Goal: Task Accomplishment & Management: Complete application form

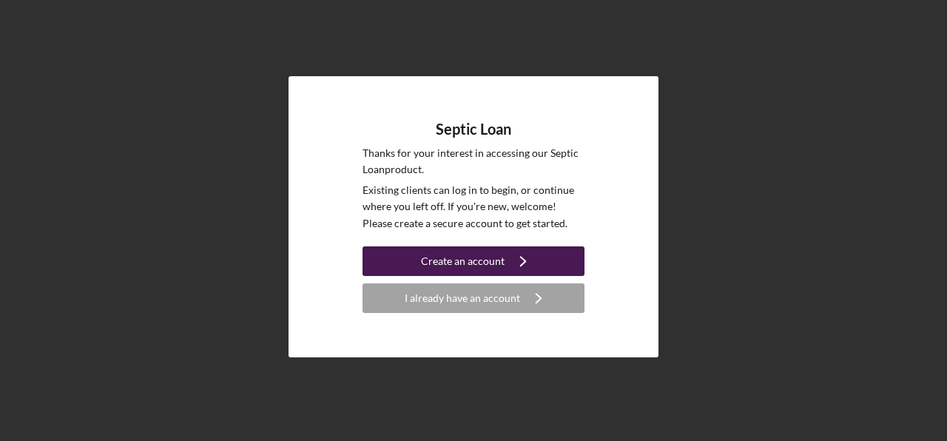
click at [443, 257] on div "Create an account" at bounding box center [463, 261] width 84 height 30
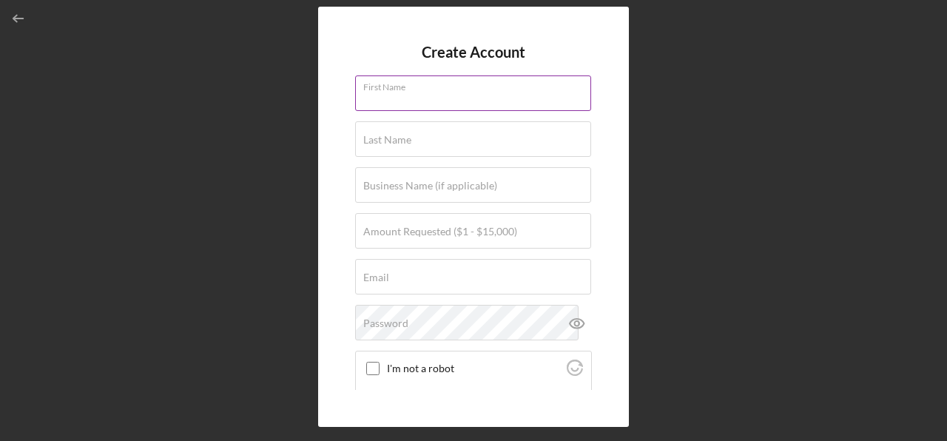
click at [428, 94] on input "First Name" at bounding box center [473, 93] width 236 height 36
type input "Frederick"
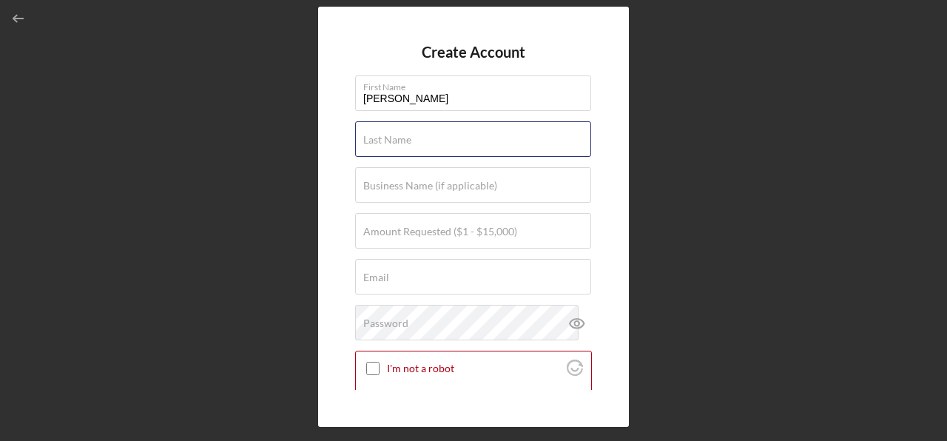
type input "Mahn"
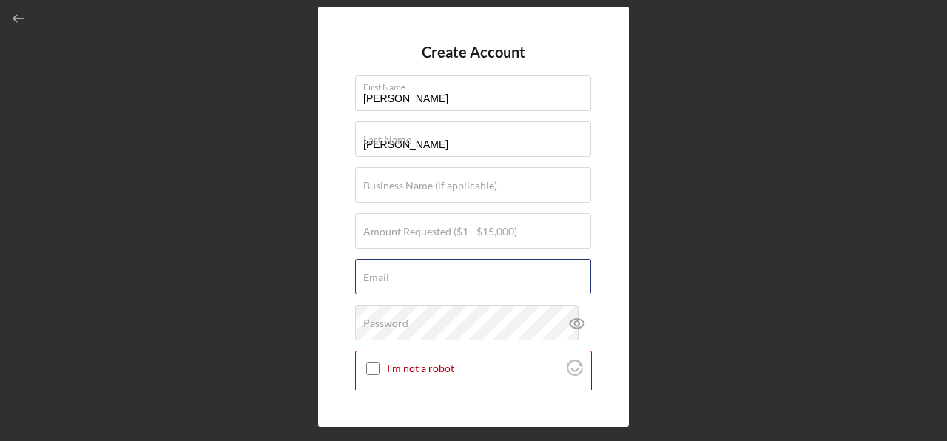
type input "THEFREDMEISTER@YAHOO.COM"
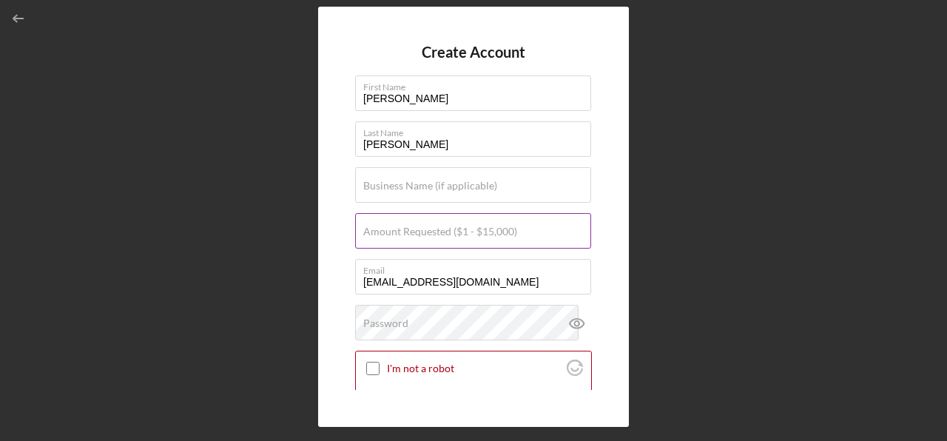
click at [543, 229] on input "Amount Requested ($1 - $15,000)" at bounding box center [473, 231] width 236 height 36
type input "$15,000"
click at [340, 241] on div "Create Account First Name Frederick Last Name Mahn Business Name (if applicable…" at bounding box center [473, 217] width 311 height 421
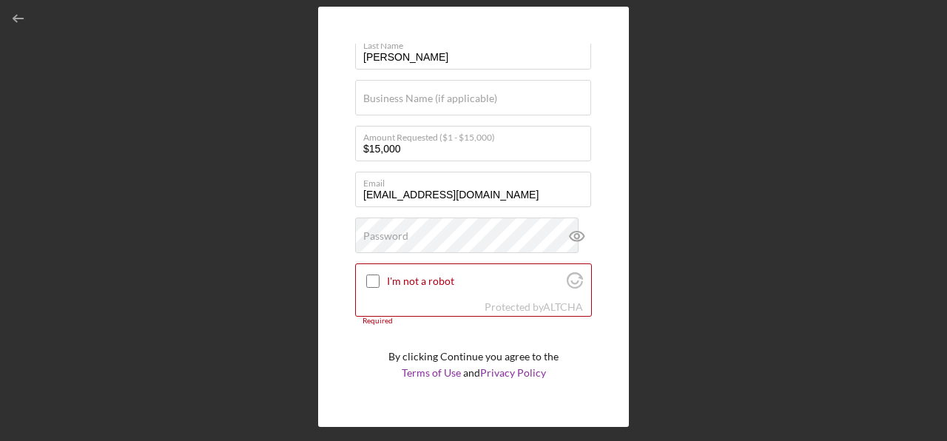
scroll to position [90, 0]
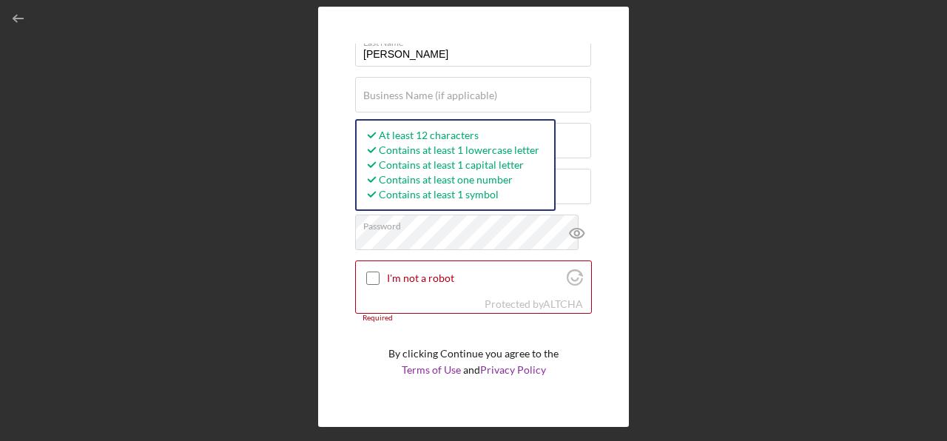
click at [333, 270] on div "Create Account First Name Frederick Last Name Mahn Business Name (if applicable…" at bounding box center [473, 217] width 311 height 421
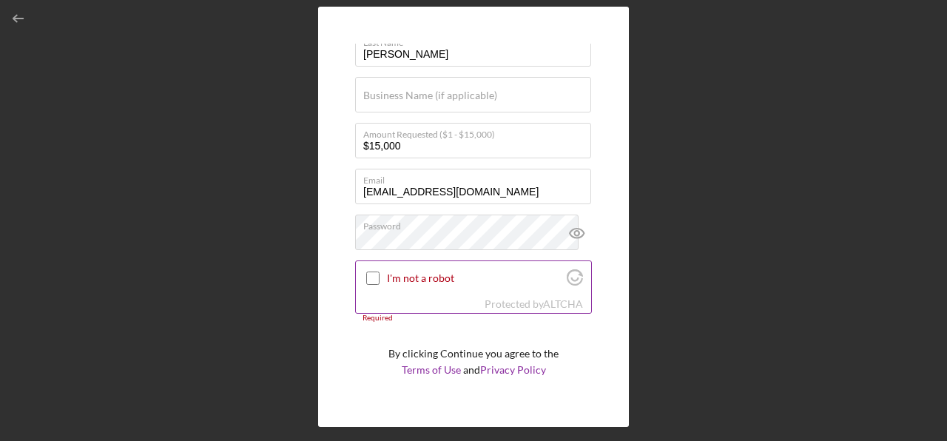
click at [375, 280] on input "I'm not a robot" at bounding box center [372, 277] width 13 height 13
checkbox input "true"
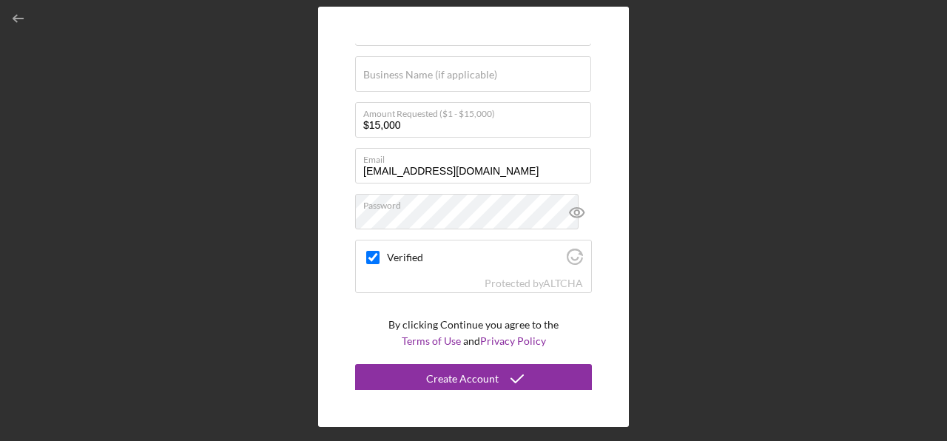
scroll to position [115, 0]
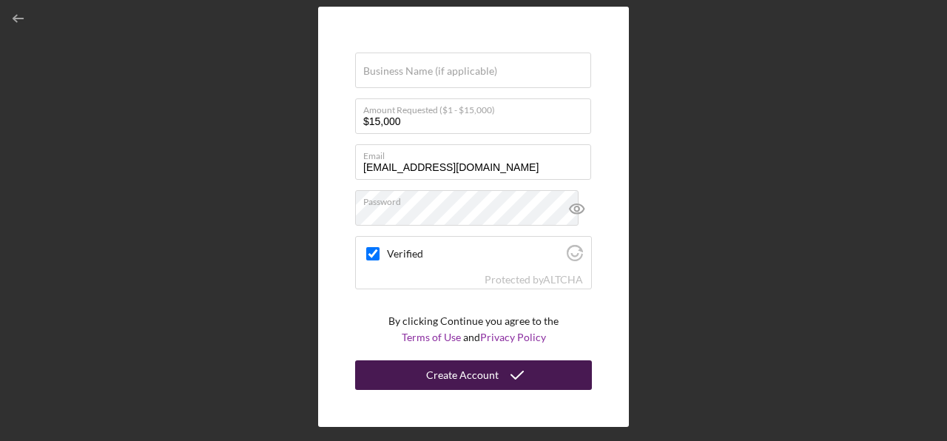
click at [436, 374] on div "Create Account" at bounding box center [462, 375] width 72 height 30
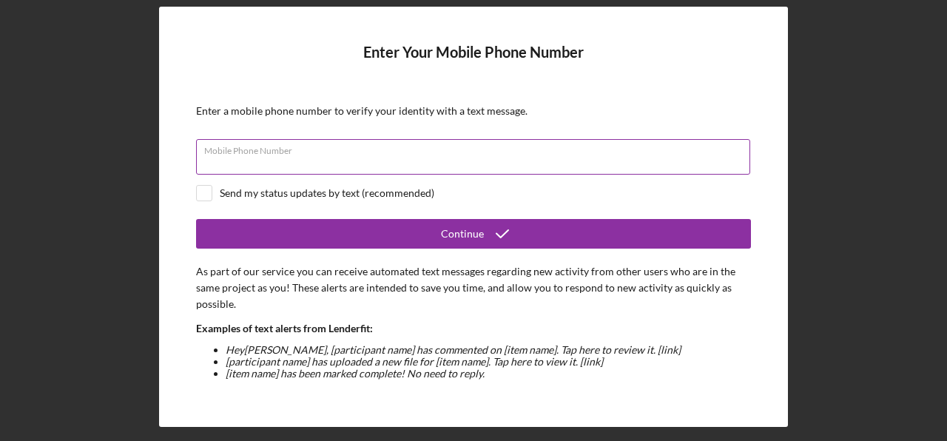
click at [544, 155] on input "Mobile Phone Number" at bounding box center [473, 157] width 554 height 36
type input "(609) 668-1417"
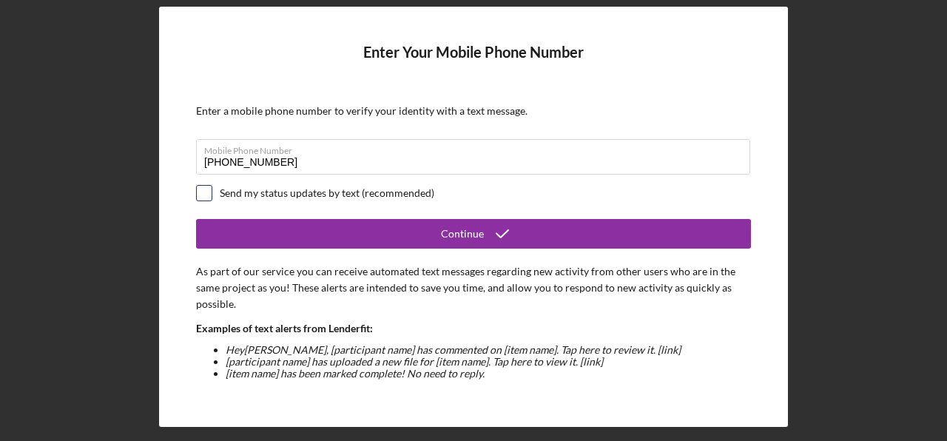
click at [203, 192] on input "checkbox" at bounding box center [204, 193] width 15 height 15
checkbox input "true"
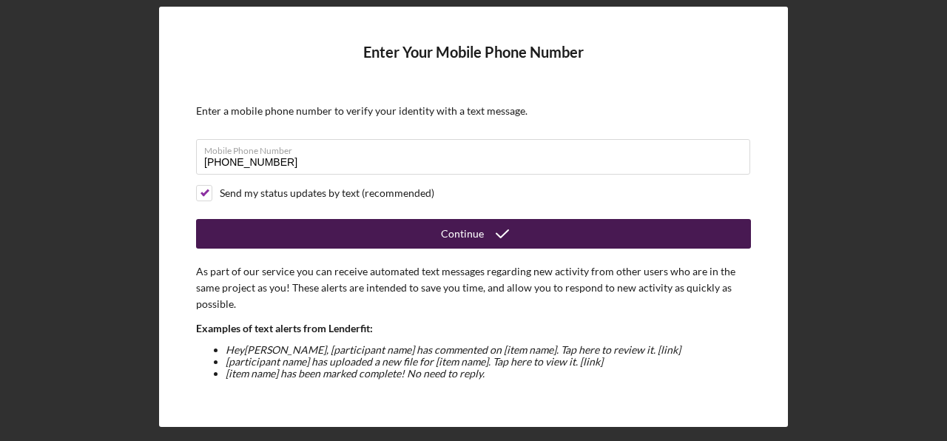
click at [271, 234] on button "Continue" at bounding box center [473, 234] width 555 height 30
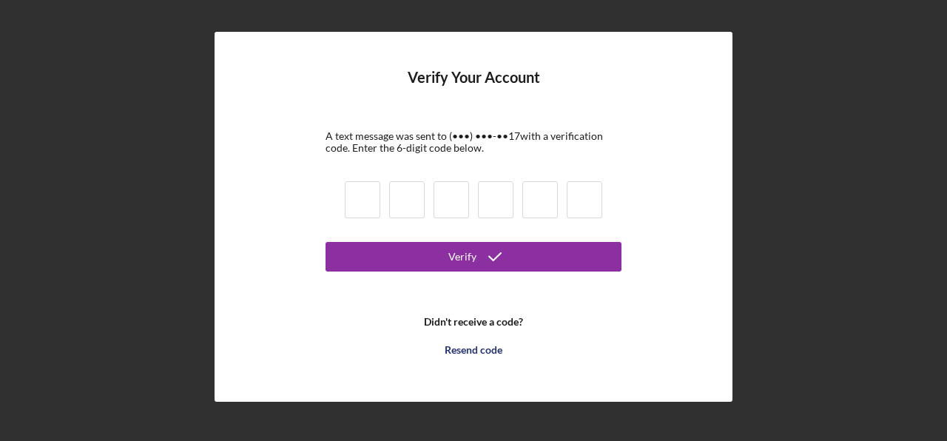
click at [359, 195] on input at bounding box center [363, 199] width 36 height 37
type input "2"
type input "7"
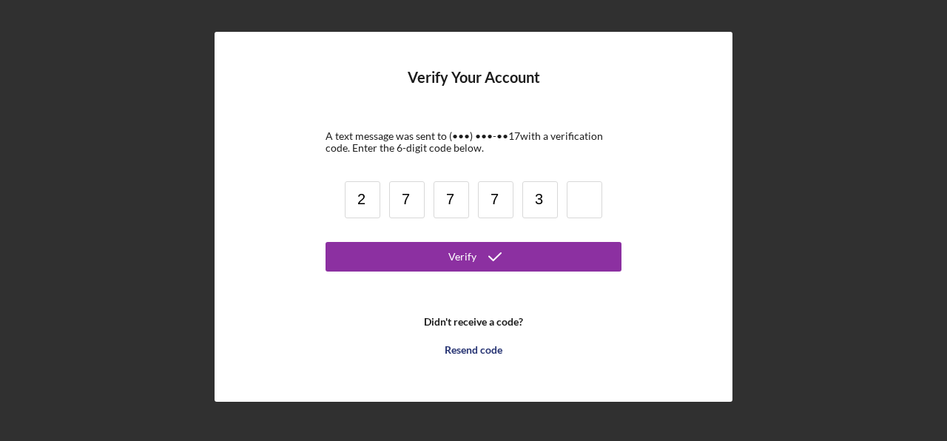
type input "3"
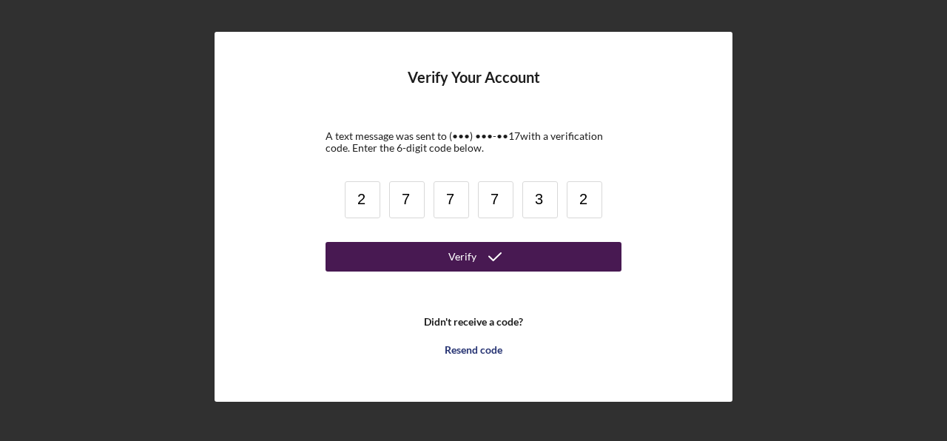
type input "2"
click at [430, 259] on button "Verify" at bounding box center [473, 257] width 296 height 30
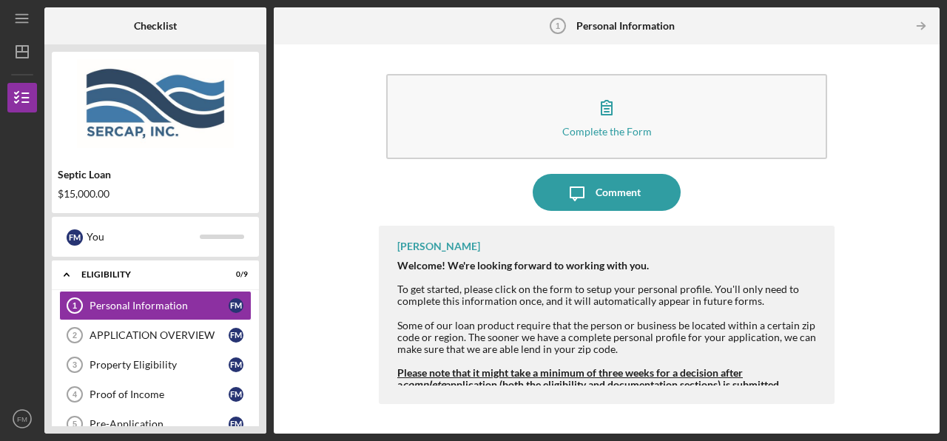
click at [873, 247] on div "Complete the Form Form Icon/Message Comment Cyndi Wood Welcome! We're looking f…" at bounding box center [606, 239] width 651 height 374
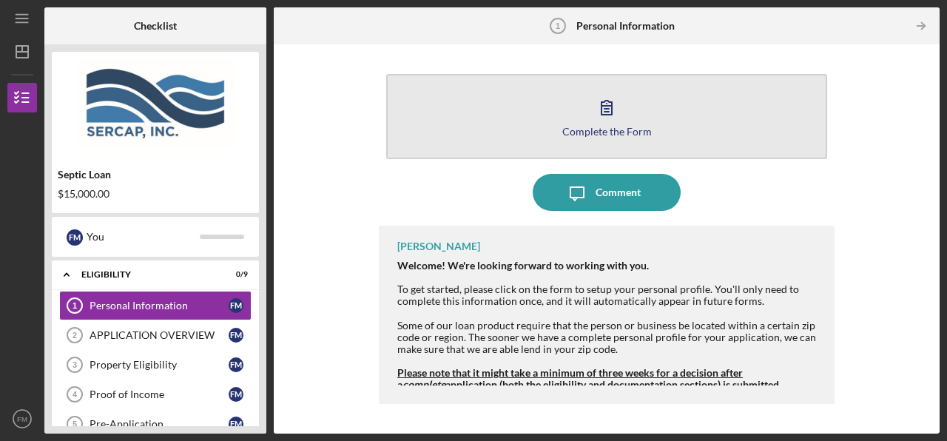
click at [604, 124] on icon "button" at bounding box center [606, 107] width 37 height 37
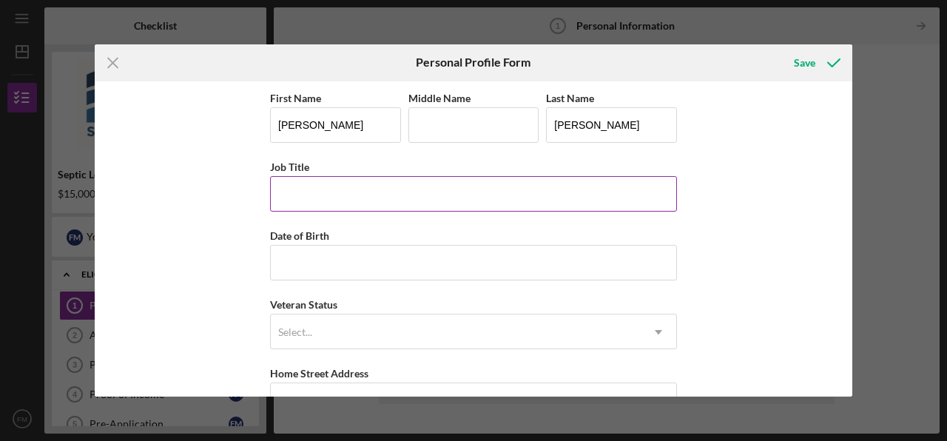
click at [487, 200] on input "Job Title" at bounding box center [473, 194] width 407 height 36
type input "self employed"
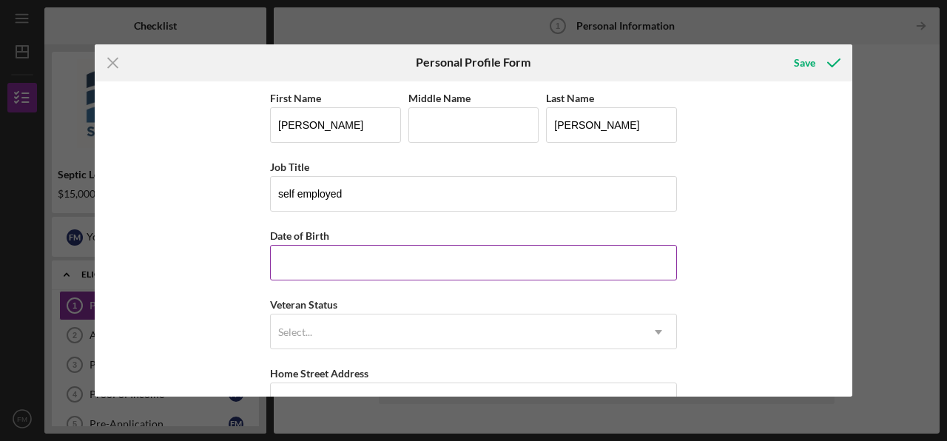
click at [415, 254] on input "Date of Birth" at bounding box center [473, 263] width 407 height 36
type input "03/08/1966"
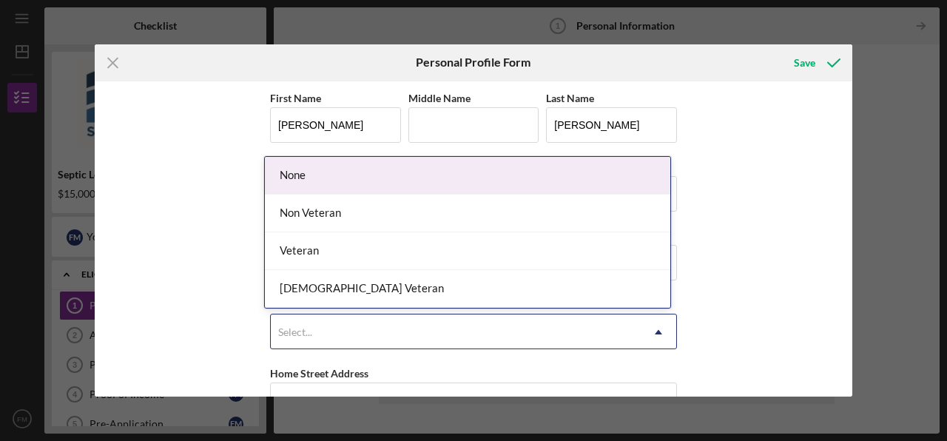
click at [361, 325] on div "Select..." at bounding box center [456, 332] width 370 height 34
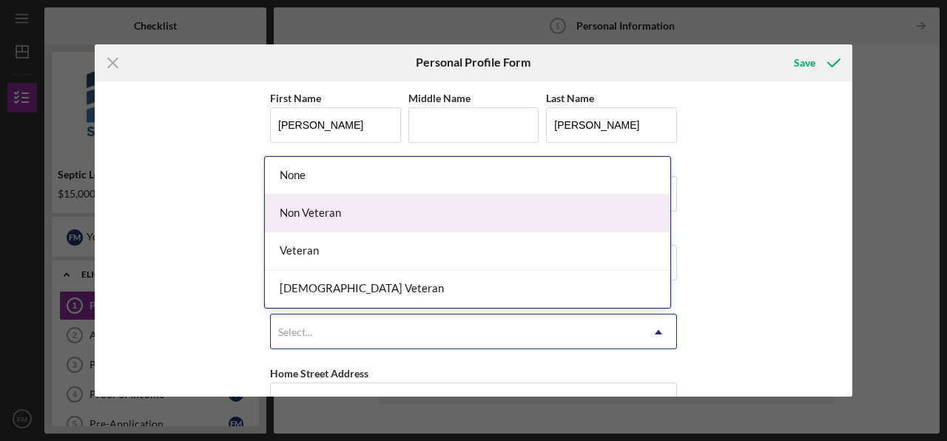
click at [354, 219] on div "Non Veteran" at bounding box center [467, 214] width 405 height 38
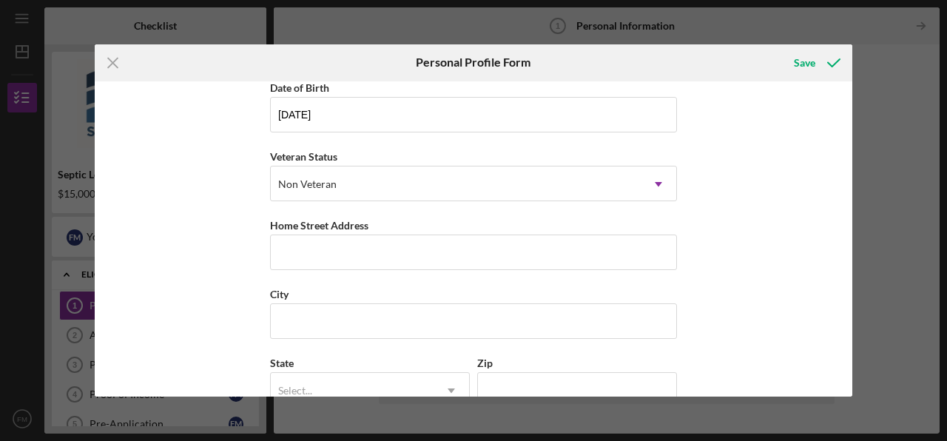
scroll to position [222, 0]
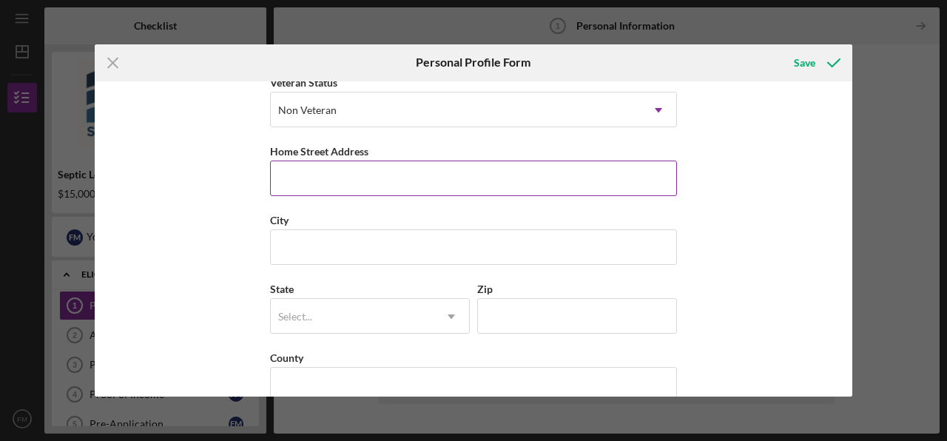
click at [385, 181] on input "Home Street Address" at bounding box center [473, 179] width 407 height 36
type input "20 JACKSON ST SWEDESBORO NJ 08085"
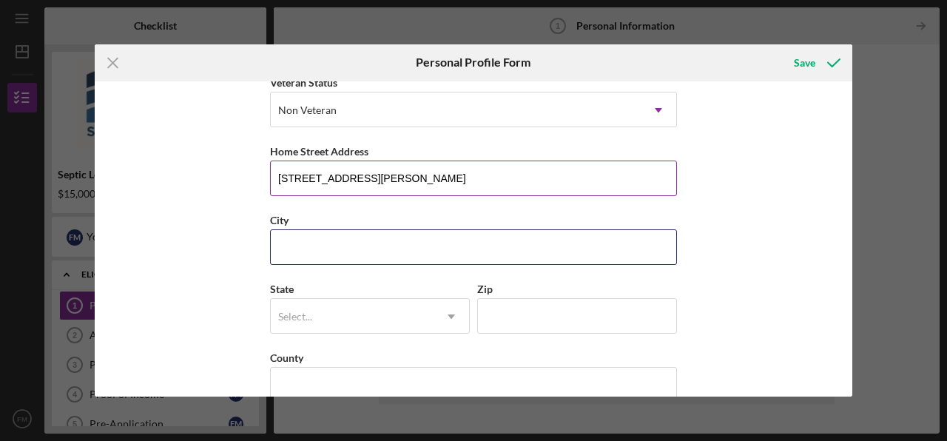
type input "SWEDESBORO"
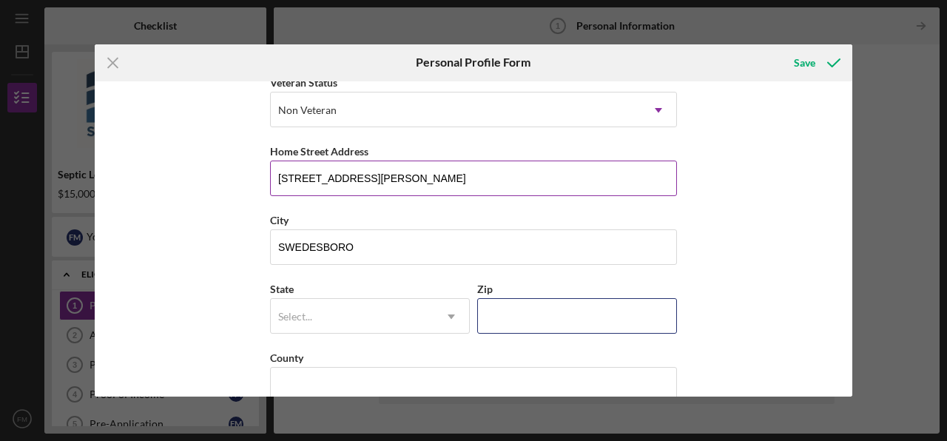
type input "08085"
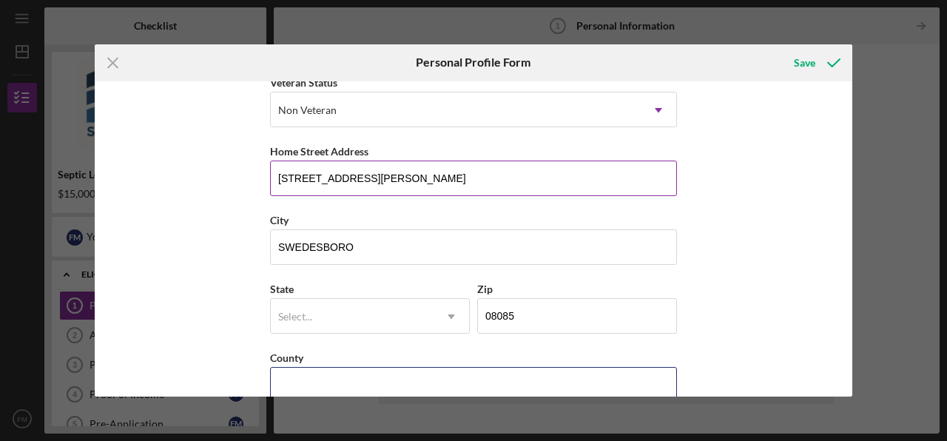
type input "NJ"
drag, startPoint x: 487, startPoint y: 179, endPoint x: 351, endPoint y: 177, distance: 136.1
click at [351, 177] on input "20 JACKSON ST SWEDESBORO NJ 08085" at bounding box center [473, 179] width 407 height 36
type input "20 JACKSON ST"
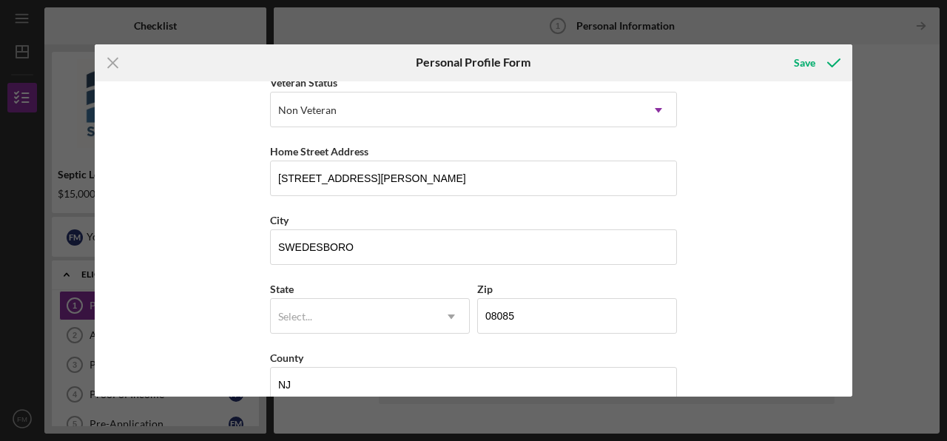
click at [213, 243] on div "First Name Frederick Middle Name Last Name Mahn Job Title self employed Date of…" at bounding box center [473, 239] width 757 height 316
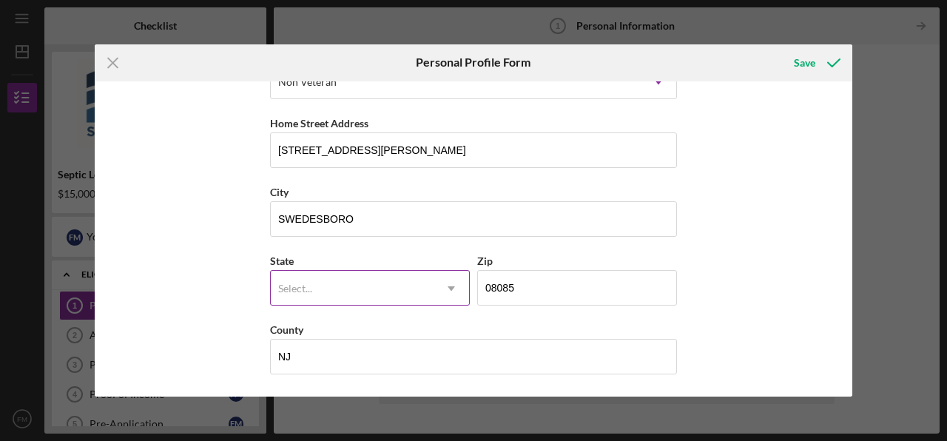
click at [311, 287] on div "Select..." at bounding box center [352, 288] width 163 height 34
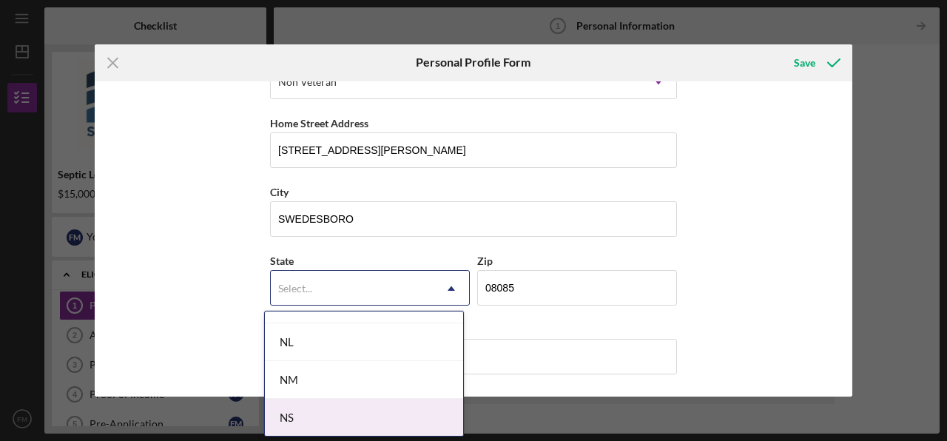
scroll to position [1672, 0]
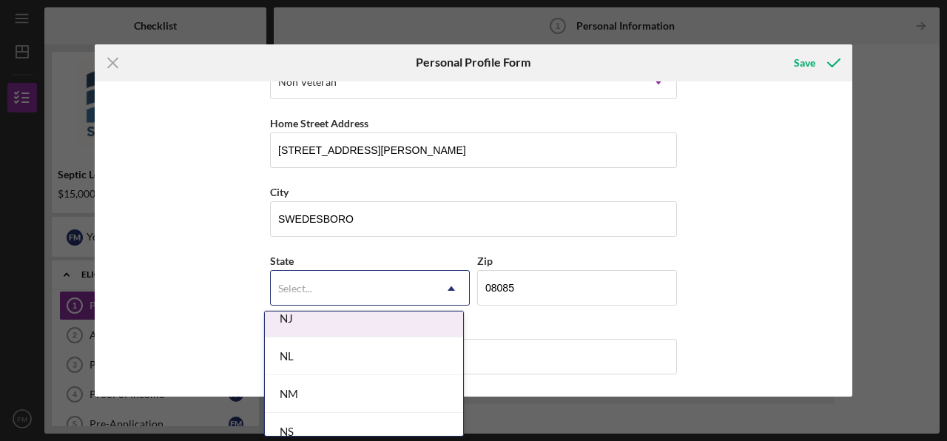
click at [379, 319] on div "NJ" at bounding box center [364, 319] width 198 height 38
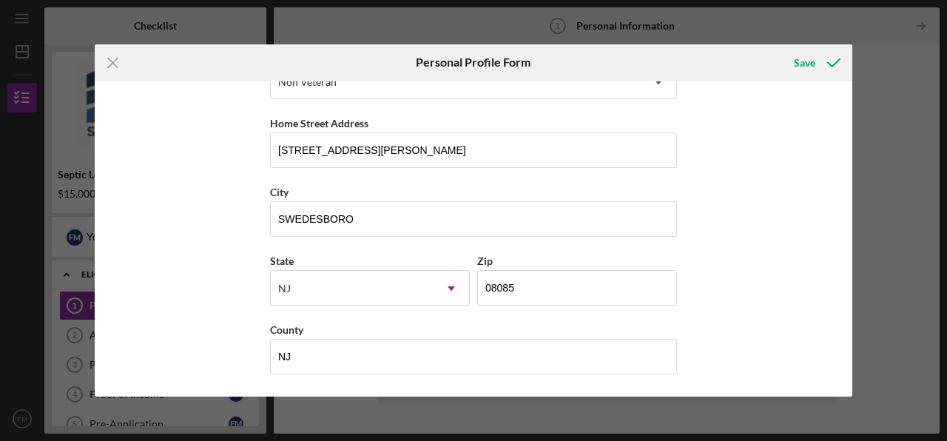
click at [732, 256] on div "First Name Frederick Middle Name Last Name Mahn Job Title self employed Date of…" at bounding box center [473, 239] width 757 height 316
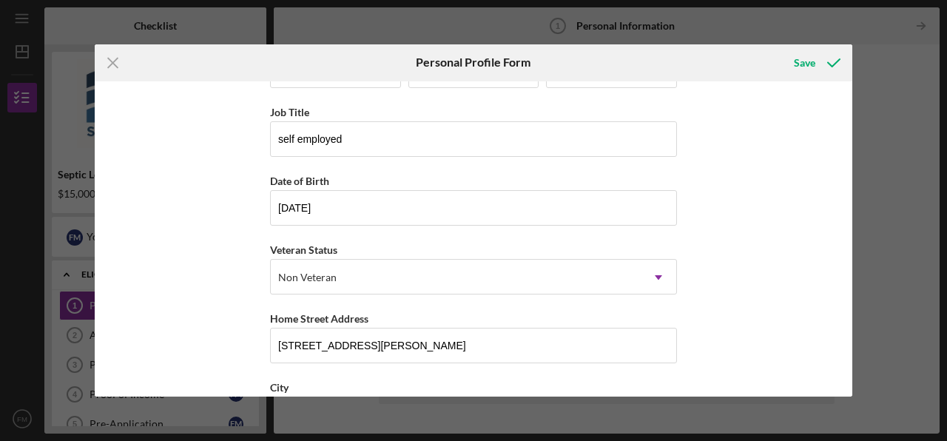
scroll to position [251, 0]
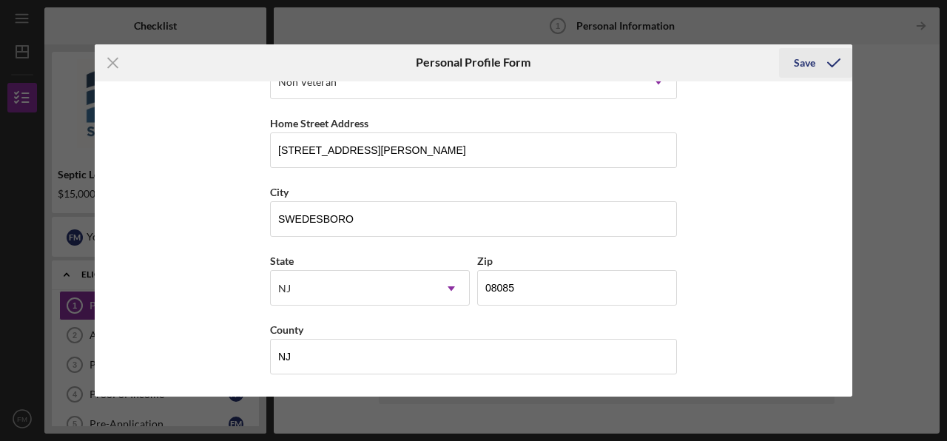
click at [805, 64] on div "Save" at bounding box center [804, 63] width 21 height 30
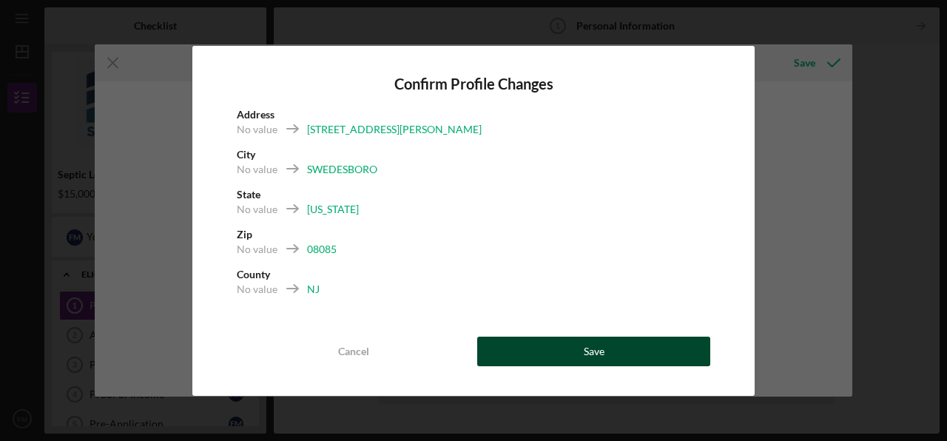
click at [593, 353] on div "Save" at bounding box center [594, 352] width 21 height 30
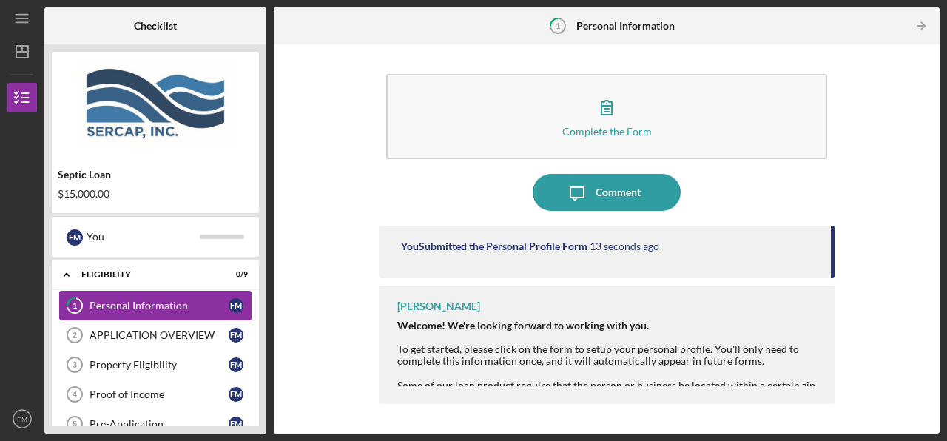
click at [97, 308] on div "Personal Information" at bounding box center [158, 306] width 139 height 12
click at [235, 305] on div "F M" at bounding box center [236, 305] width 15 height 15
click at [174, 309] on div "Personal Information" at bounding box center [158, 306] width 139 height 12
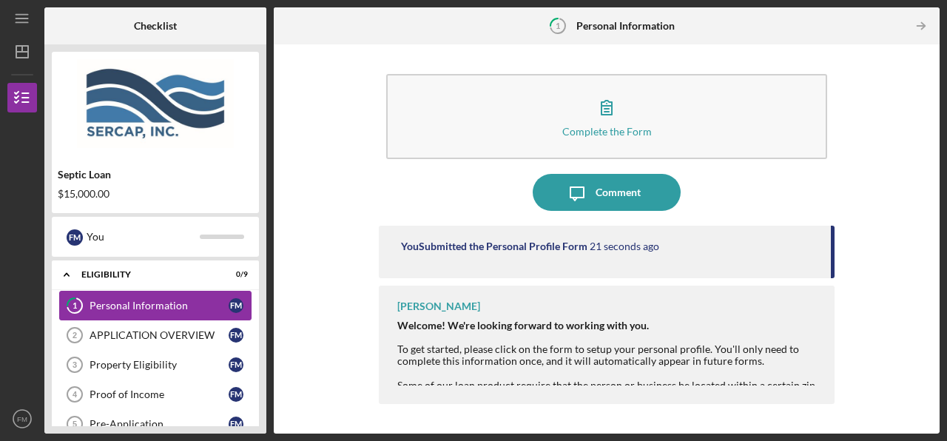
click at [174, 309] on div "Personal Information" at bounding box center [158, 306] width 139 height 12
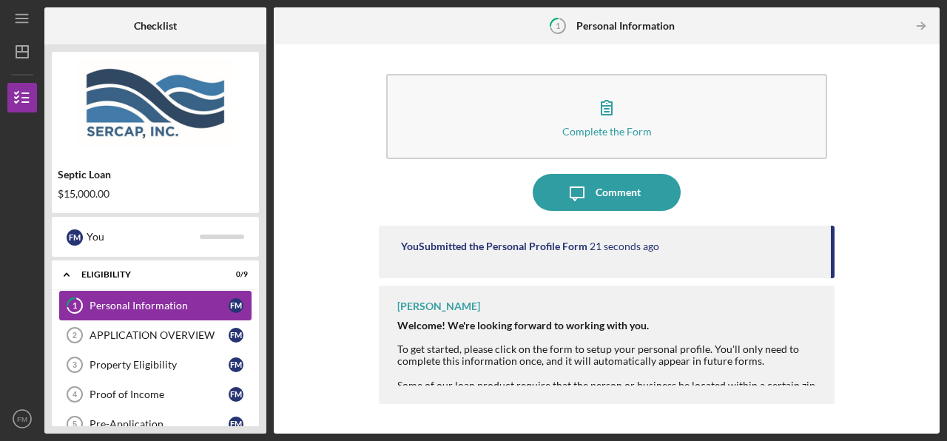
click at [174, 309] on div "Personal Information" at bounding box center [158, 306] width 139 height 12
click at [138, 303] on div "Personal Information" at bounding box center [158, 306] width 139 height 12
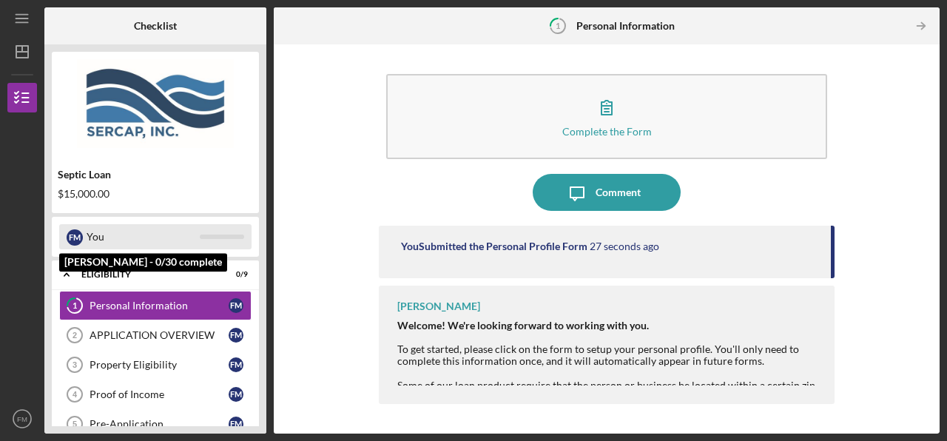
click at [77, 239] on div "F M" at bounding box center [75, 237] width 16 height 16
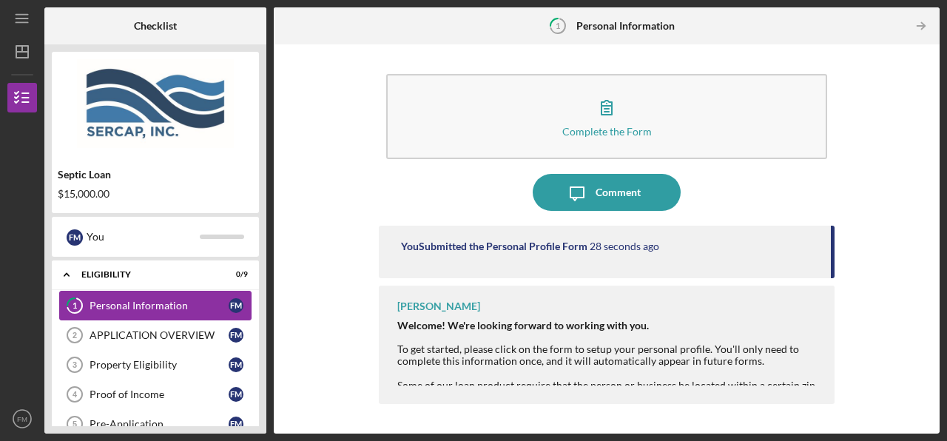
click at [140, 313] on link "1 Personal Information F M" at bounding box center [155, 306] width 192 height 30
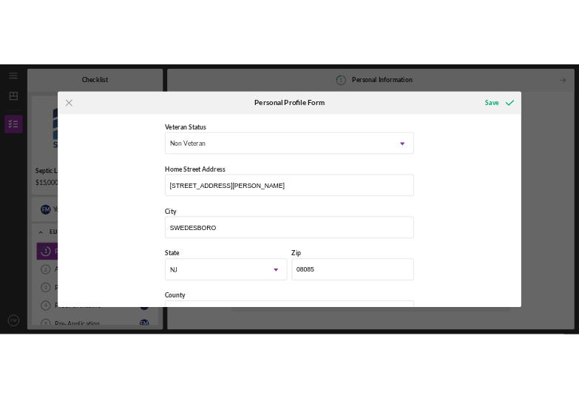
scroll to position [251, 0]
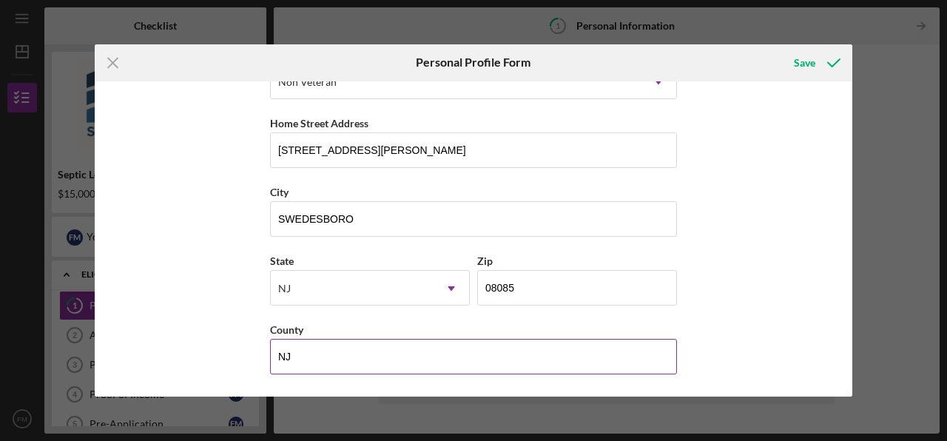
click at [405, 362] on input "NJ" at bounding box center [473, 357] width 407 height 36
type input "N"
click at [297, 359] on input "Gloucester" at bounding box center [473, 357] width 407 height 36
type input "Gloucester"
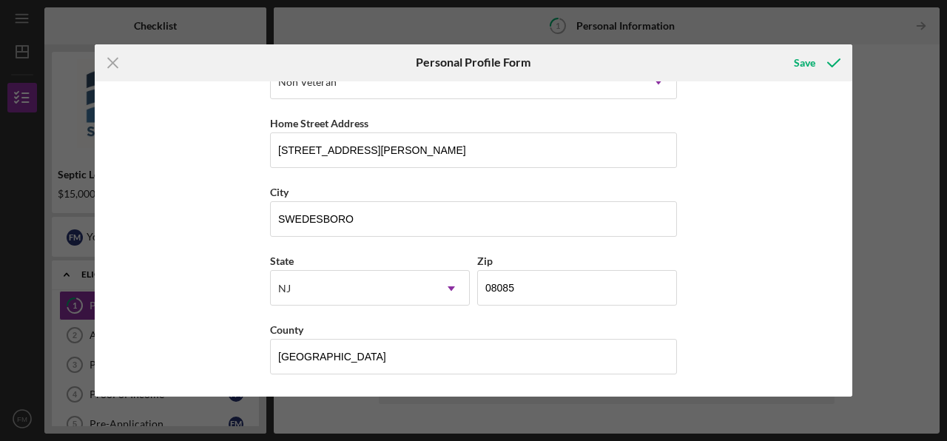
click at [741, 345] on div "First Name Frederick Middle Name Last Name Mahn Job Title self employed Date of…" at bounding box center [473, 239] width 757 height 316
click at [801, 64] on div "Save" at bounding box center [804, 63] width 21 height 30
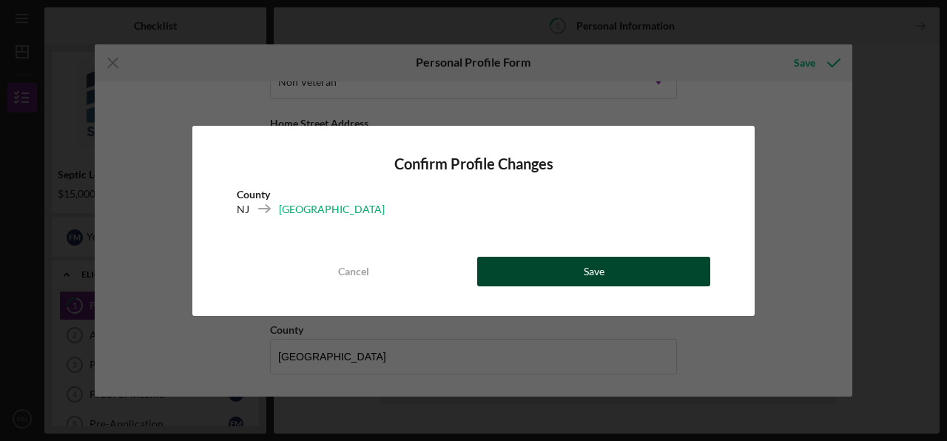
click at [599, 271] on div "Save" at bounding box center [594, 272] width 21 height 30
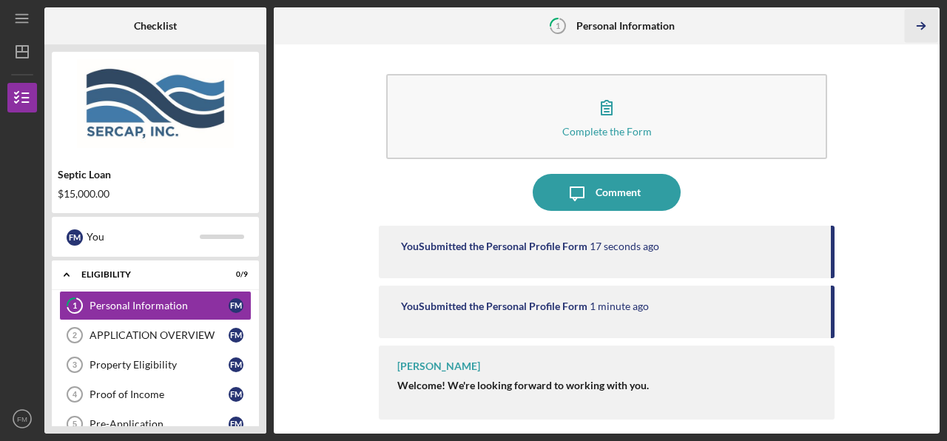
click at [918, 30] on icon "Icon/Table Pagination Arrow" at bounding box center [921, 26] width 33 height 33
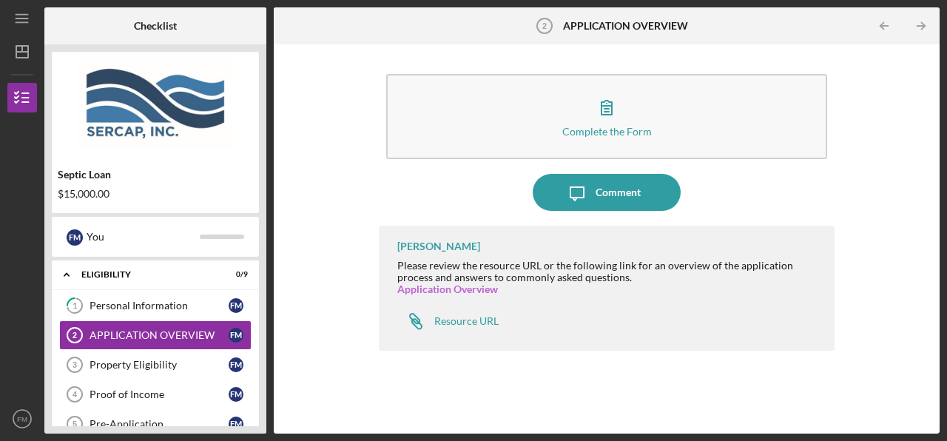
click at [466, 286] on link "Application Overview" at bounding box center [447, 289] width 101 height 13
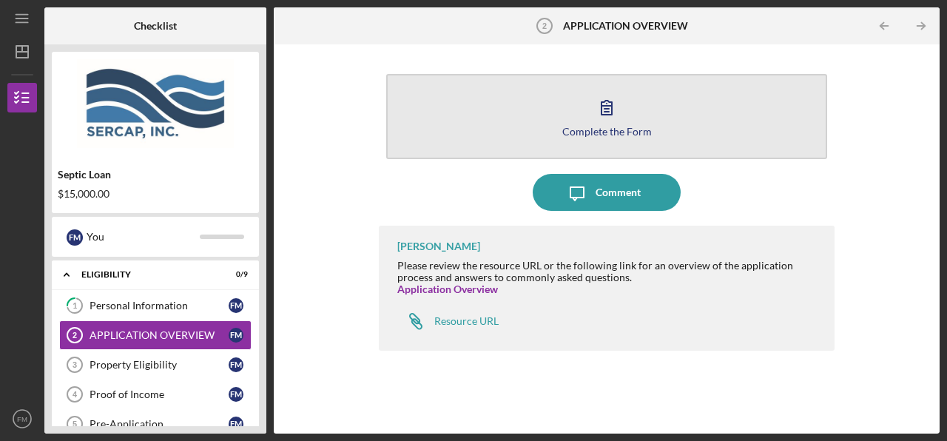
click at [607, 123] on icon "button" at bounding box center [606, 107] width 37 height 37
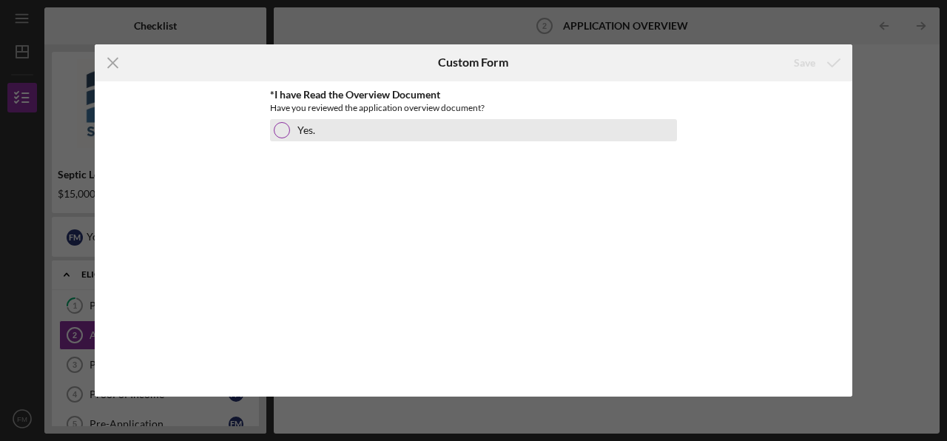
click at [284, 128] on div at bounding box center [282, 130] width 16 height 16
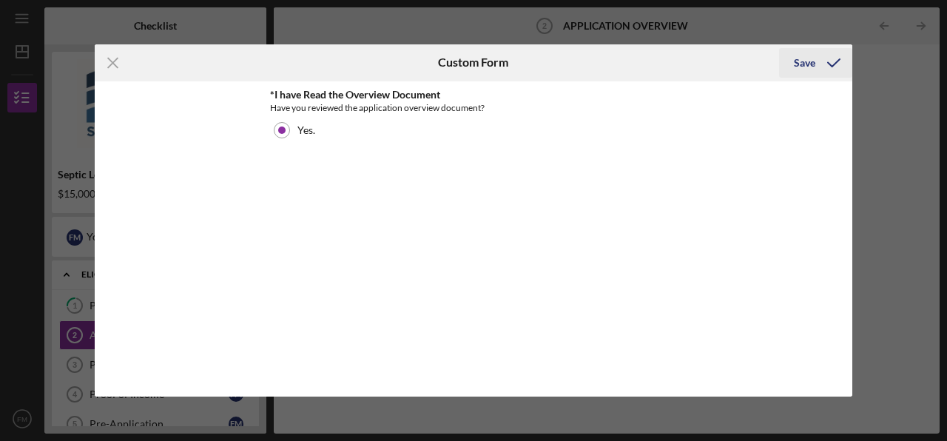
click at [795, 60] on div "Save" at bounding box center [804, 63] width 21 height 30
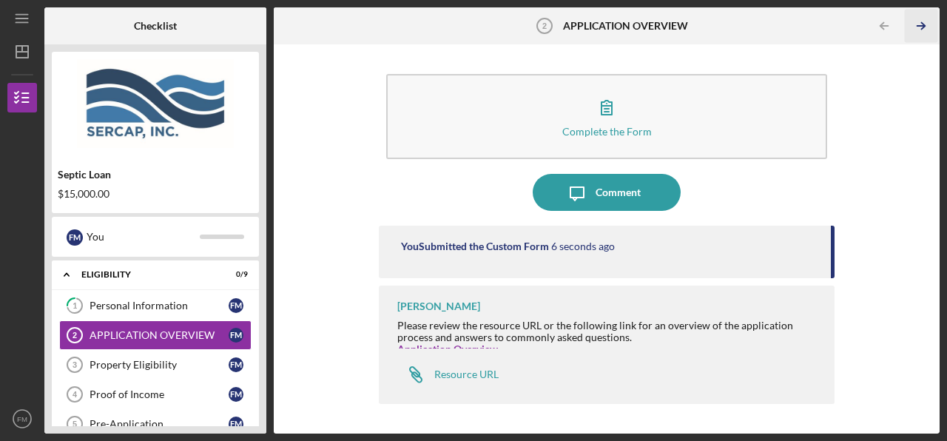
click at [922, 24] on polyline "button" at bounding box center [923, 26] width 4 height 7
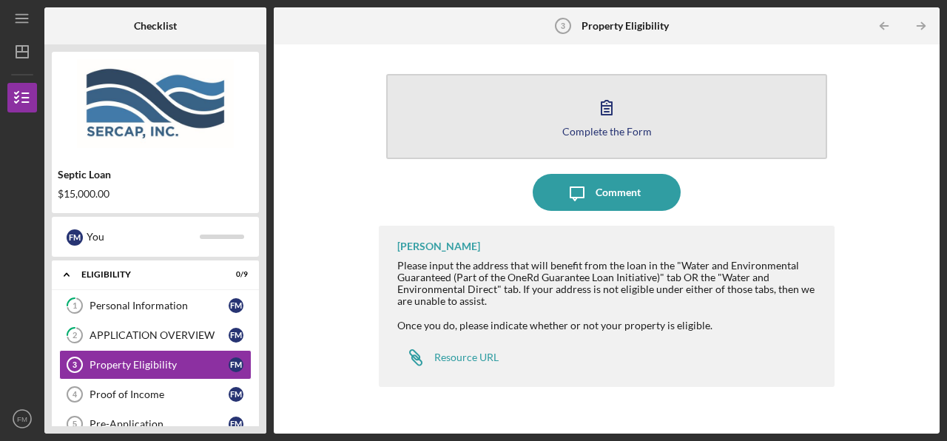
click at [606, 129] on div "Complete the Form" at bounding box center [606, 131] width 89 height 11
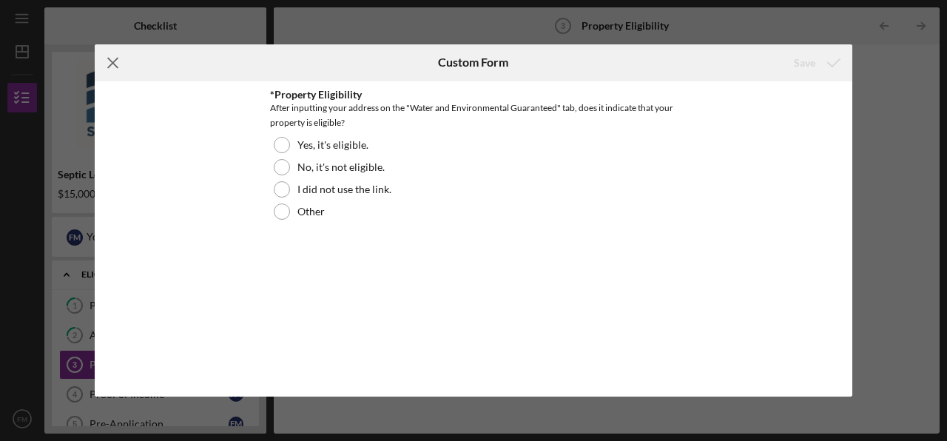
click at [115, 59] on line at bounding box center [113, 63] width 10 height 10
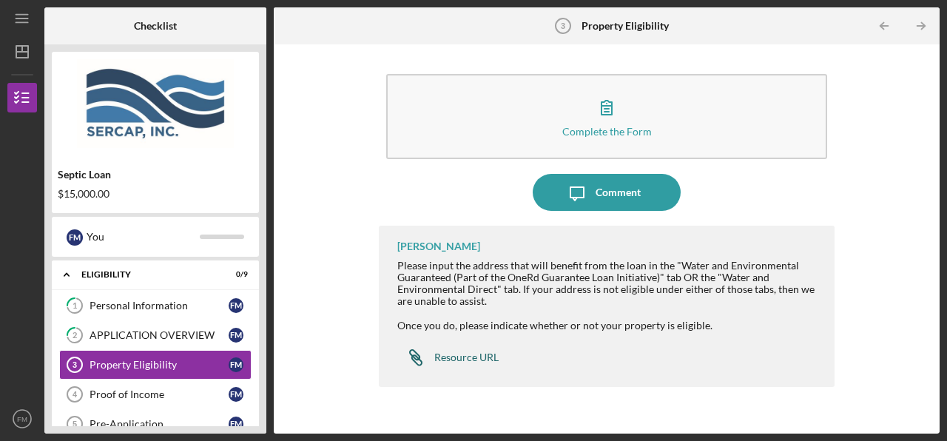
click at [460, 357] on div "Resource URL" at bounding box center [466, 357] width 64 height 12
click at [461, 358] on div "Resource URL" at bounding box center [466, 357] width 64 height 12
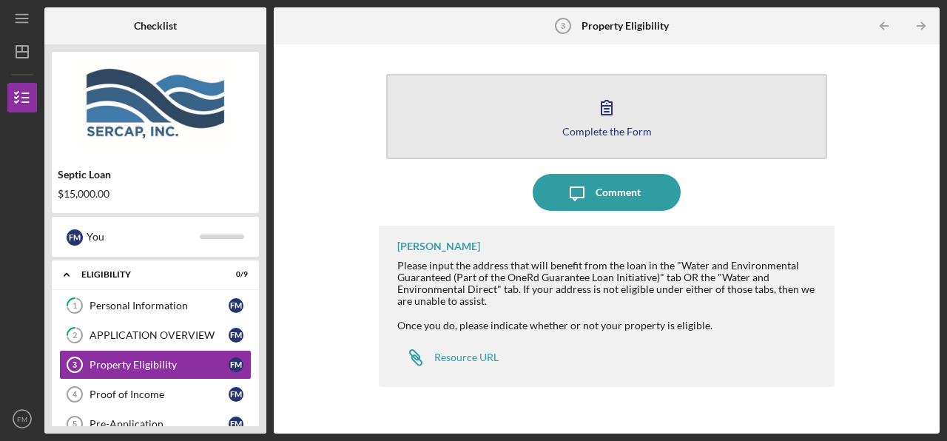
click at [600, 127] on div "Complete the Form" at bounding box center [606, 131] width 89 height 11
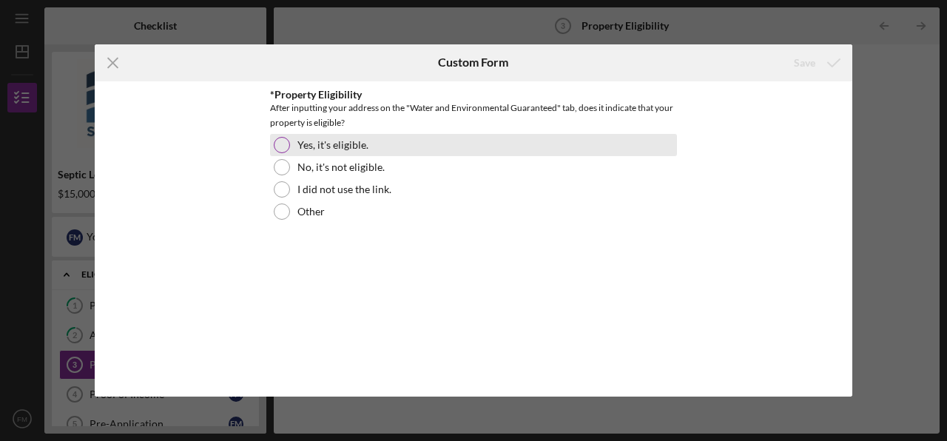
click at [280, 140] on div at bounding box center [282, 145] width 16 height 16
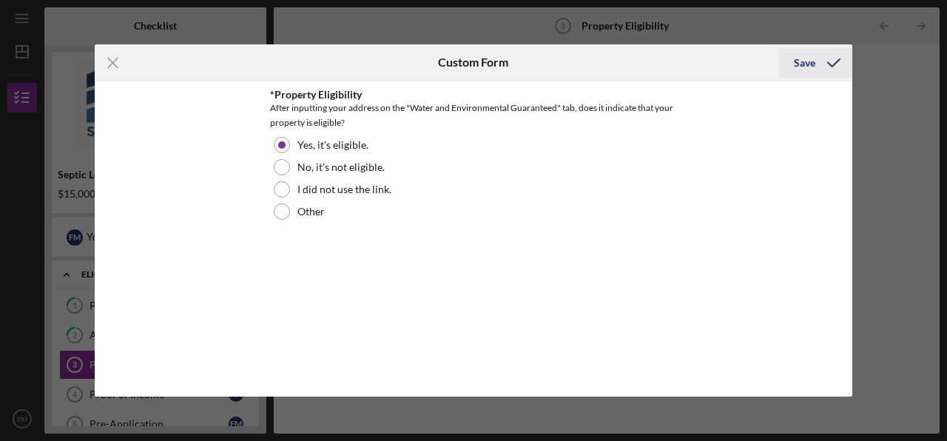
click at [803, 61] on div "Save" at bounding box center [804, 63] width 21 height 30
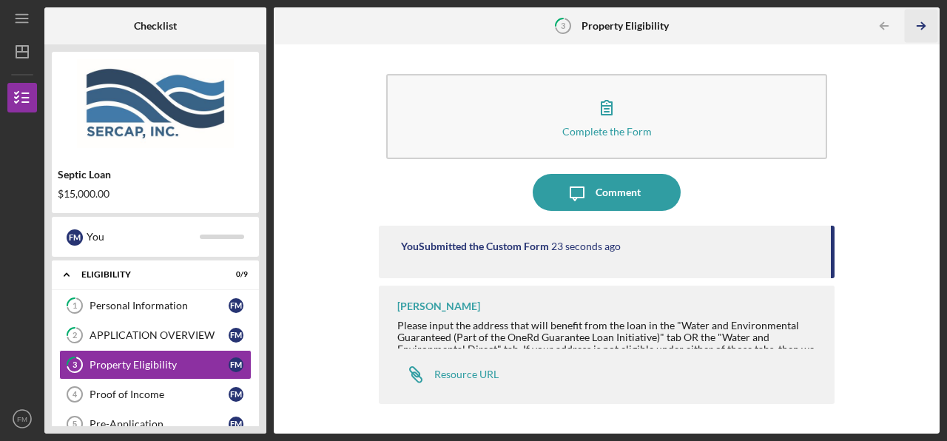
click at [920, 27] on icon "Icon/Table Pagination Arrow" at bounding box center [921, 26] width 33 height 33
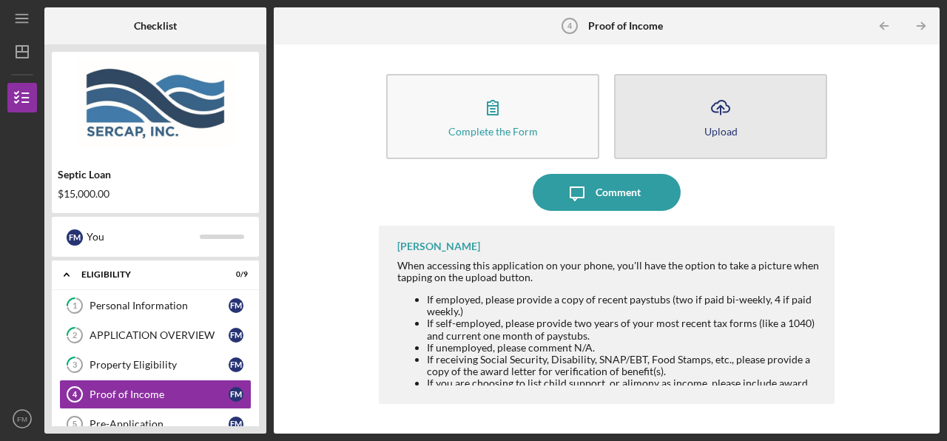
click at [710, 116] on icon "Icon/Upload" at bounding box center [720, 107] width 37 height 37
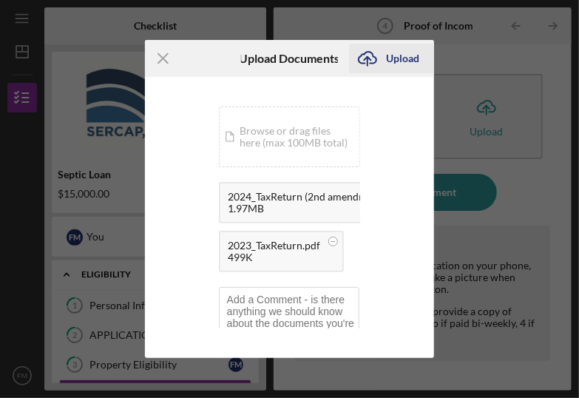
click at [402, 58] on div "Upload" at bounding box center [402, 59] width 33 height 30
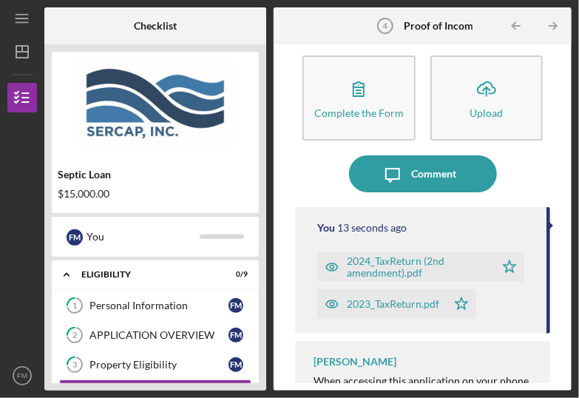
scroll to position [10, 0]
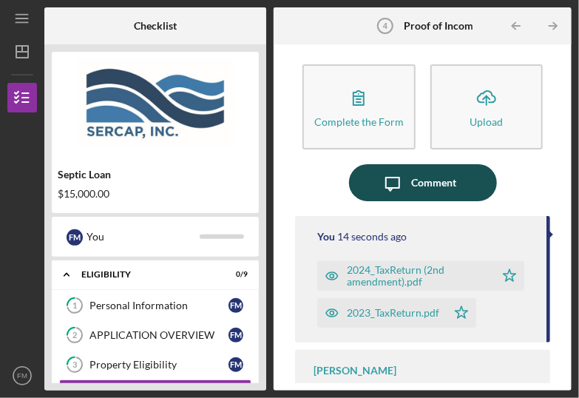
click at [419, 179] on div "Comment" at bounding box center [433, 182] width 45 height 37
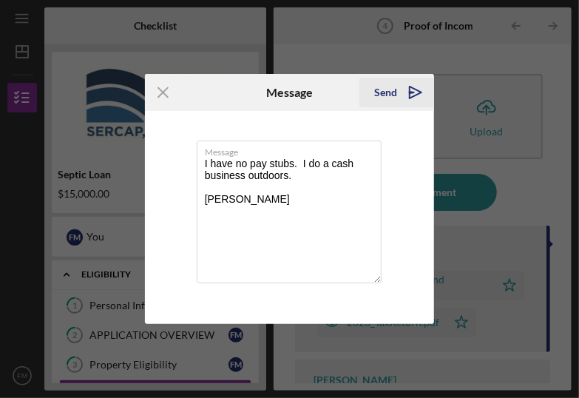
type textarea "I have no pay stubs. I do a cash business outdoors. Fred Mahn"
click at [381, 92] on div "Send" at bounding box center [385, 93] width 23 height 30
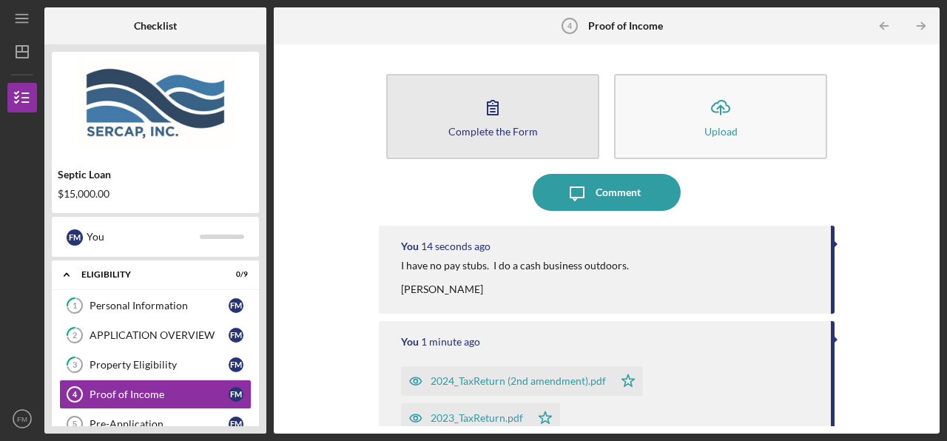
click at [487, 112] on icon "button" at bounding box center [492, 108] width 10 height 14
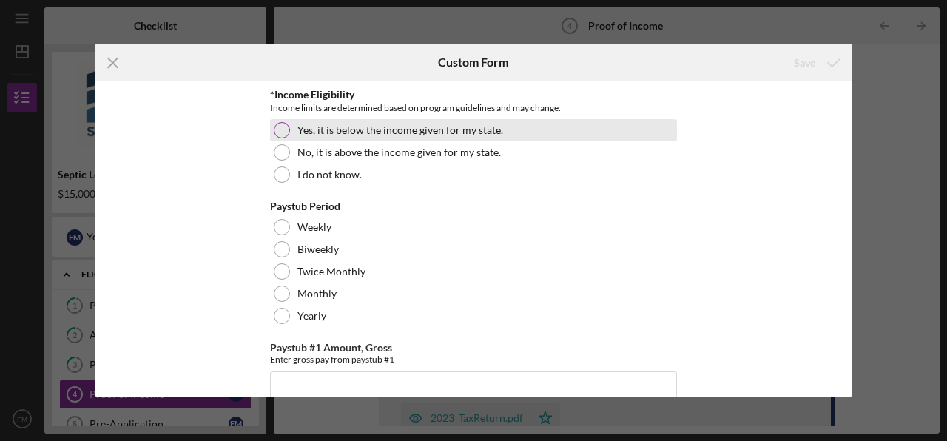
click at [274, 126] on div at bounding box center [282, 130] width 16 height 16
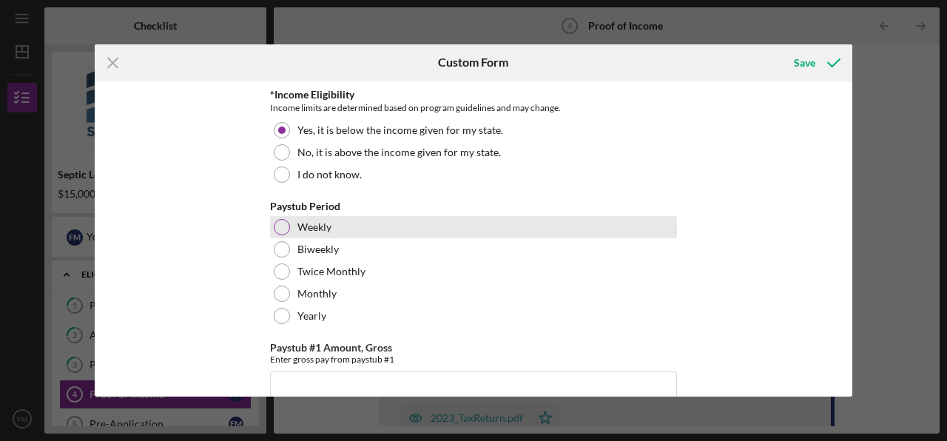
click at [274, 225] on div at bounding box center [282, 227] width 16 height 16
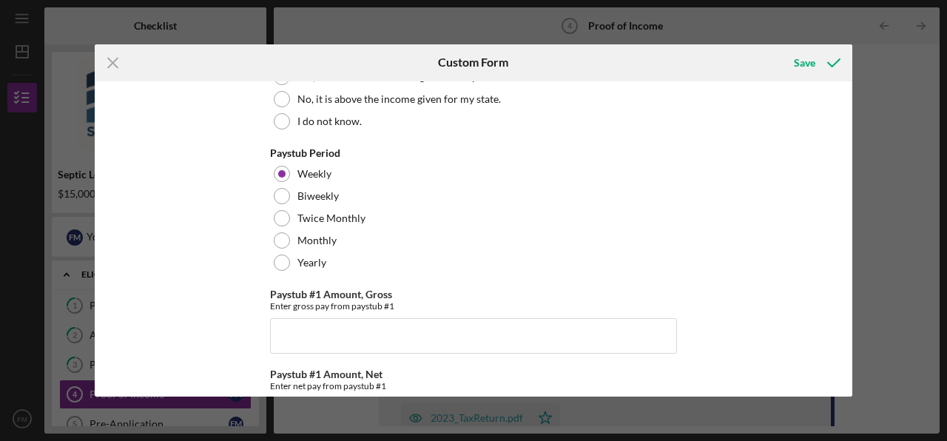
scroll to position [222, 0]
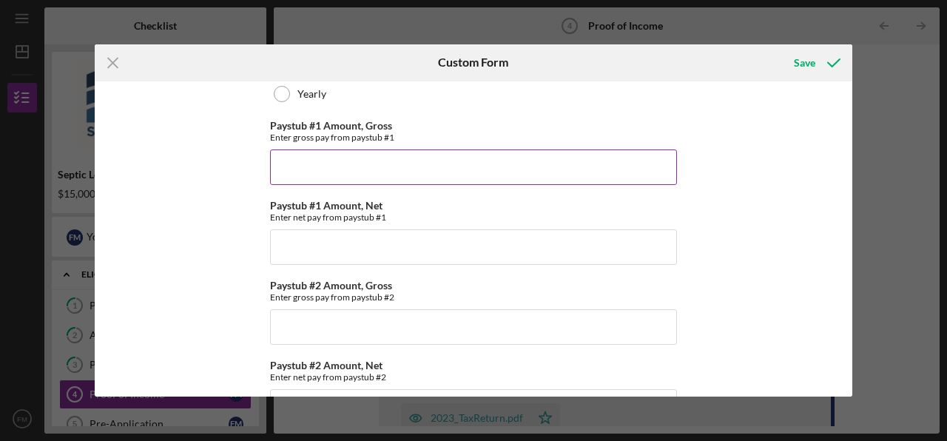
click at [471, 161] on input "Paystub #1 Amount, Gross" at bounding box center [473, 167] width 407 height 36
type input "$250"
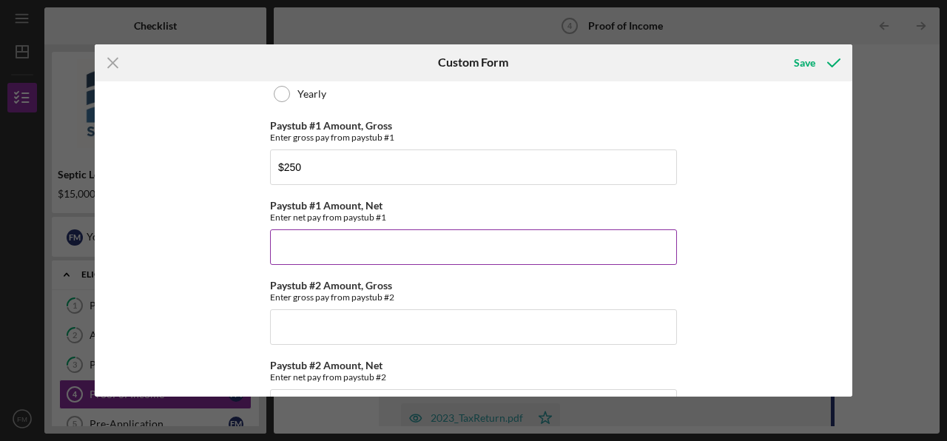
click at [442, 244] on input "Paystub #1 Amount, Net" at bounding box center [473, 247] width 407 height 36
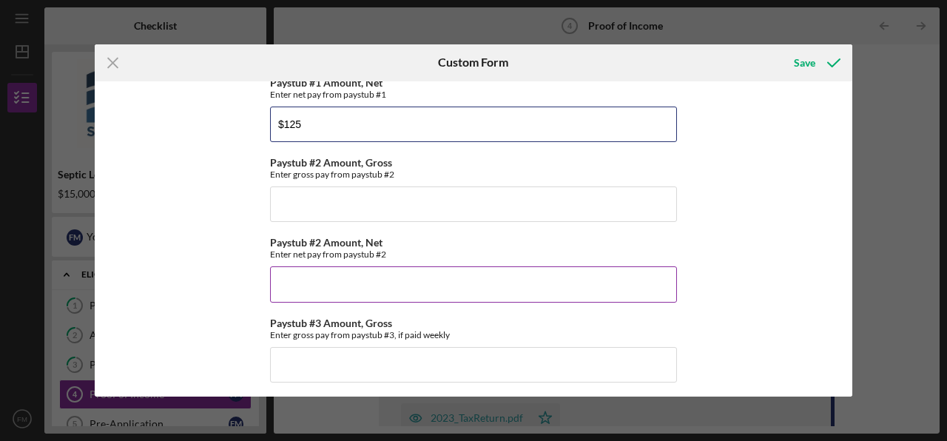
scroll to position [370, 0]
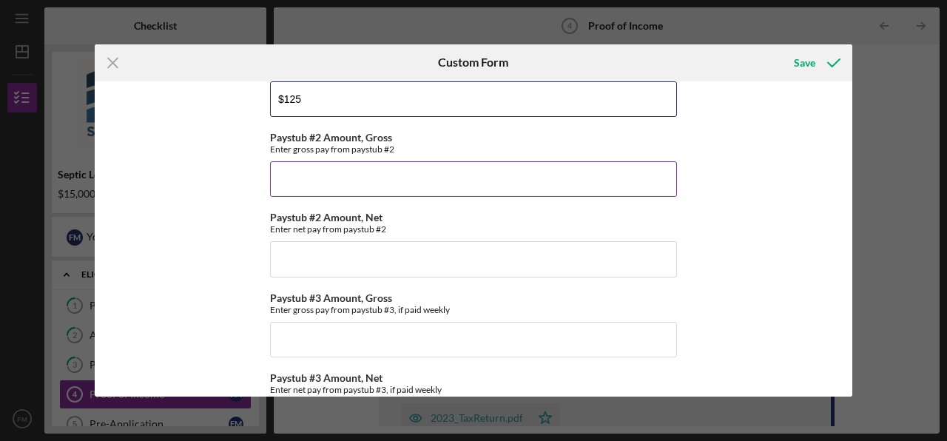
type input "$125"
click at [447, 173] on input "Paystub #2 Amount, Gross" at bounding box center [473, 179] width 407 height 36
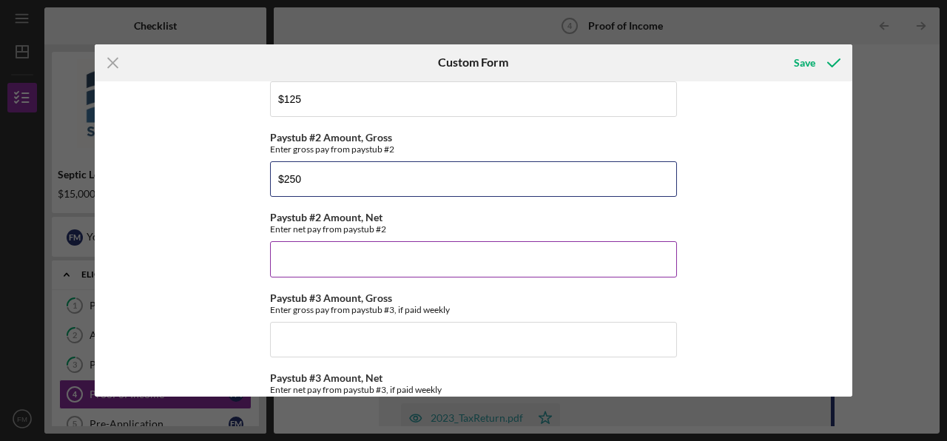
type input "$250"
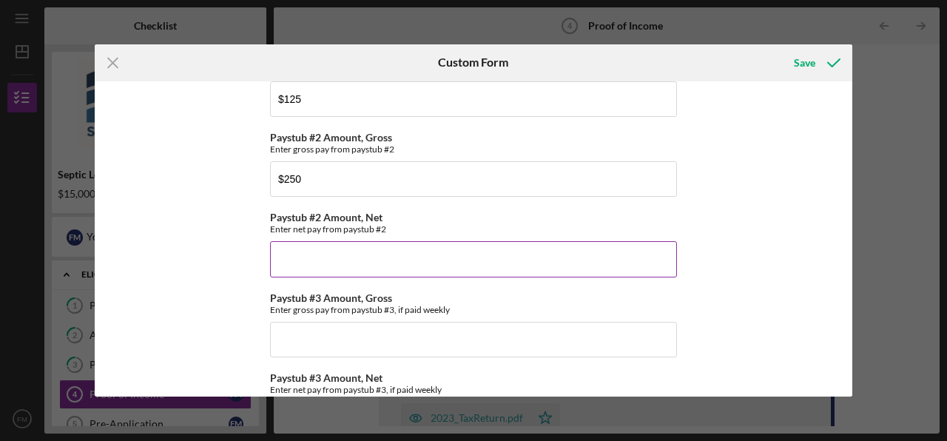
click at [445, 265] on input "Paystub #2 Amount, Net" at bounding box center [473, 259] width 407 height 36
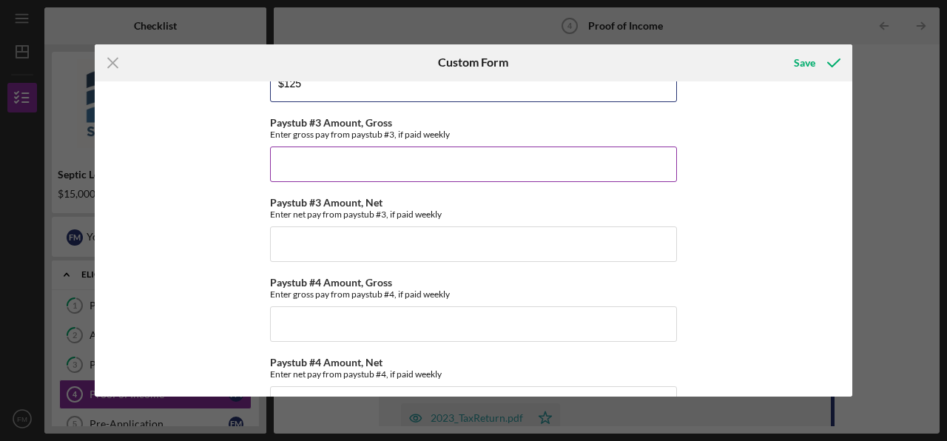
scroll to position [518, 0]
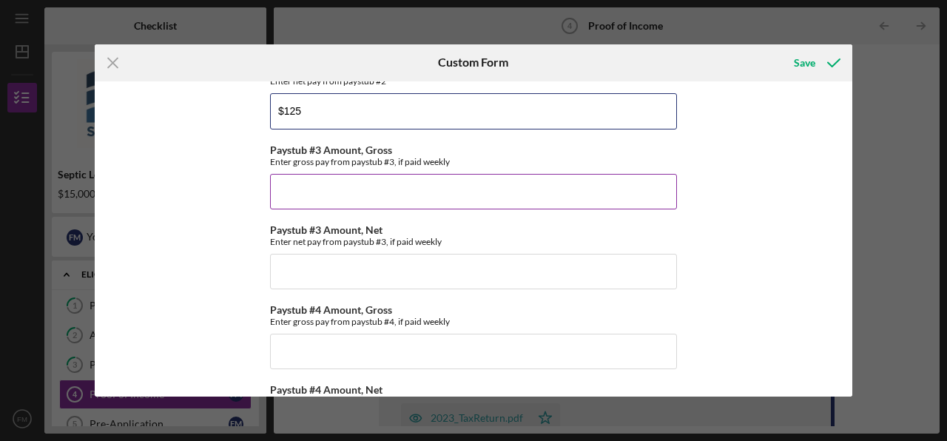
type input "$125"
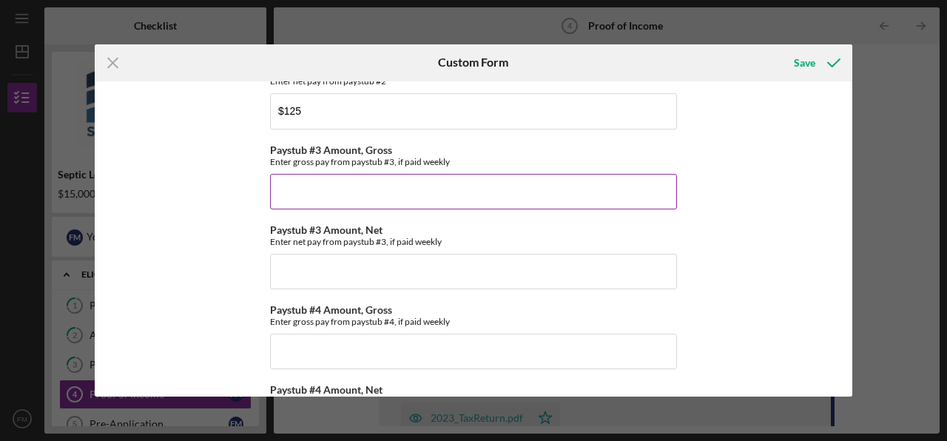
click at [465, 189] on input "Paystub #3 Amount, Gross" at bounding box center [473, 192] width 407 height 36
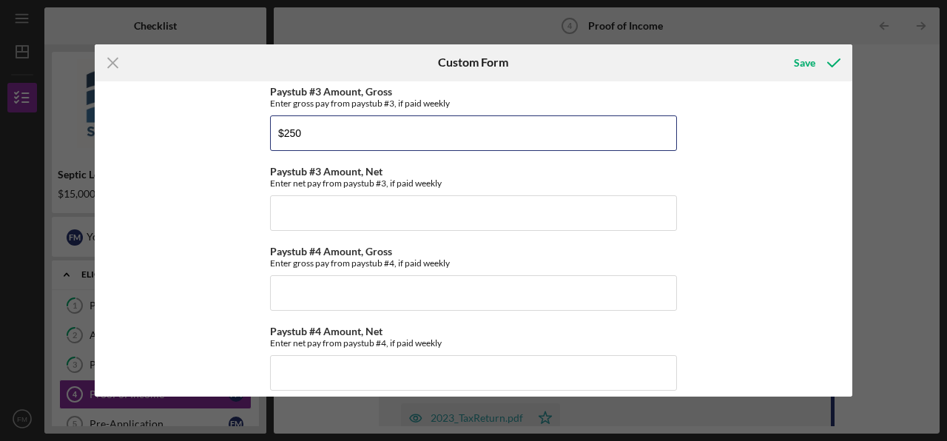
scroll to position [592, 0]
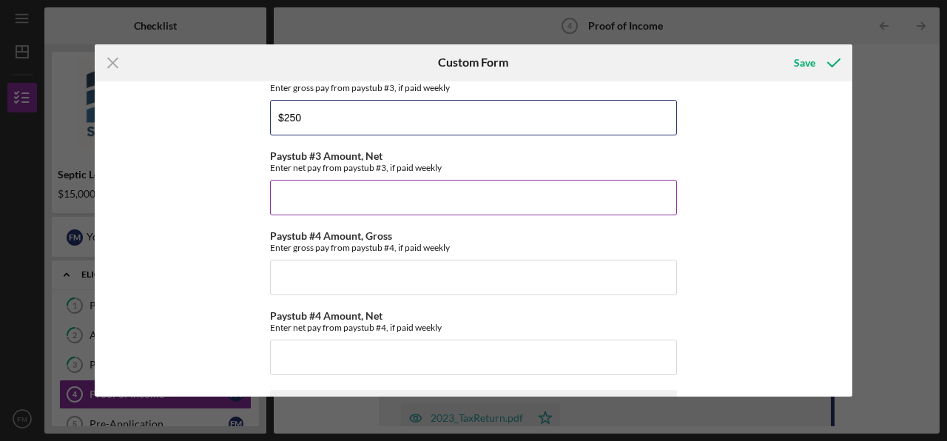
type input "$250"
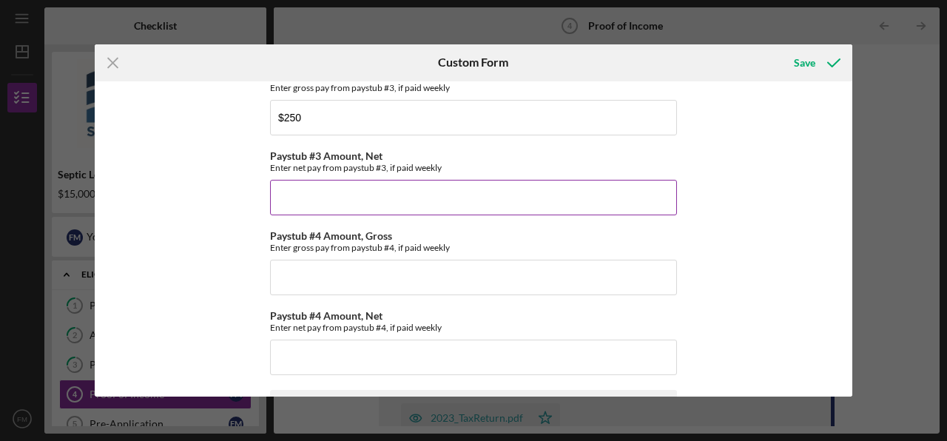
click at [470, 189] on input "Paystub #3 Amount, Net" at bounding box center [473, 198] width 407 height 36
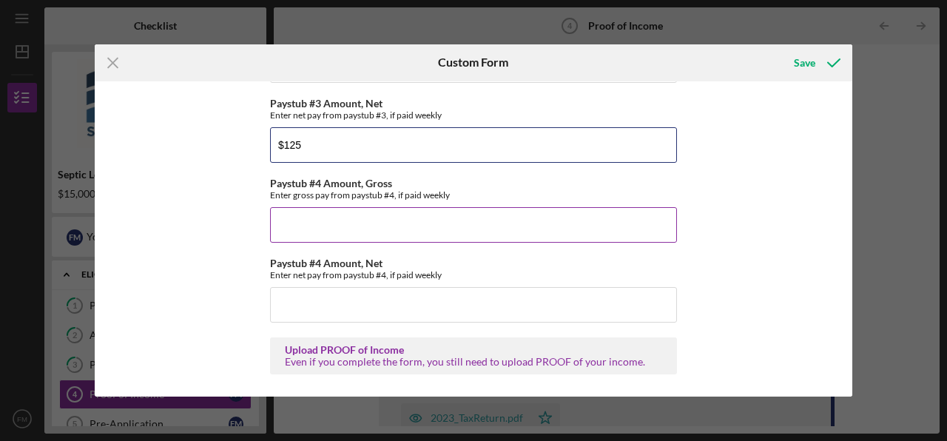
type input "$125"
click at [490, 223] on input "Paystub #4 Amount, Gross" at bounding box center [473, 225] width 407 height 36
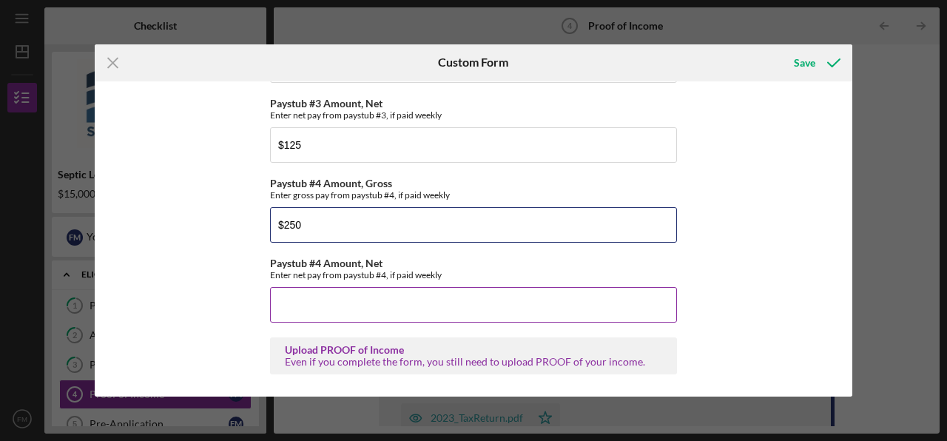
type input "$250"
click at [459, 303] on input "Paystub #4 Amount, Net" at bounding box center [473, 305] width 407 height 36
type input "$125"
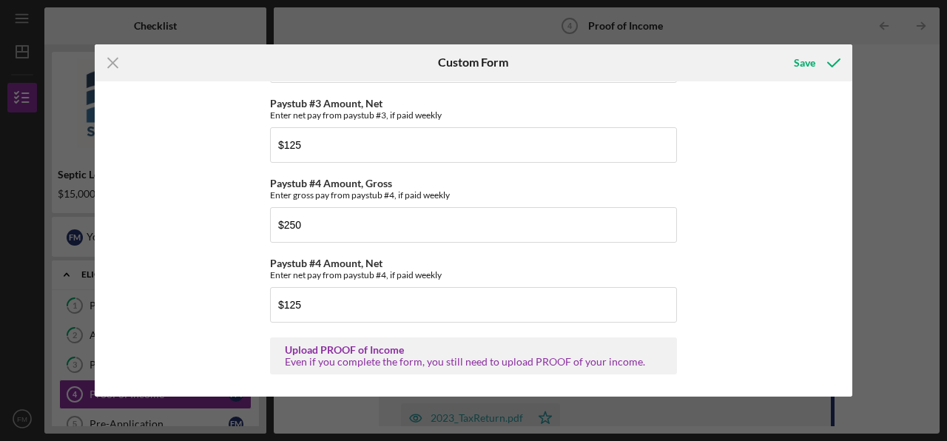
click at [740, 278] on div "*Income Eligibility Income limits are determined based on program guidelines an…" at bounding box center [473, 239] width 757 height 316
click at [801, 64] on div "Save" at bounding box center [804, 63] width 21 height 30
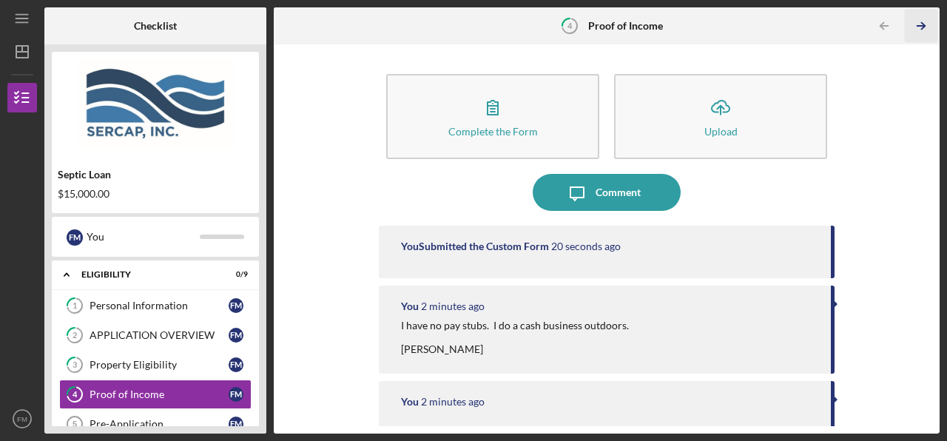
click at [925, 30] on icon "Icon/Table Pagination Arrow" at bounding box center [921, 26] width 33 height 33
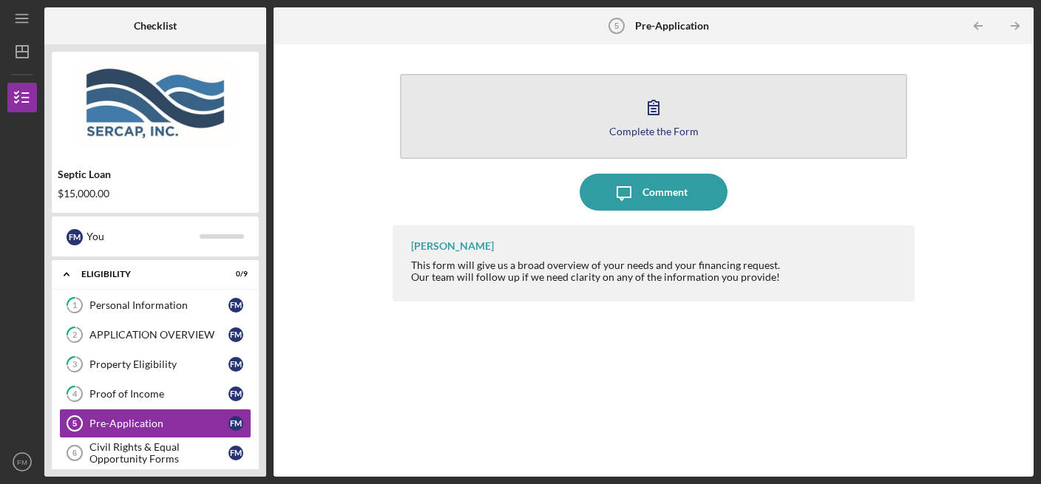
click at [603, 138] on button "Complete the Form Form" at bounding box center [653, 116] width 507 height 85
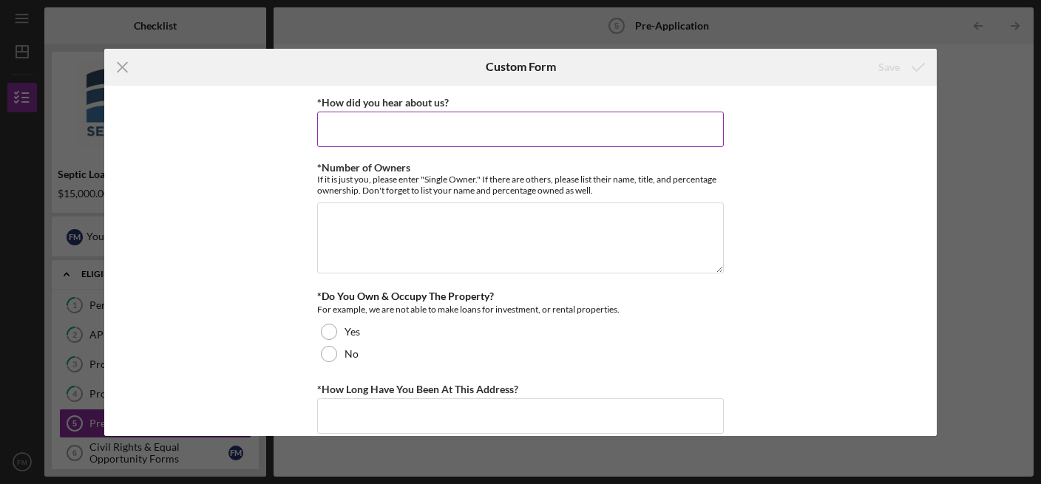
click at [537, 131] on input "*How did you hear about us?" at bounding box center [520, 130] width 407 height 36
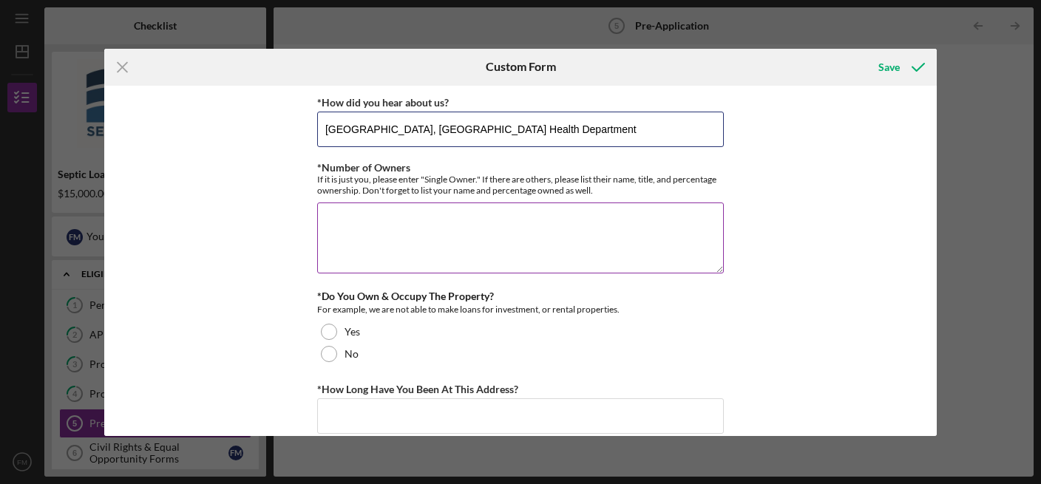
type input "Gloucester County, NJ Health Department"
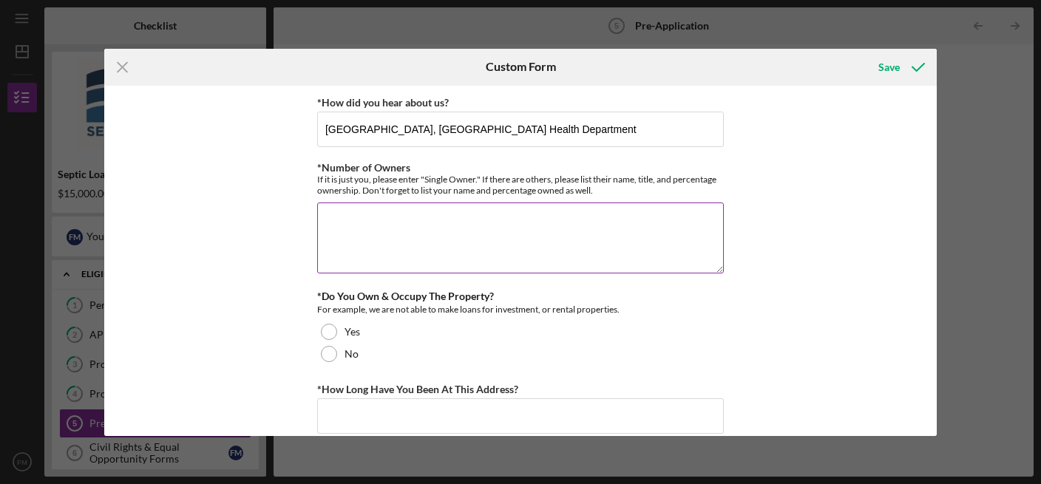
click at [571, 236] on textarea "*Number of Owners" at bounding box center [520, 238] width 407 height 71
type textarea "single owner"
click at [796, 227] on div "*How did you hear about us? Gloucester County, NJ Health Department *Number of …" at bounding box center [520, 261] width 833 height 351
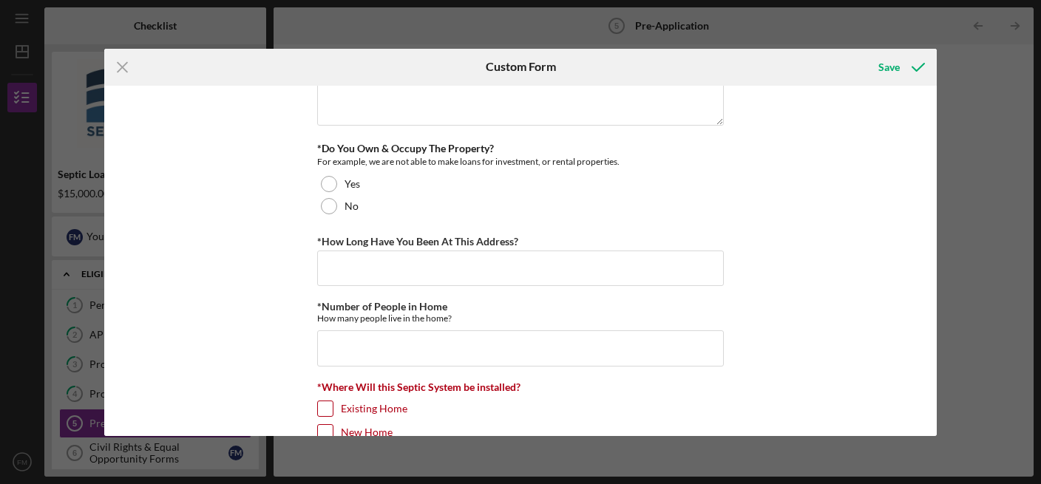
scroll to position [149, 0]
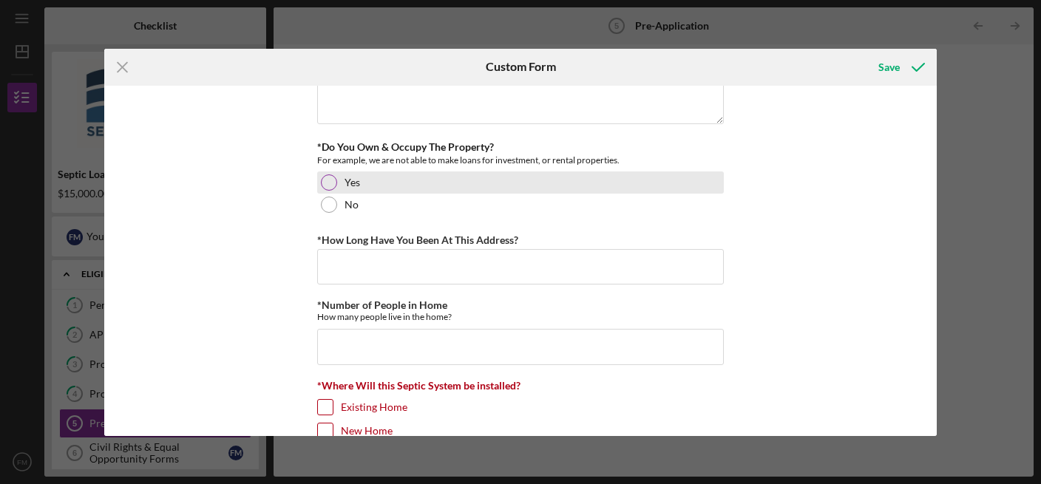
click at [321, 175] on div at bounding box center [329, 183] width 16 height 16
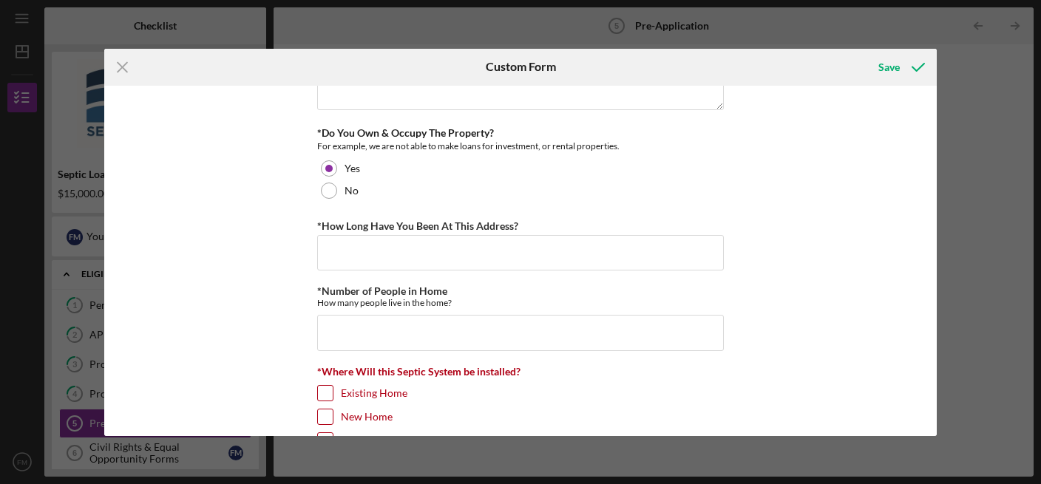
scroll to position [224, 0]
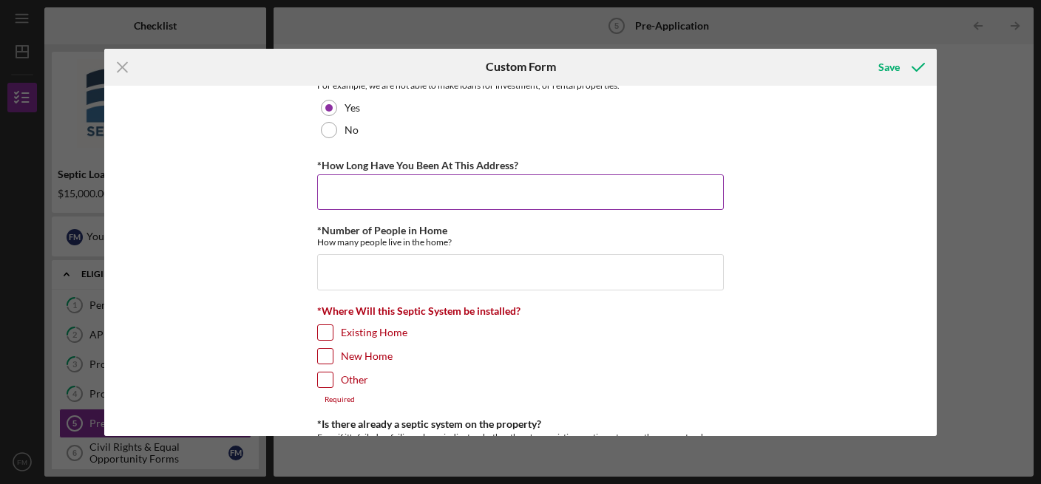
click at [623, 179] on input "*How Long Have You Been At This Address?" at bounding box center [520, 193] width 407 height 36
type input "6 months"
click at [594, 267] on input "*Number of People in Home" at bounding box center [520, 272] width 407 height 36
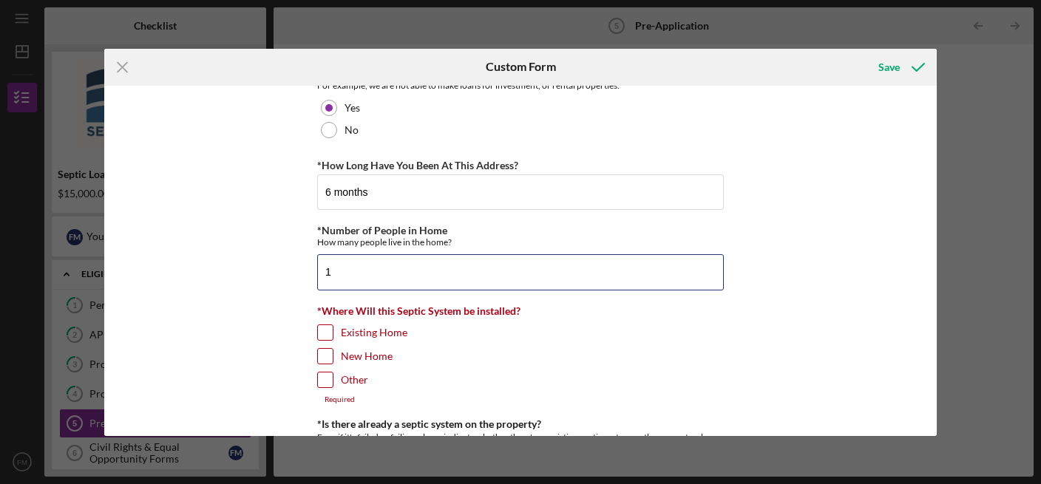
type input "1"
click at [797, 218] on div "*How did you hear about us? Gloucester County, NJ Health Department *Number of …" at bounding box center [520, 261] width 833 height 351
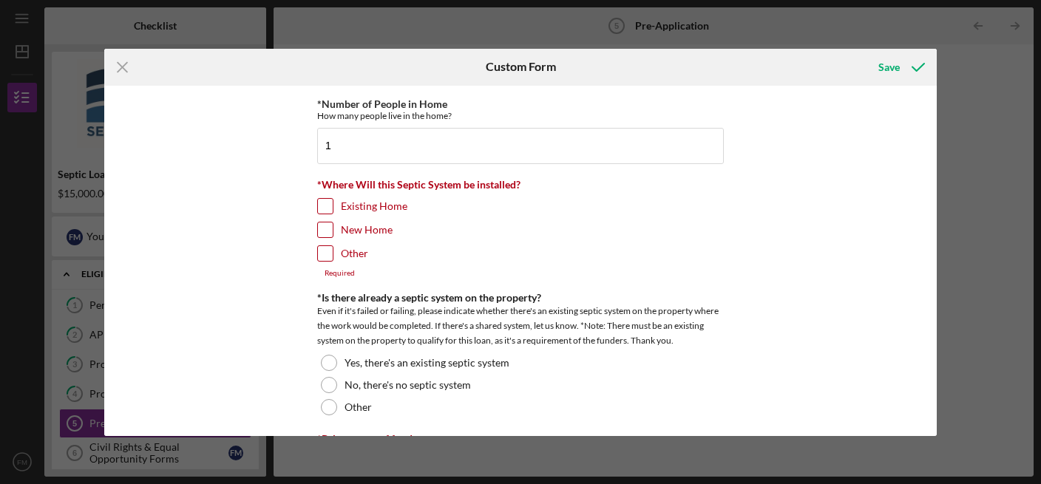
scroll to position [374, 0]
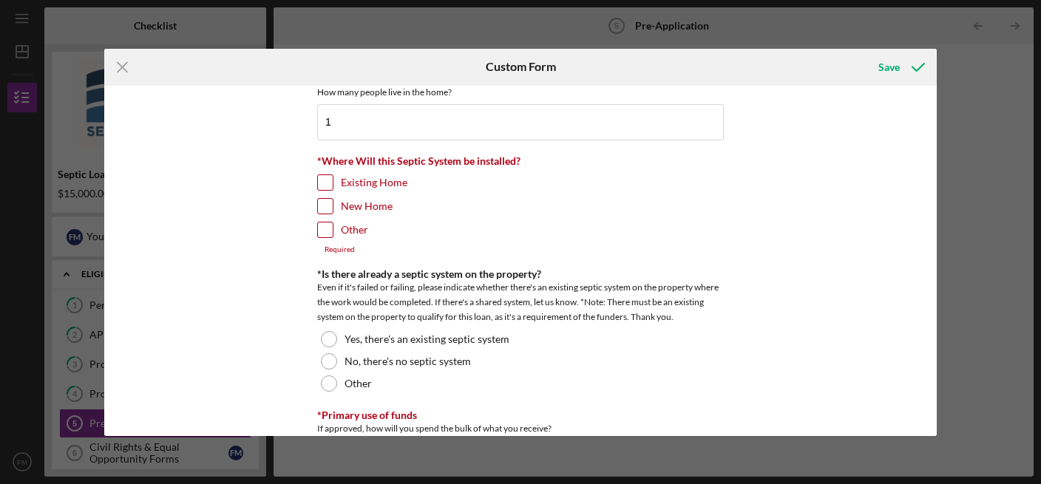
click at [318, 176] on input "Existing Home" at bounding box center [325, 182] width 15 height 15
checkbox input "true"
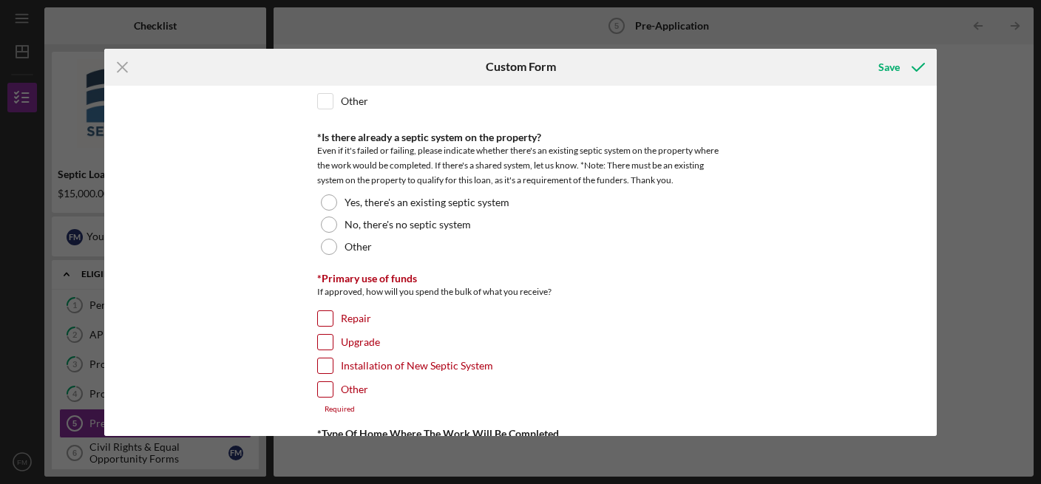
scroll to position [524, 0]
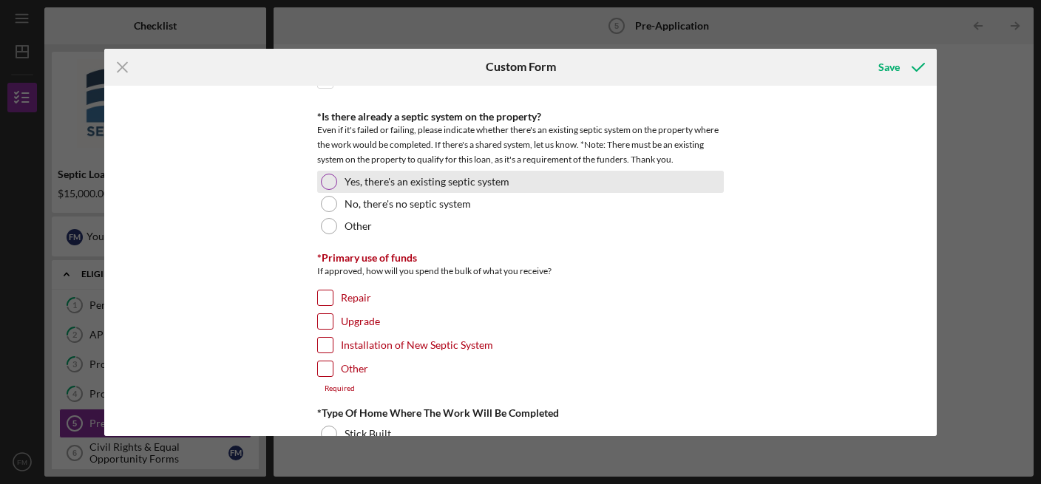
click at [322, 174] on div at bounding box center [329, 182] width 16 height 16
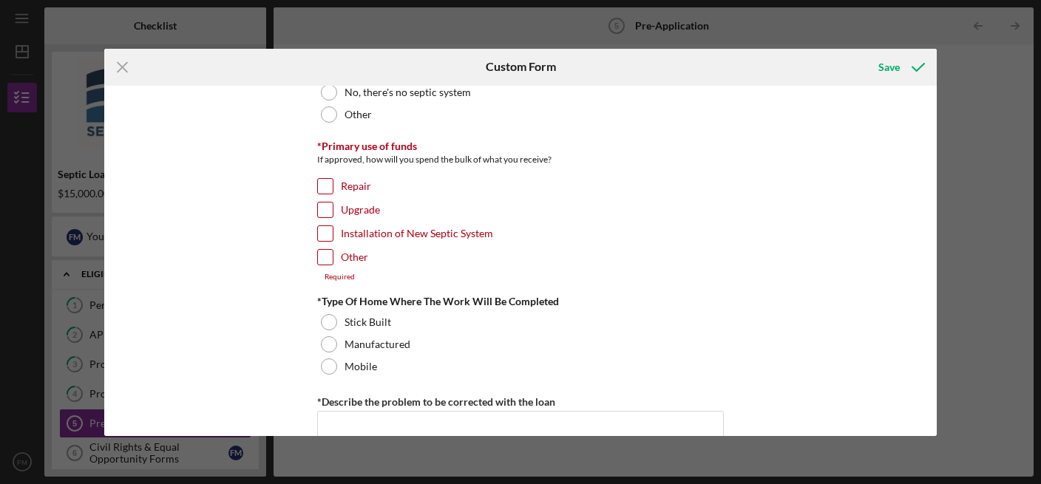
scroll to position [673, 0]
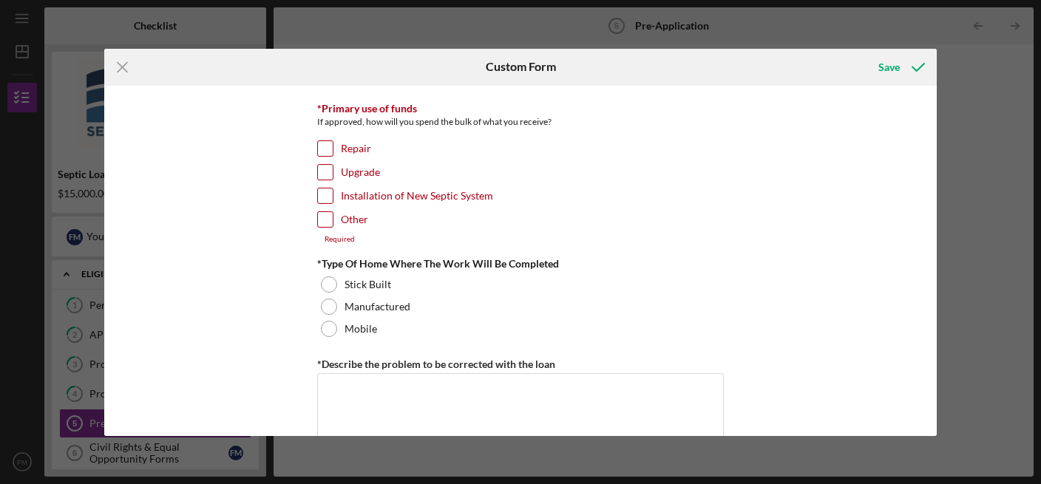
click at [319, 192] on input "Installation of New Septic System" at bounding box center [325, 196] width 15 height 15
checkbox input "true"
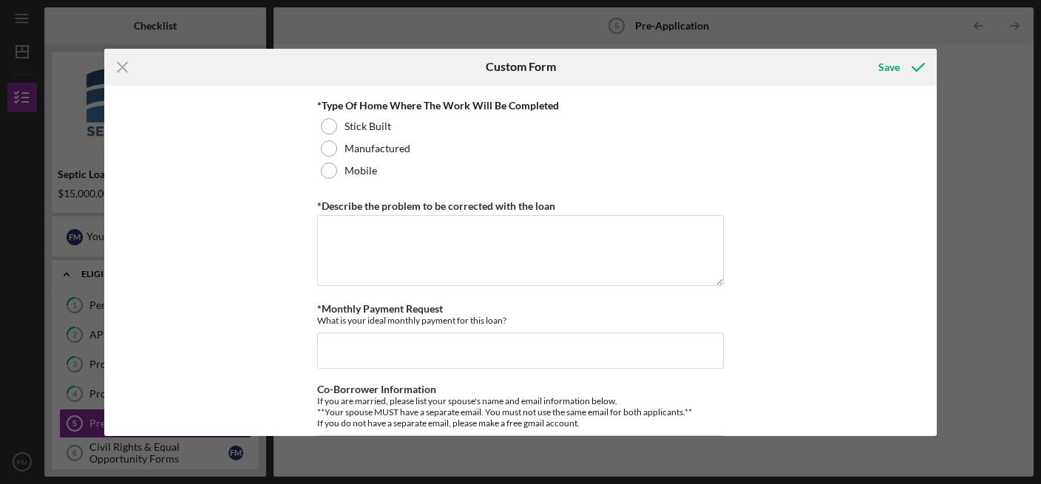
scroll to position [749, 0]
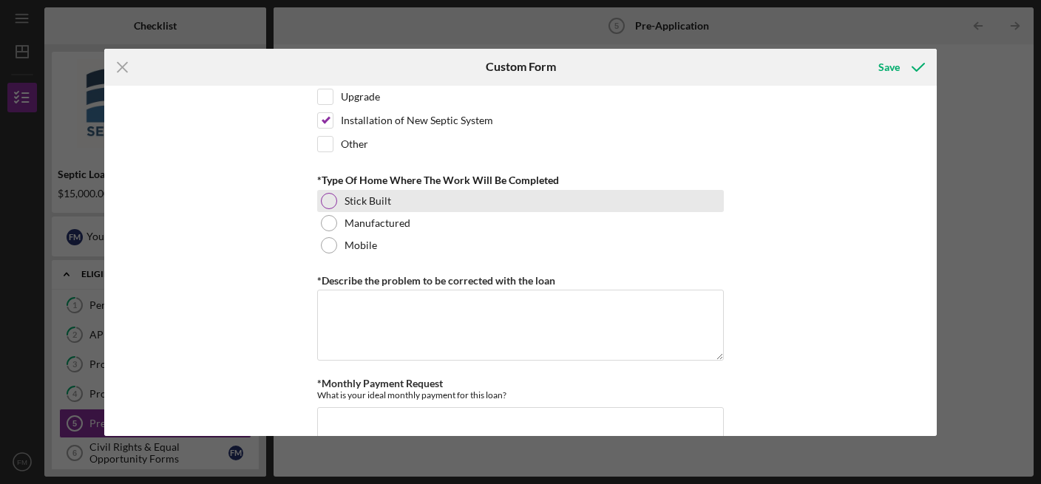
click at [321, 193] on div at bounding box center [329, 201] width 16 height 16
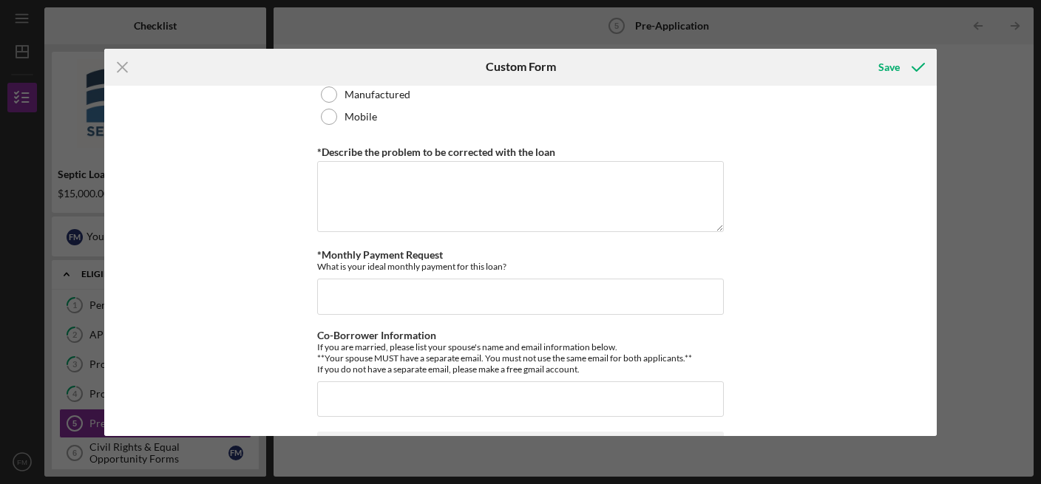
scroll to position [898, 0]
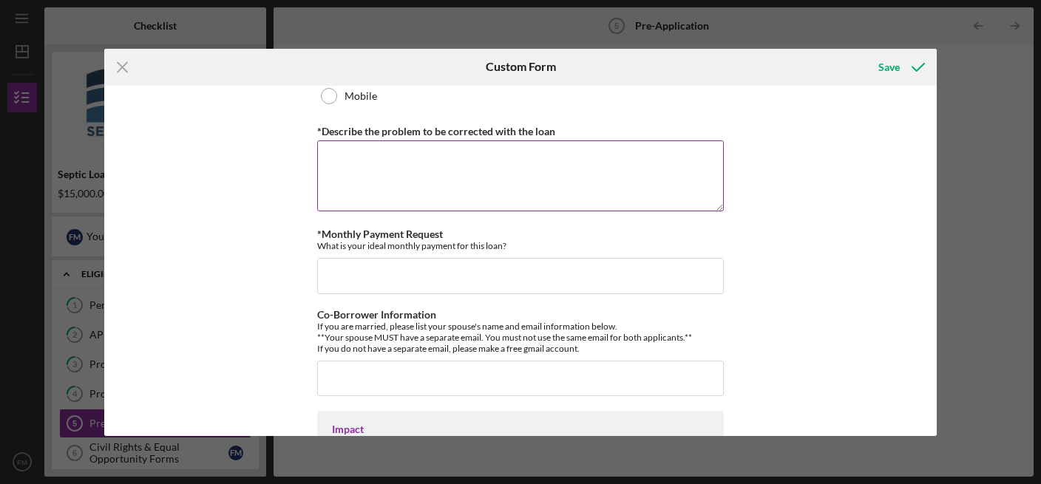
click at [609, 170] on textarea "*Describe the problem to be corrected with the loan" at bounding box center [520, 176] width 407 height 71
type textarea "Existing system is a cesspool, which is not allowed."
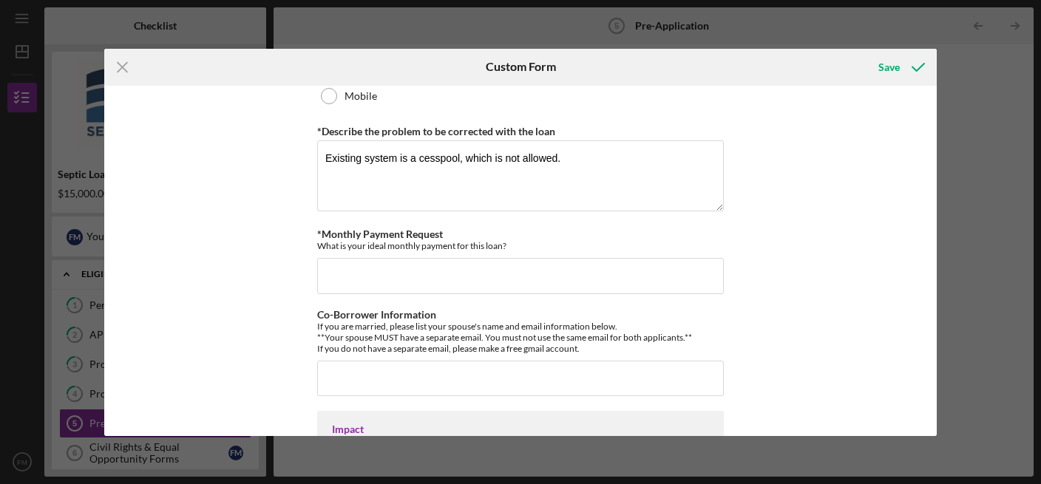
click at [749, 180] on div "*How did you hear about us? Gloucester County, NJ Health Department *Number of …" at bounding box center [520, 261] width 833 height 351
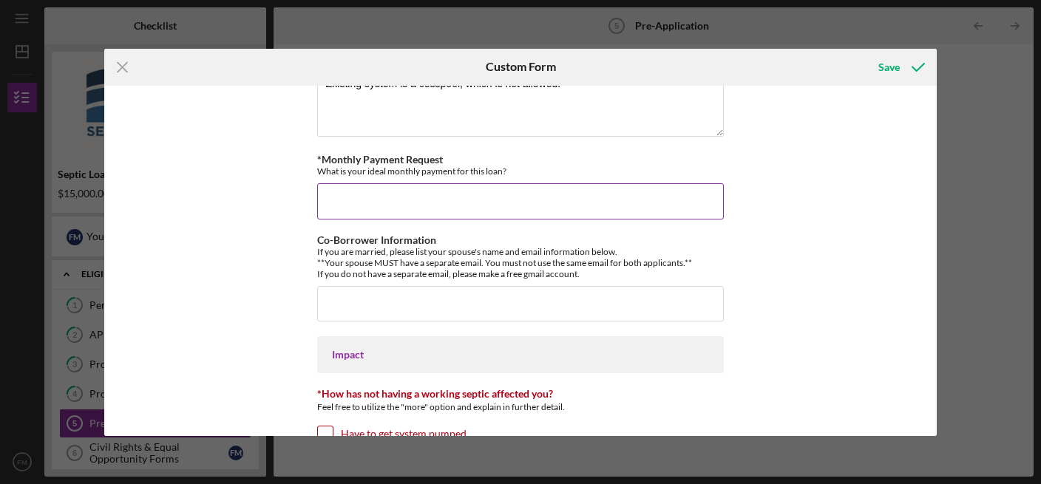
click at [658, 183] on input "*Monthly Payment Request" at bounding box center [520, 201] width 407 height 36
type input "125"
click at [253, 255] on div "*How did you hear about us? Gloucester County, NJ Health Department *Number of …" at bounding box center [520, 261] width 833 height 351
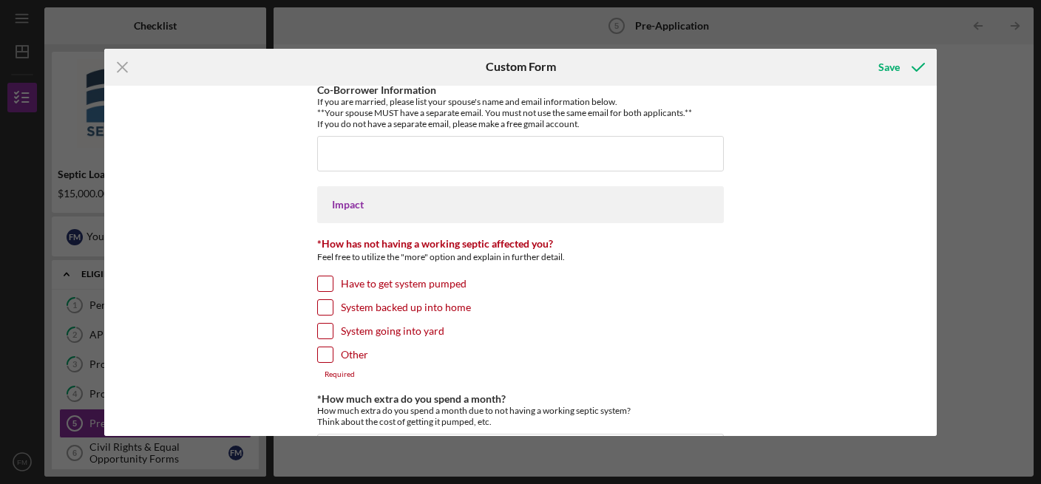
scroll to position [1198, 0]
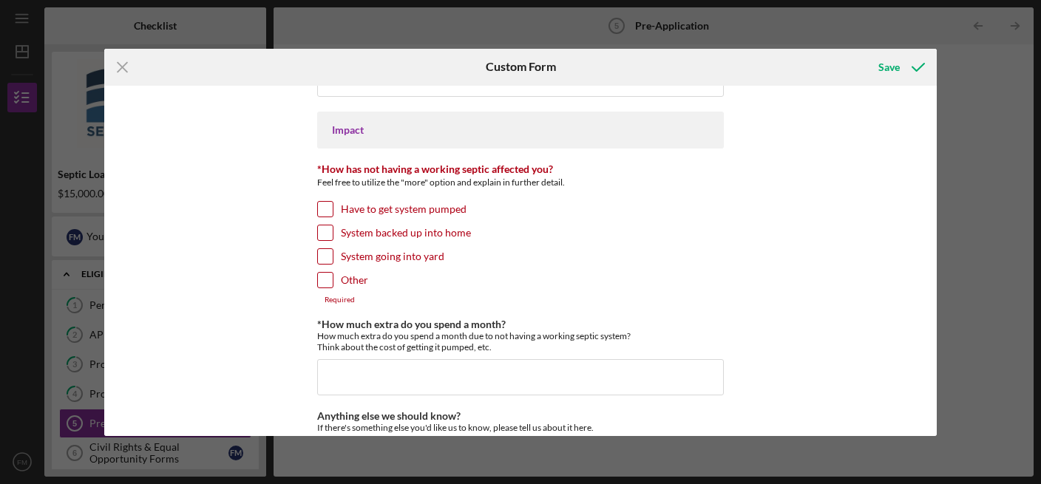
click at [319, 273] on input "Other" at bounding box center [325, 280] width 15 height 15
checkbox input "true"
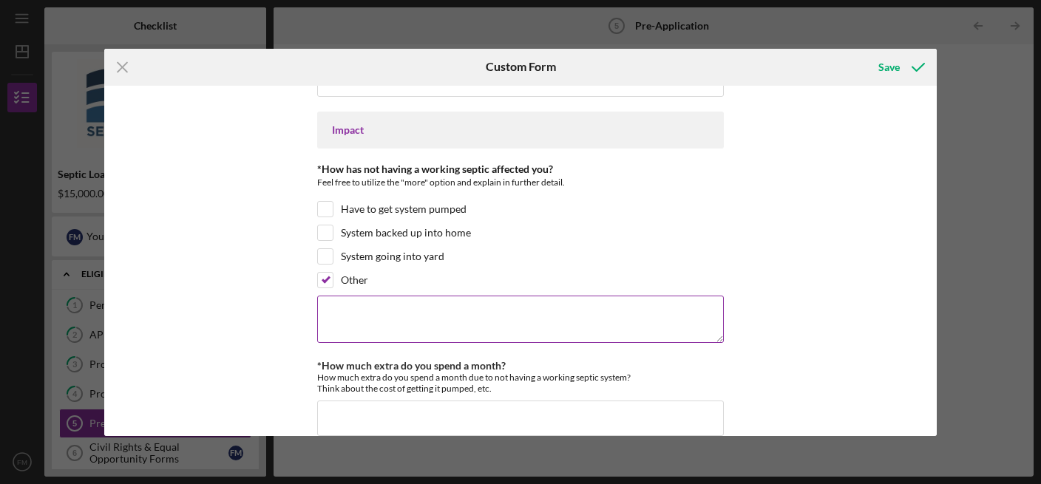
click at [379, 310] on textarea at bounding box center [520, 319] width 407 height 47
type textarea "I need a new system in order to get a Certificate of Occupancy."
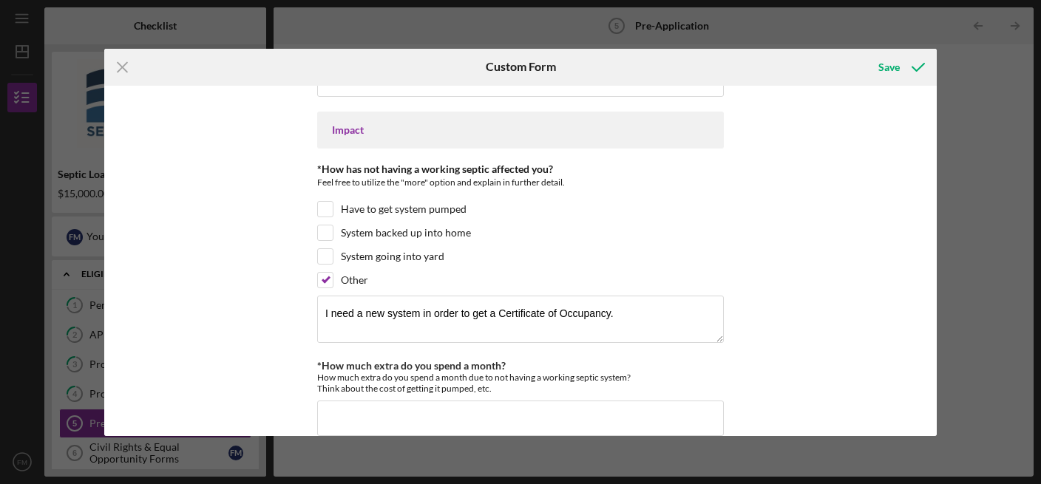
click at [743, 306] on div "*How did you hear about us? Gloucester County, NJ Health Department *Number of …" at bounding box center [520, 261] width 833 height 351
click at [318, 202] on input "Have to get system pumped" at bounding box center [325, 209] width 15 height 15
checkbox input "true"
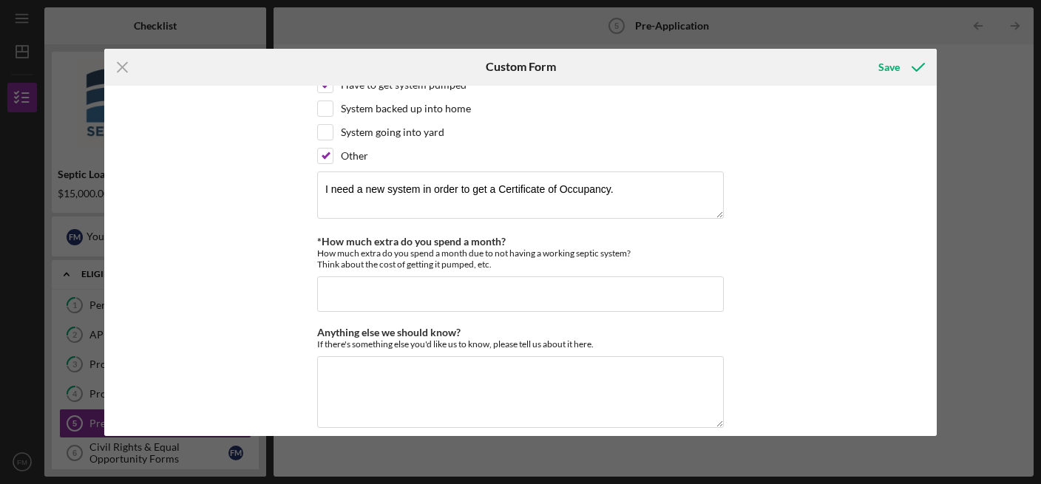
scroll to position [1323, 0]
click at [672, 285] on input "*How much extra do you spend a month?" at bounding box center [520, 294] width 407 height 36
type input "25"
click at [792, 259] on div "*How did you hear about us? Gloucester County, NJ Health Department *Number of …" at bounding box center [520, 261] width 833 height 351
click at [640, 371] on textarea "Anything else we should know?" at bounding box center [520, 391] width 407 height 71
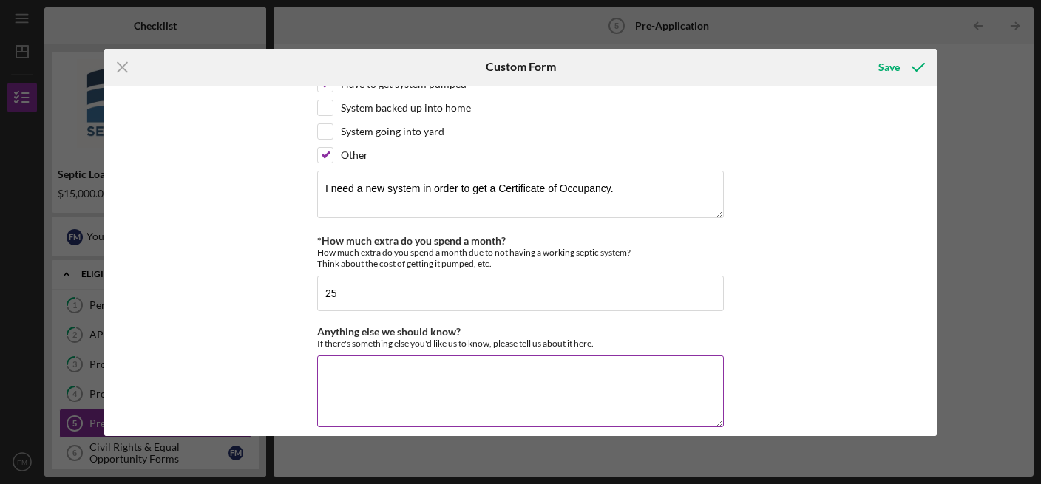
click at [686, 383] on textarea "Anything else we should know?" at bounding box center [520, 391] width 407 height 71
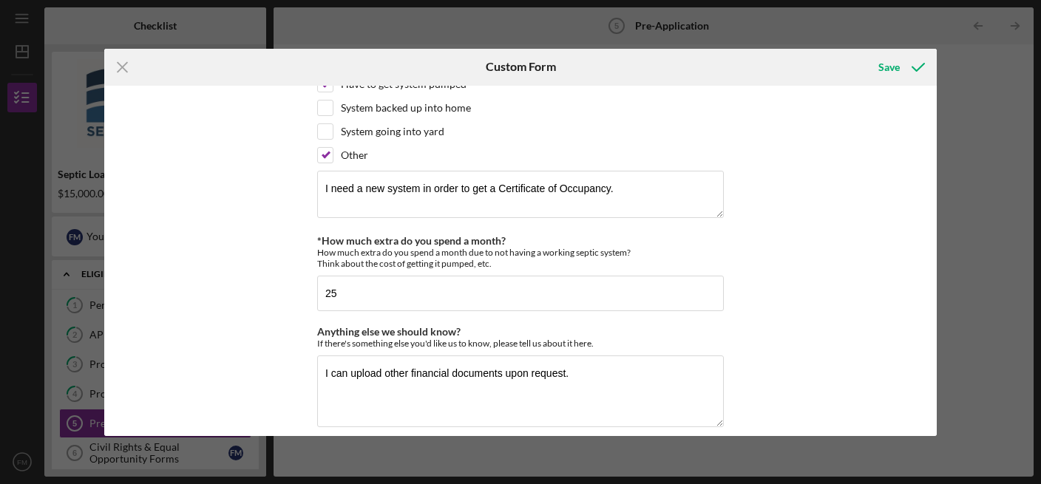
click at [784, 300] on div "*How did you hear about us? Gloucester County, NJ Health Department *Number of …" at bounding box center [520, 261] width 833 height 351
click at [581, 359] on textarea "I can upload other financial documents upon request." at bounding box center [520, 391] width 407 height 71
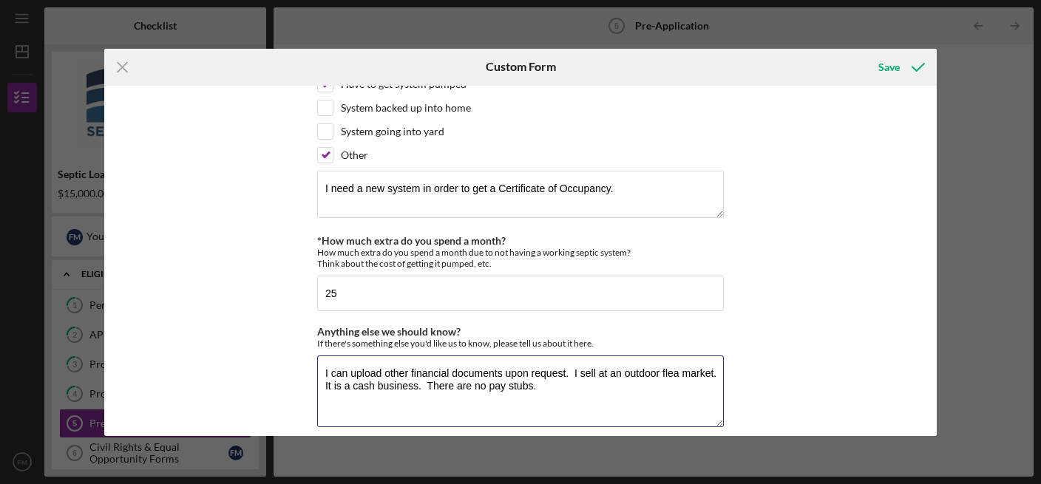
type textarea "I can upload other financial documents upon request. I sell at an outdoor flea …"
click at [782, 362] on div "*How did you hear about us? Gloucester County, NJ Health Department *Number of …" at bounding box center [520, 261] width 833 height 351
click at [897, 65] on div "Save" at bounding box center [889, 68] width 21 height 30
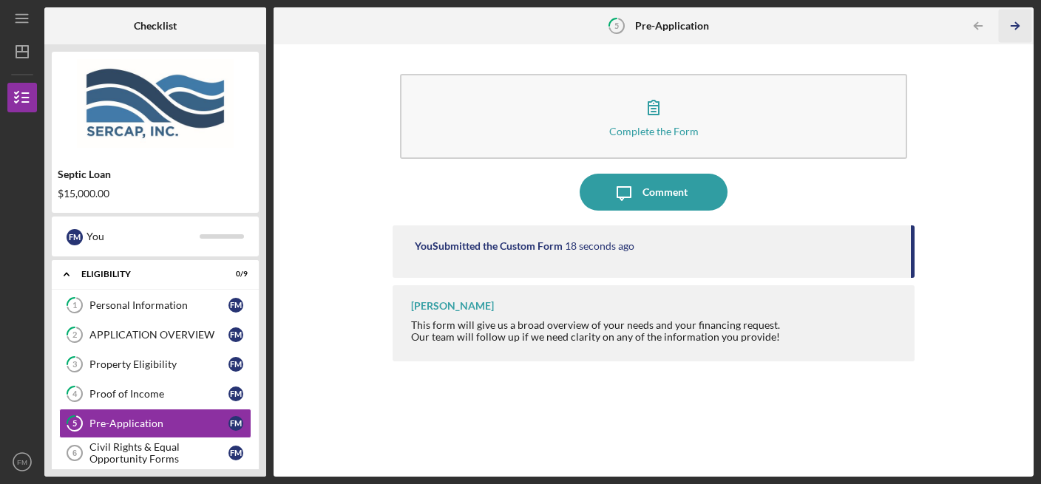
click at [946, 26] on line "button" at bounding box center [1015, 26] width 7 height 0
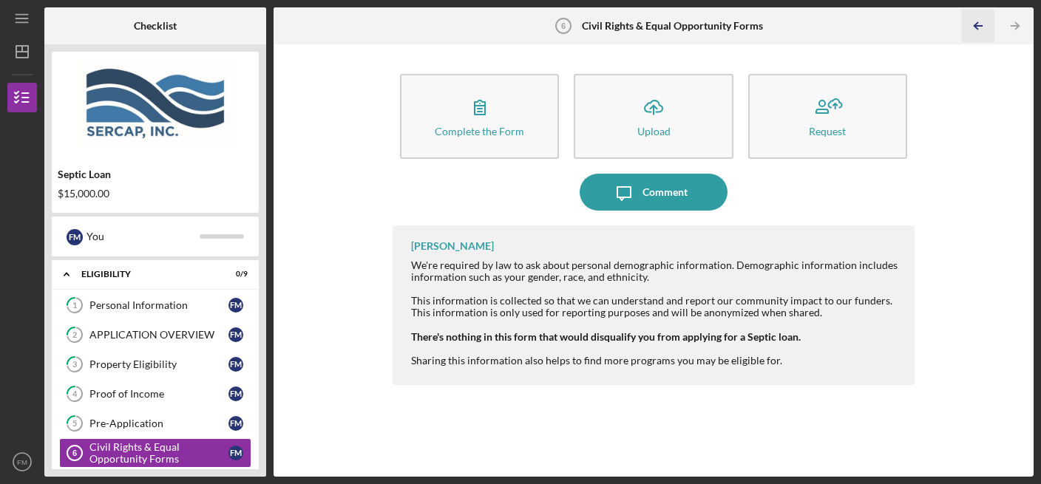
click at [946, 21] on icon "Icon/Table Pagination Arrow" at bounding box center [978, 26] width 33 height 33
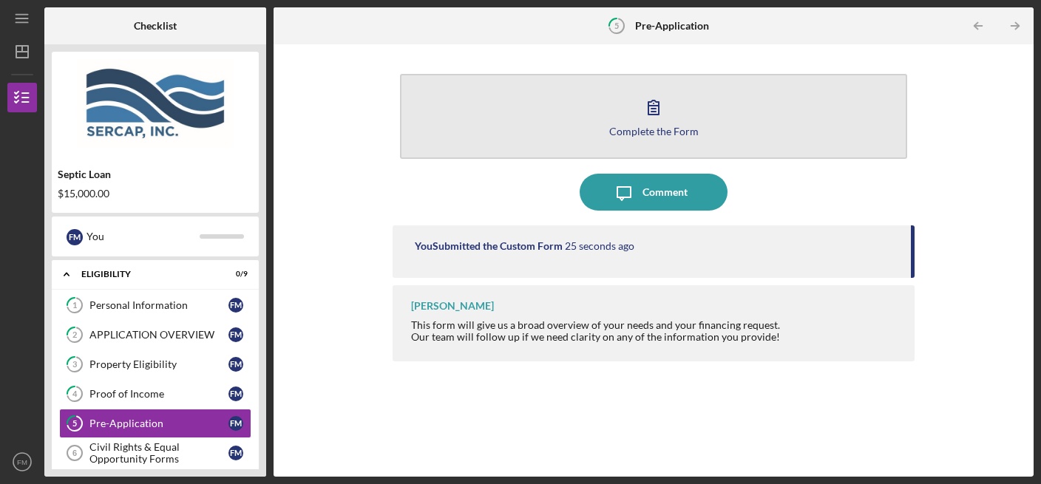
click at [642, 114] on icon "button" at bounding box center [653, 107] width 37 height 37
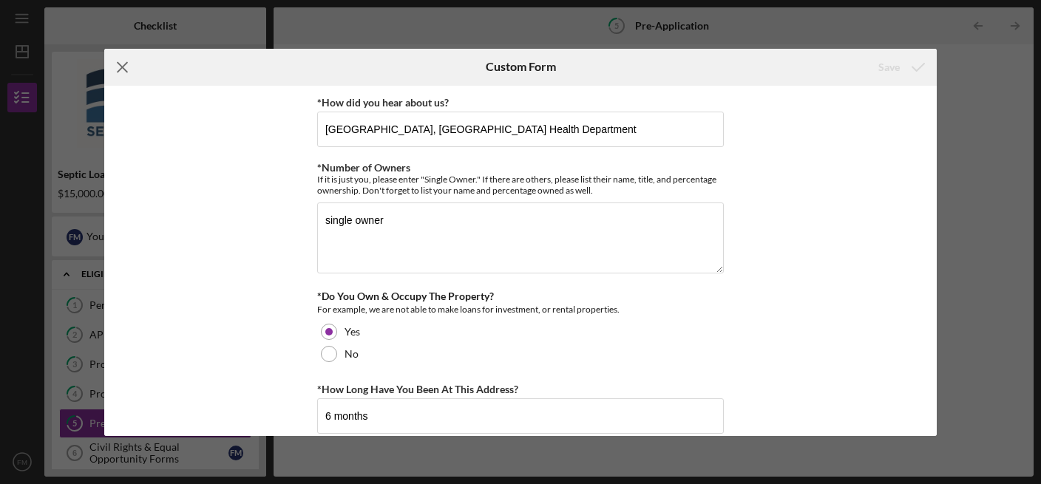
click at [127, 64] on icon "Icon/Menu Close" at bounding box center [122, 67] width 37 height 37
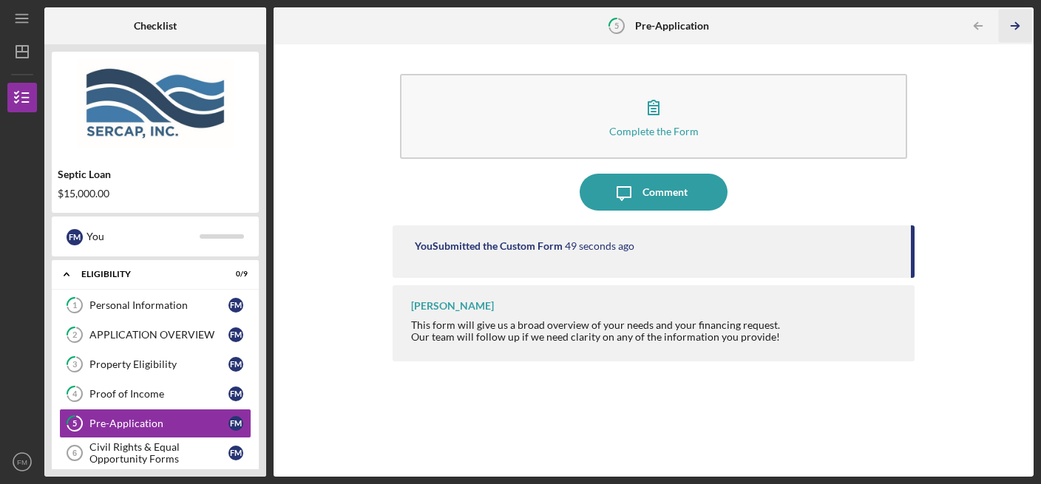
click at [946, 18] on icon "Icon/Table Pagination Arrow" at bounding box center [1015, 26] width 33 height 33
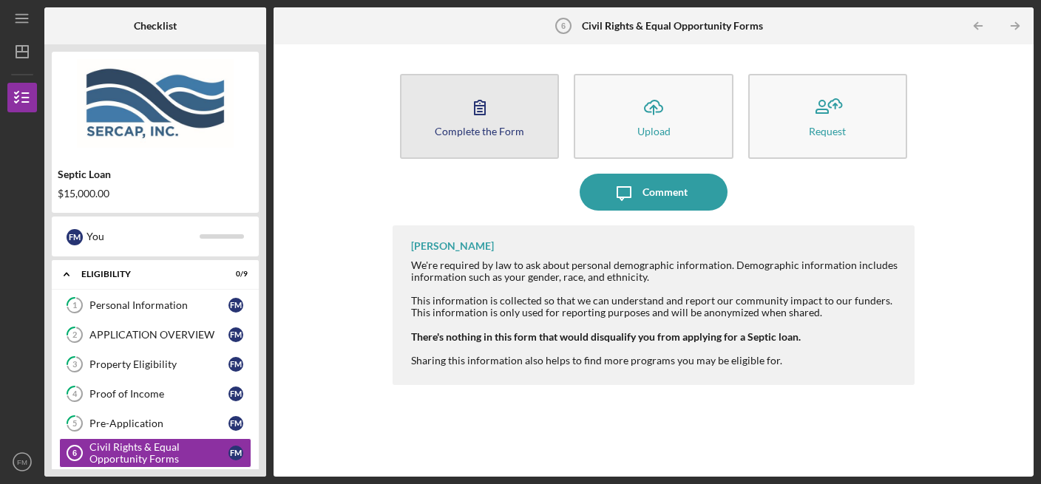
click at [478, 118] on icon "button" at bounding box center [480, 107] width 37 height 37
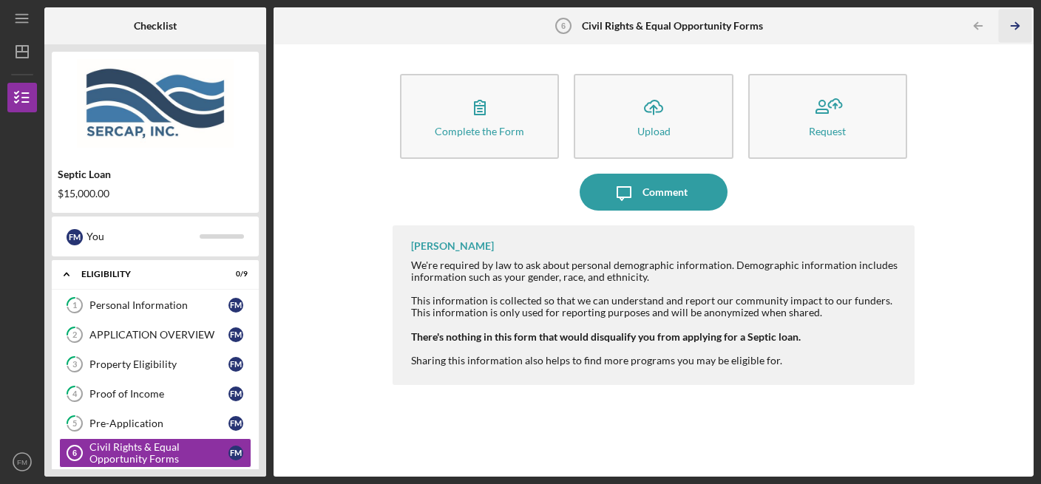
click at [946, 25] on icon "Icon/Table Pagination Arrow" at bounding box center [1015, 26] width 33 height 33
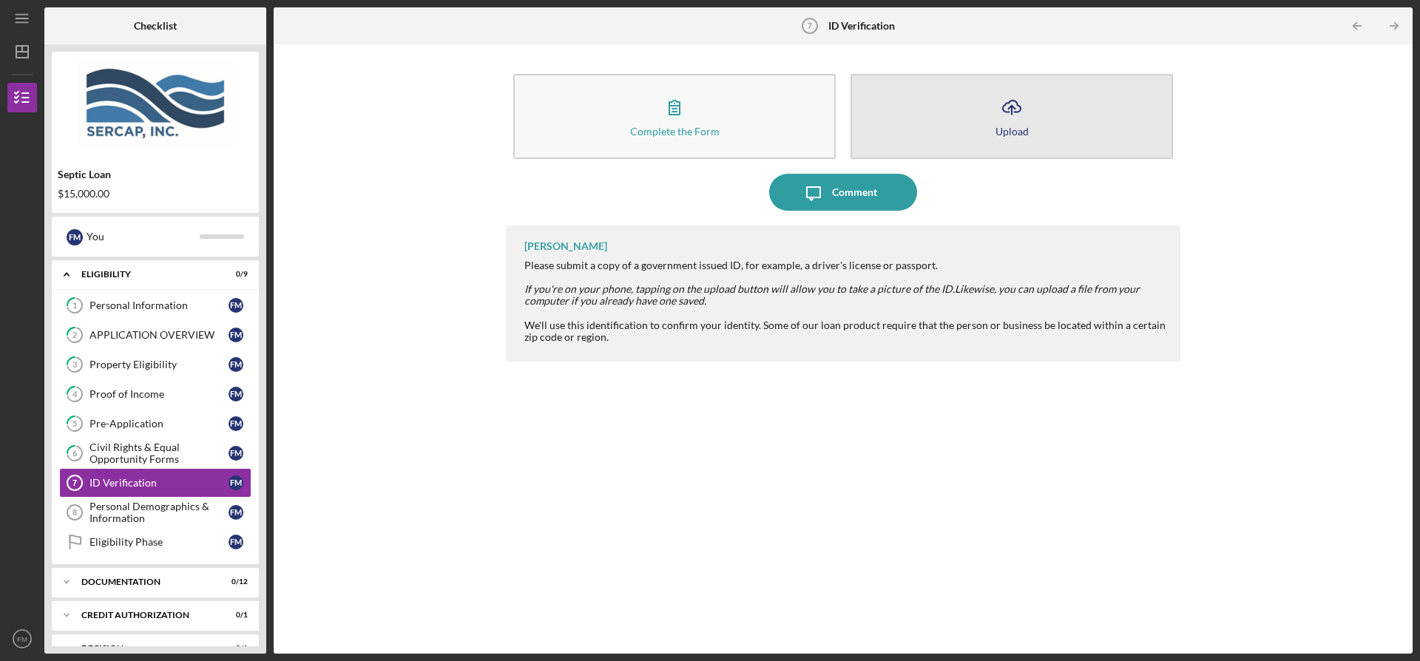
click at [946, 105] on button "Icon/Upload Upload" at bounding box center [1012, 116] width 322 height 85
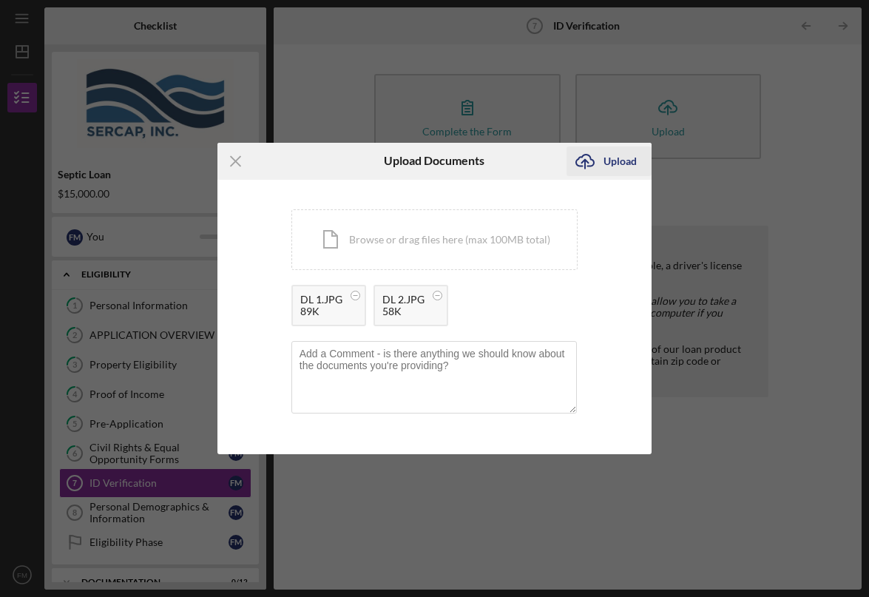
click at [610, 158] on div "Upload" at bounding box center [620, 161] width 33 height 30
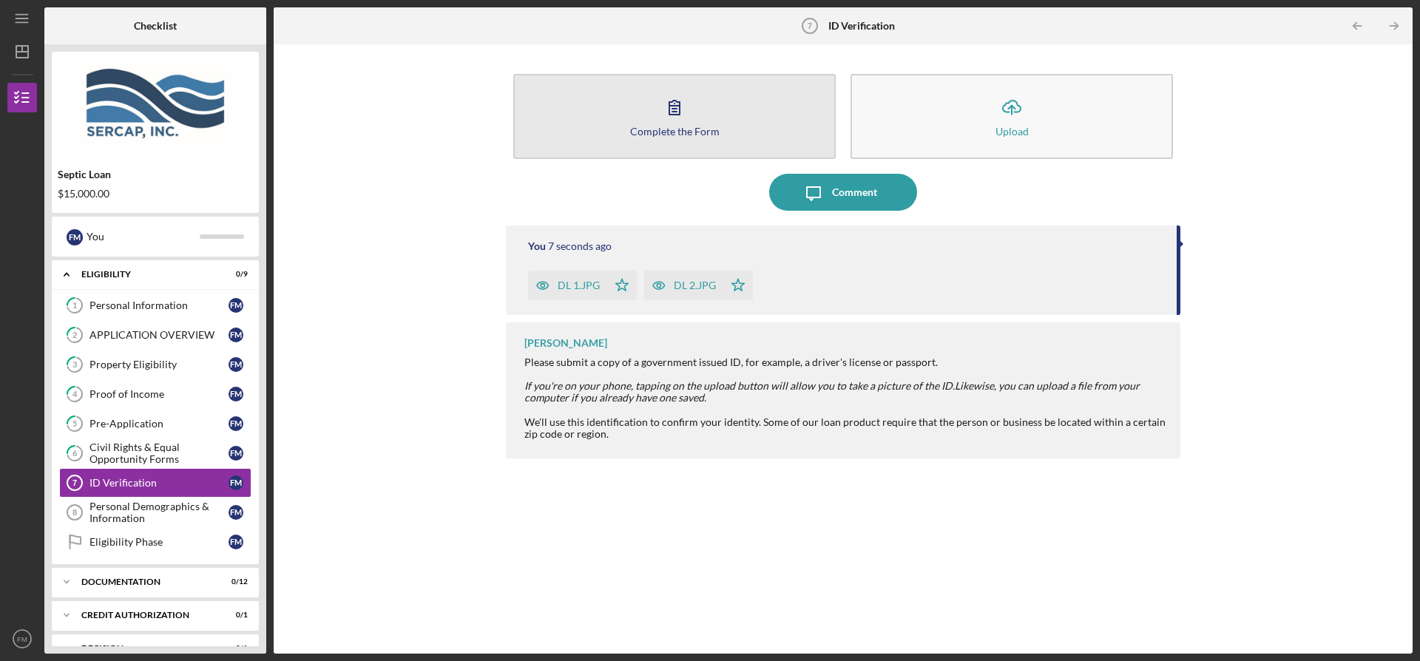
click at [680, 109] on icon "button" at bounding box center [674, 108] width 10 height 14
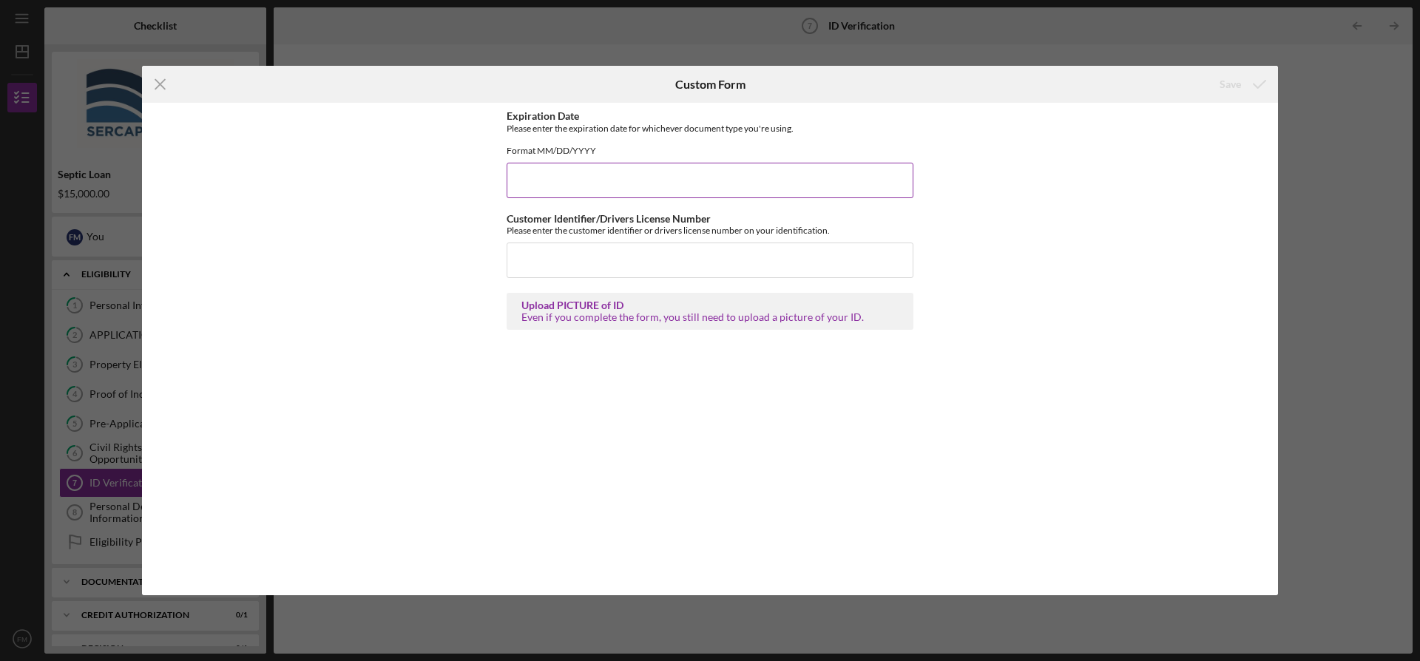
click at [689, 192] on input "Expiration Date" at bounding box center [710, 181] width 407 height 36
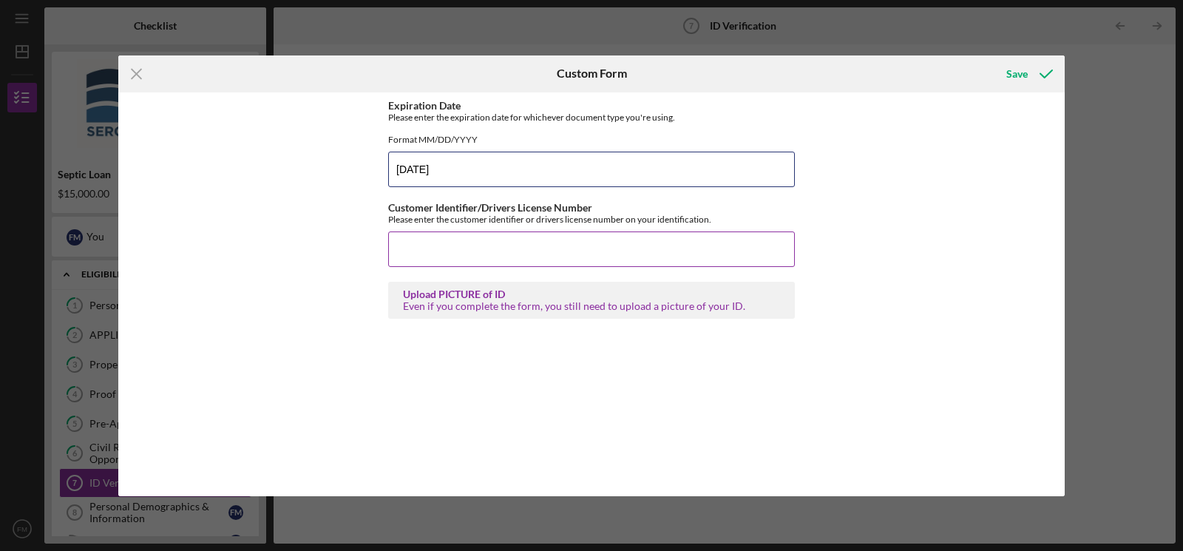
type input "03/08/2029"
click at [706, 259] on input "Customer Identifier/Drivers License Number" at bounding box center [591, 250] width 407 height 36
type input "M01692686203666"
click at [946, 73] on div "Save" at bounding box center [1017, 74] width 21 height 30
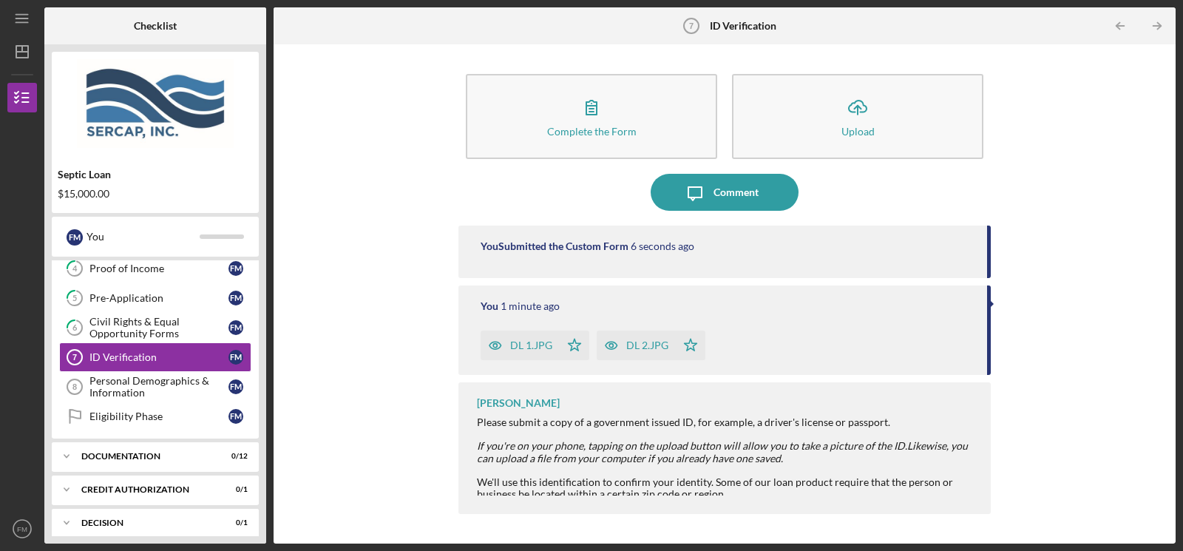
scroll to position [148, 0]
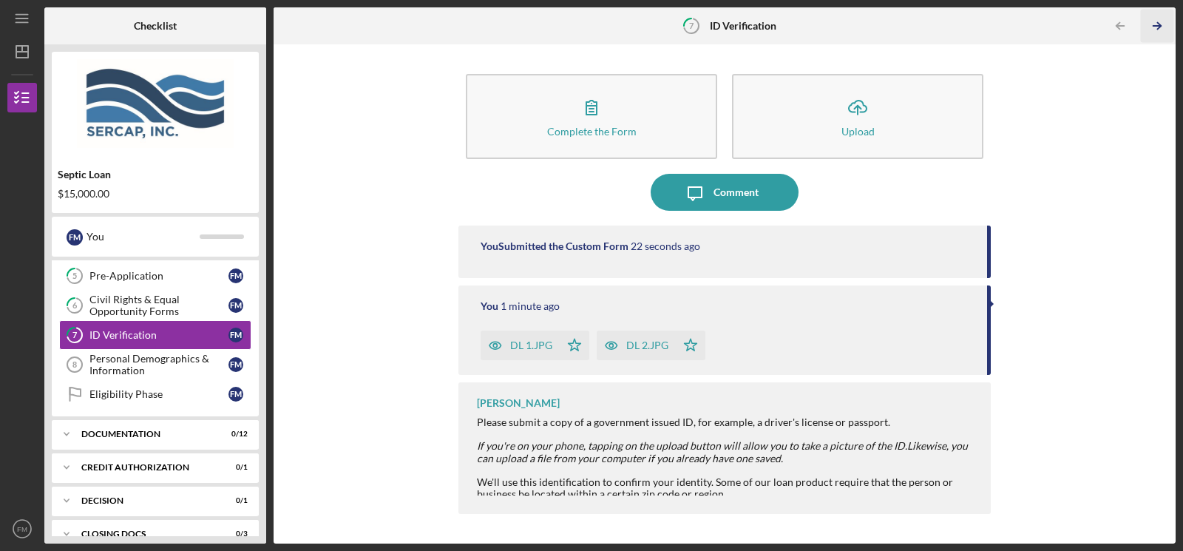
click at [946, 28] on icon "Icon/Table Pagination Arrow" at bounding box center [1157, 26] width 33 height 33
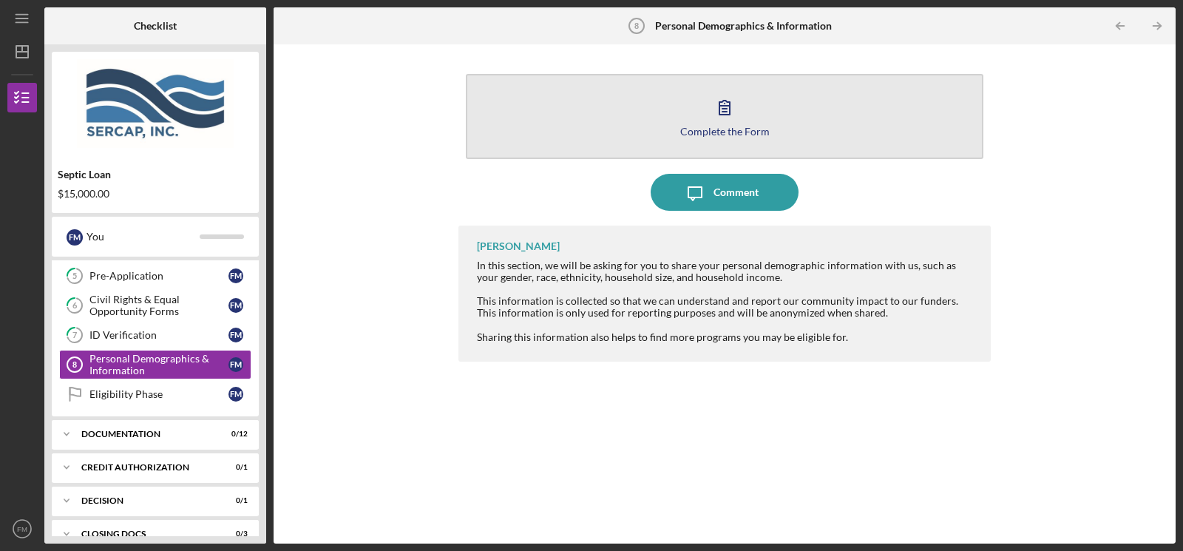
click at [709, 117] on icon "button" at bounding box center [724, 107] width 37 height 37
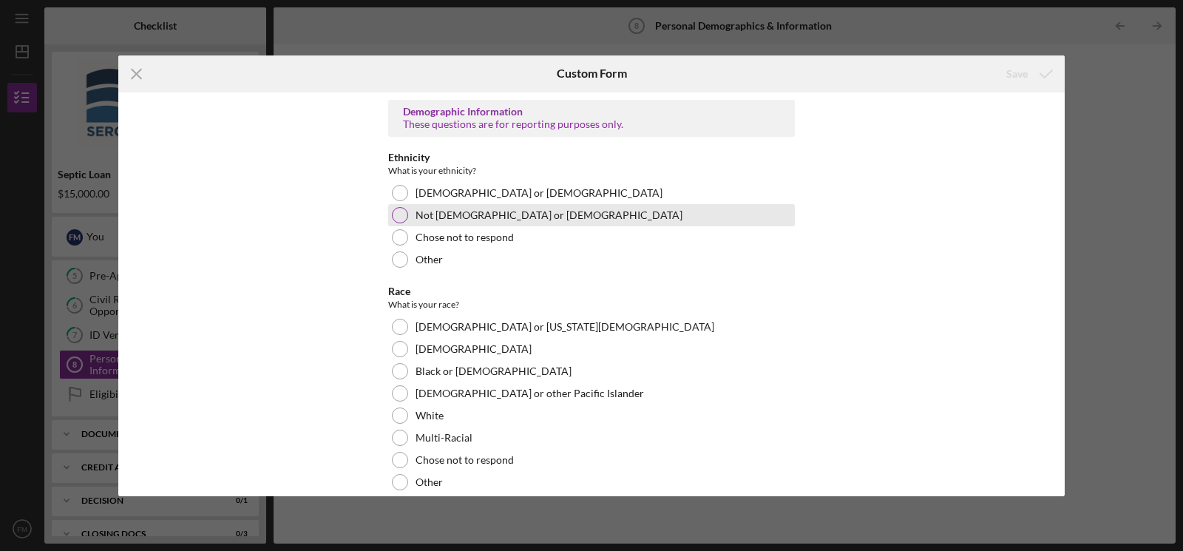
click at [416, 210] on label "Not Hispanic or Latino" at bounding box center [549, 215] width 267 height 12
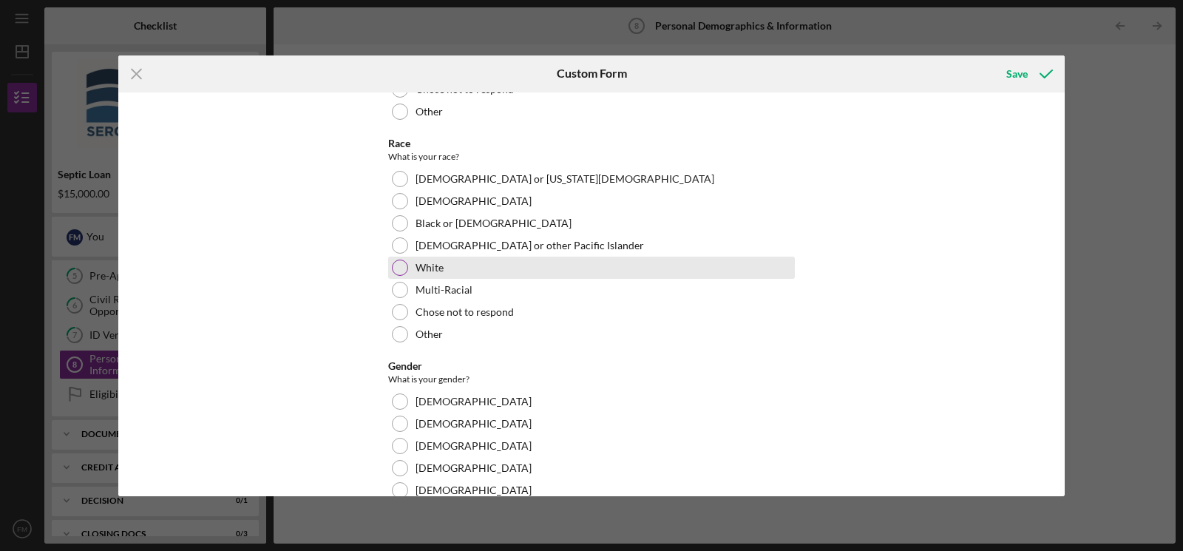
scroll to position [148, 0]
click at [400, 262] on div "White" at bounding box center [591, 268] width 407 height 22
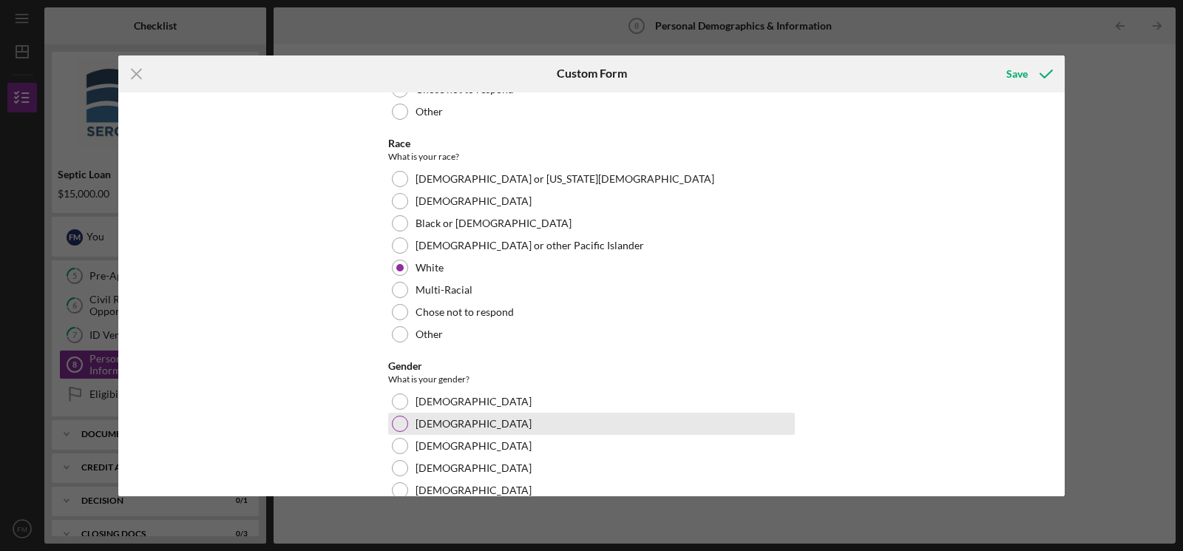
click at [399, 423] on div at bounding box center [400, 424] width 16 height 16
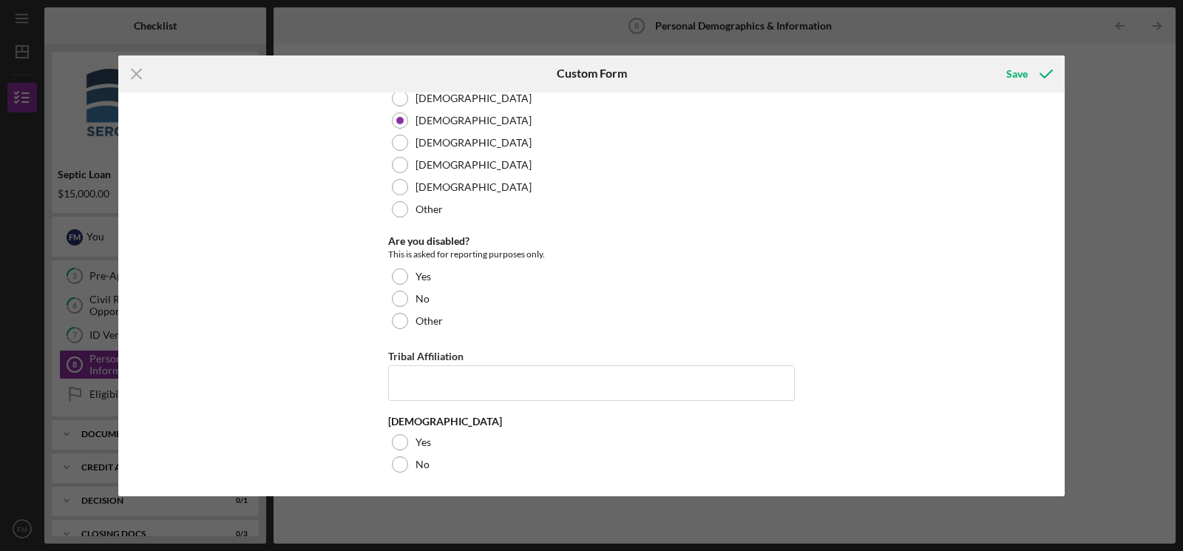
scroll to position [453, 0]
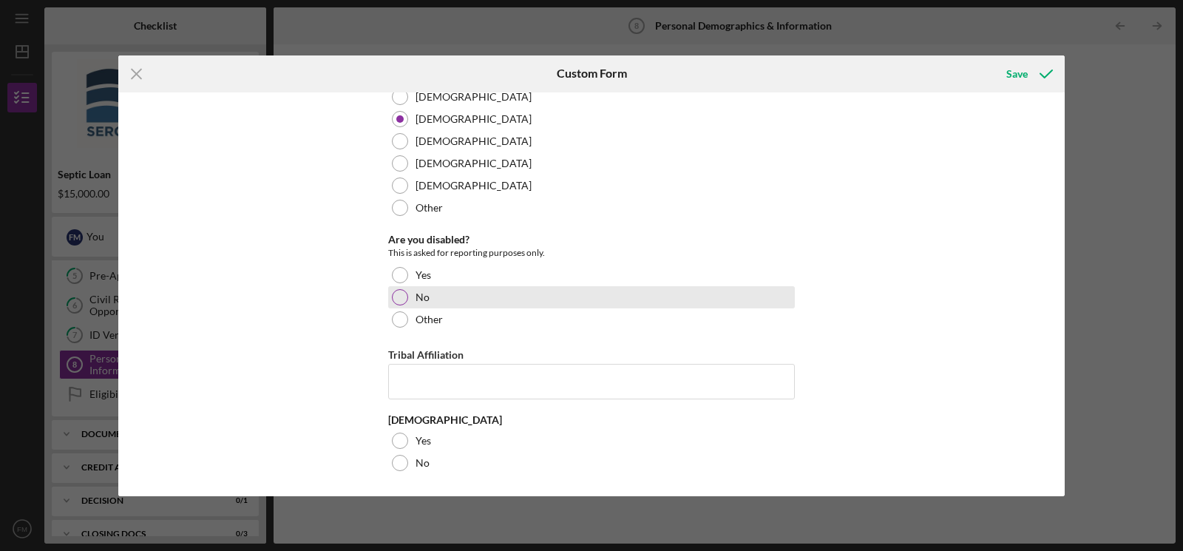
click at [392, 291] on div at bounding box center [400, 297] width 16 height 16
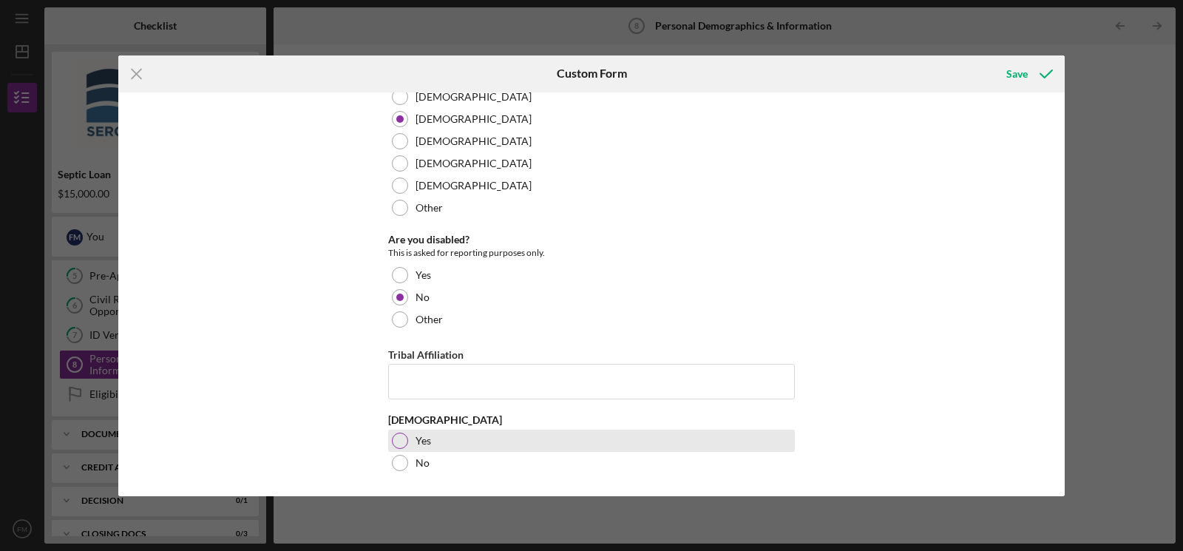
click at [392, 439] on div at bounding box center [400, 441] width 16 height 16
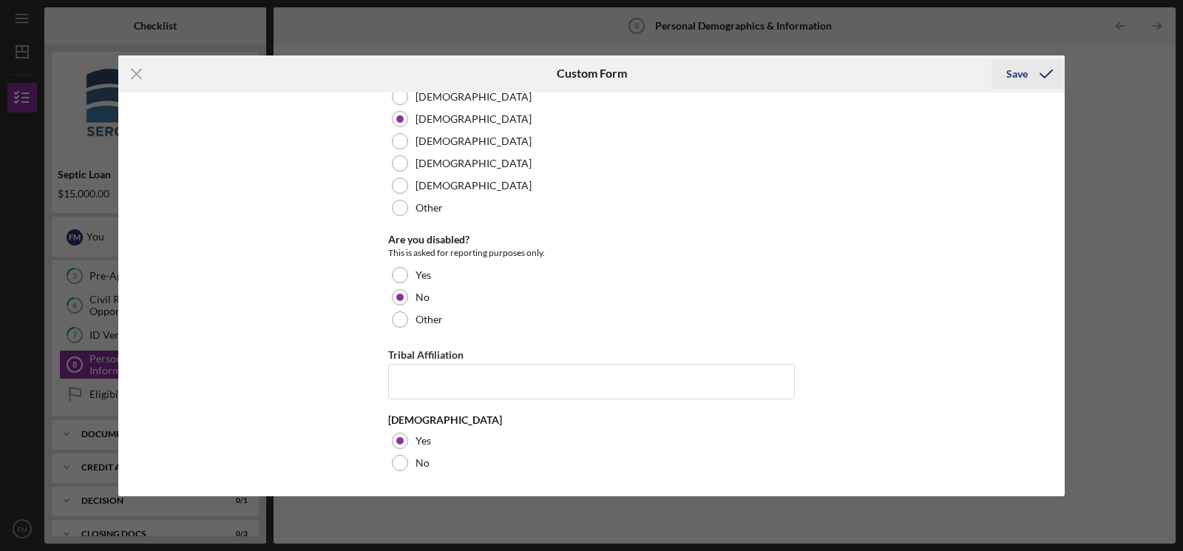
click at [946, 75] on div "Save" at bounding box center [1017, 74] width 21 height 30
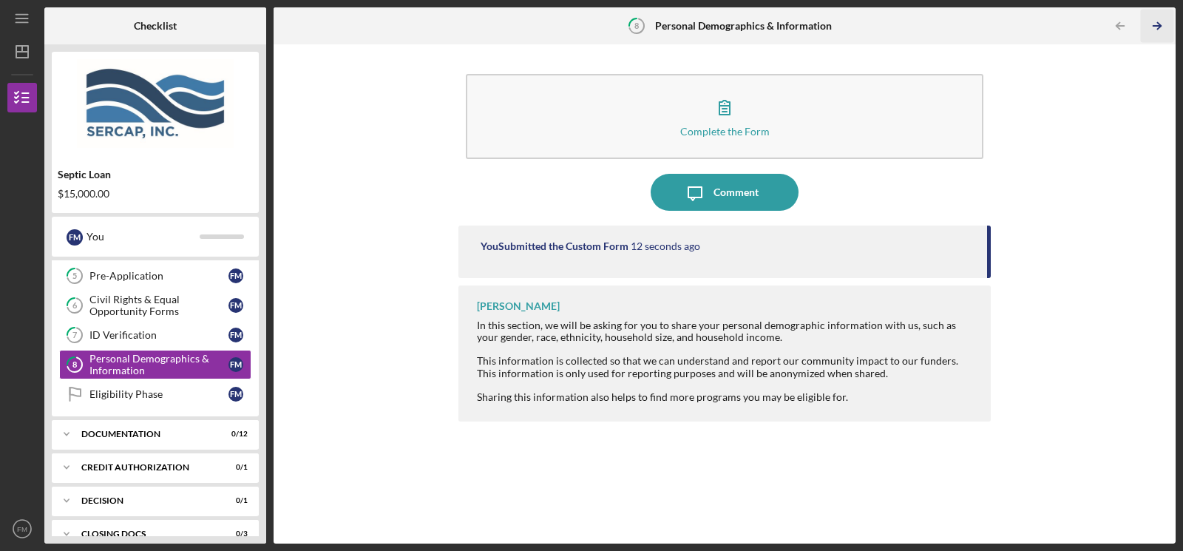
click at [946, 18] on icon "Icon/Table Pagination Arrow" at bounding box center [1157, 26] width 33 height 33
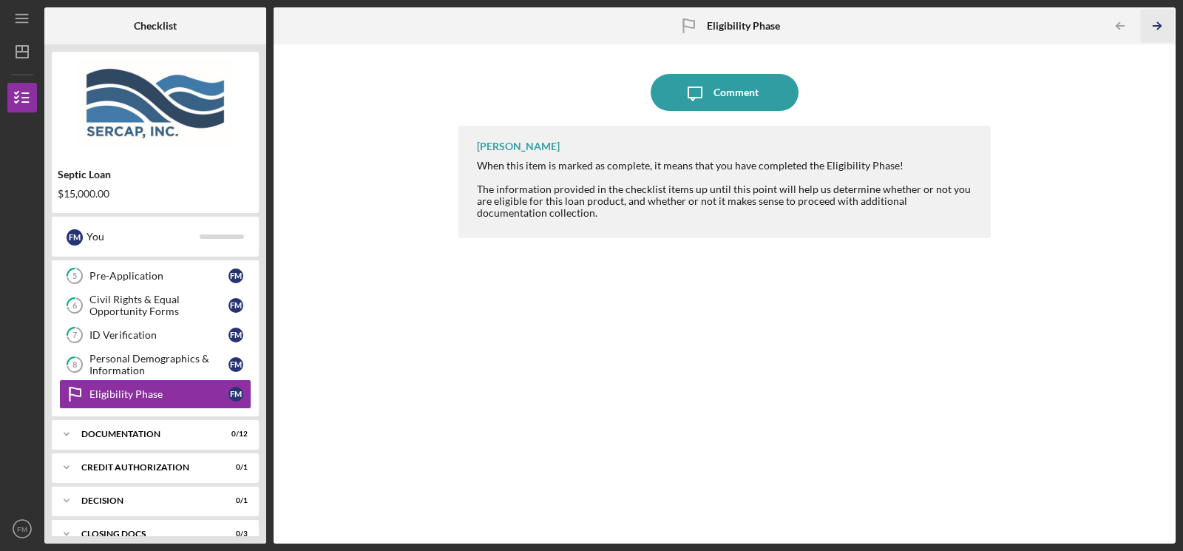
click at [946, 23] on polyline "button" at bounding box center [1160, 26] width 4 height 7
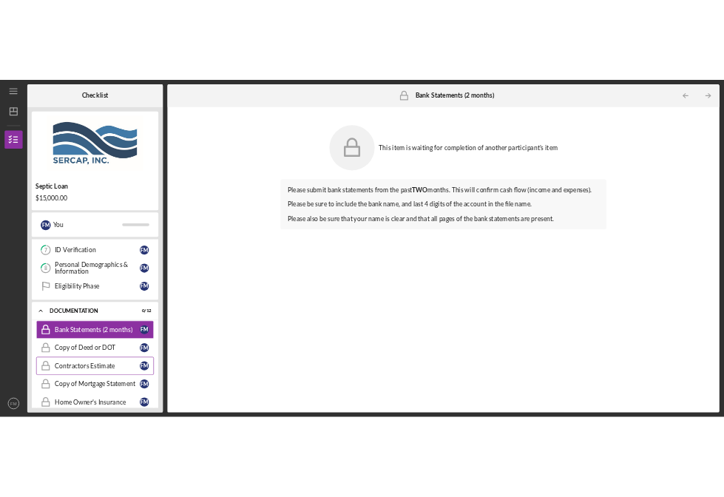
scroll to position [149, 0]
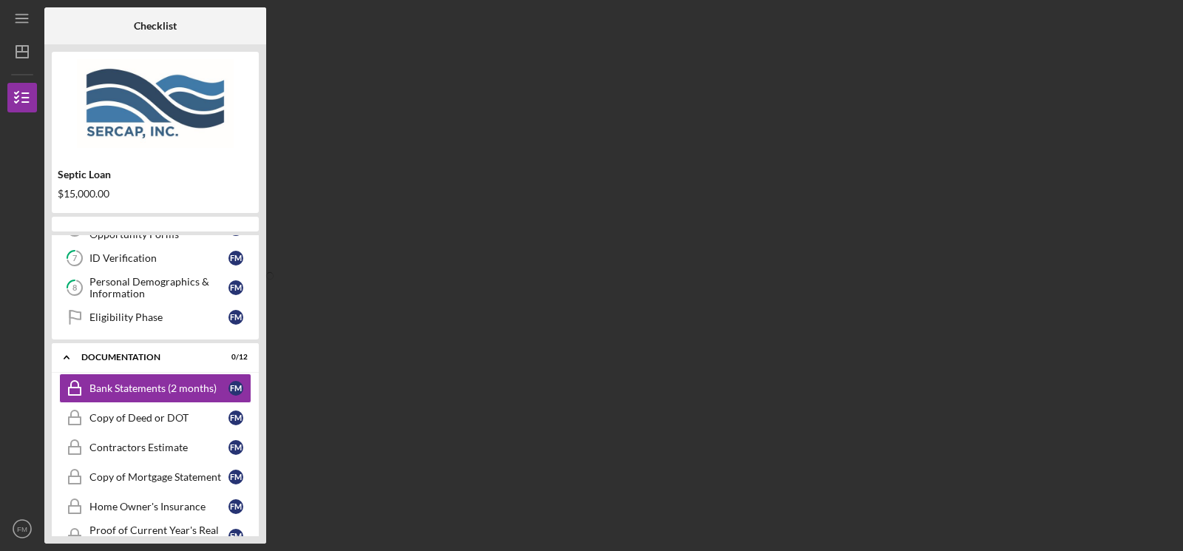
scroll to position [200, 0]
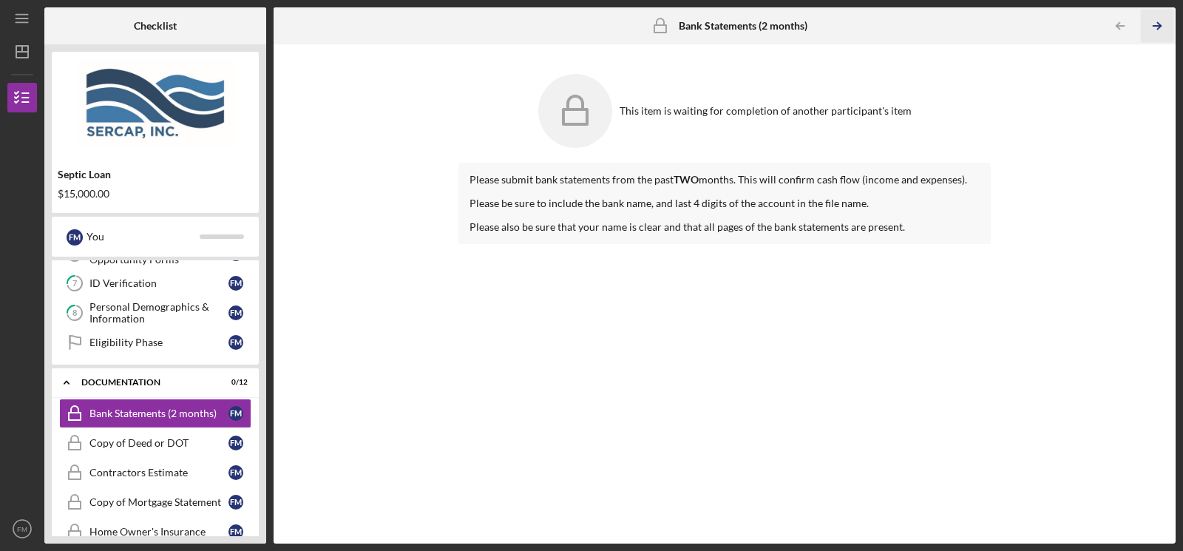
click at [1160, 24] on polyline "button" at bounding box center [1160, 26] width 4 height 7
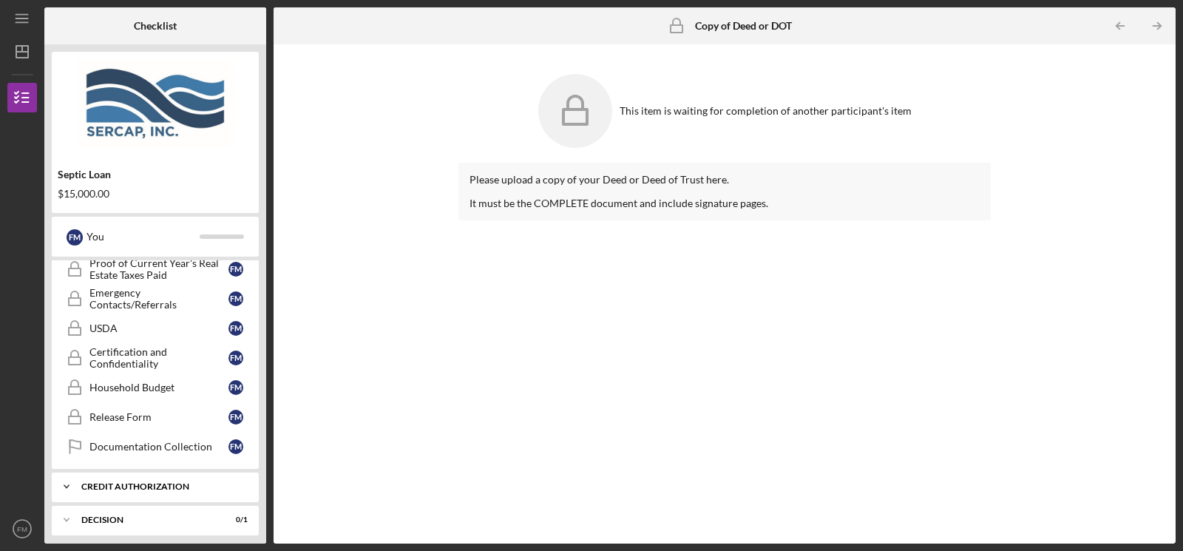
scroll to position [570, 0]
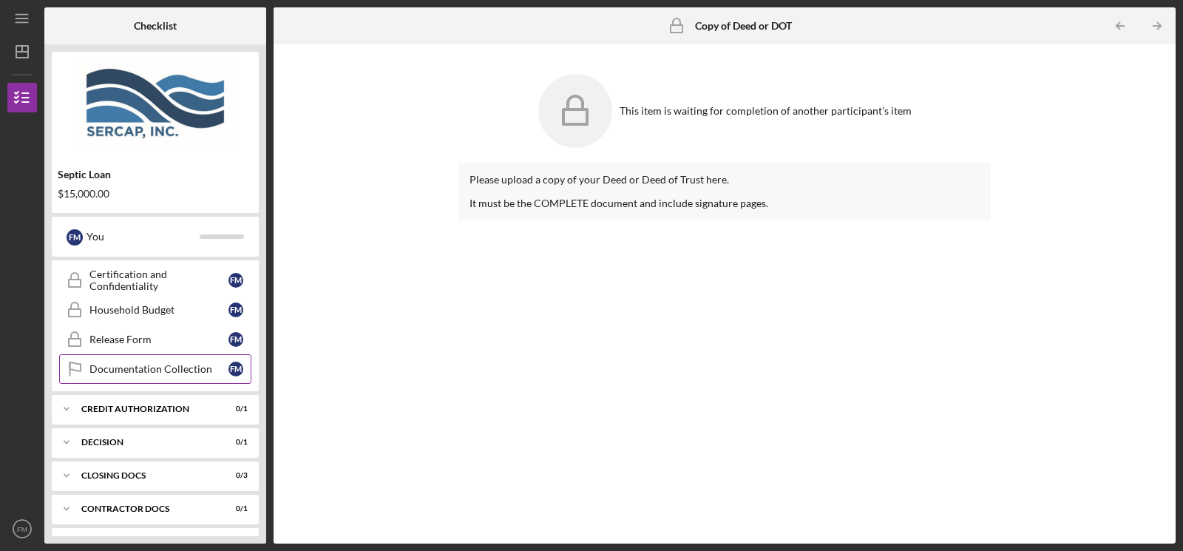
click at [200, 357] on link "Documentation Collection Documentation Collection F M" at bounding box center [155, 369] width 192 height 30
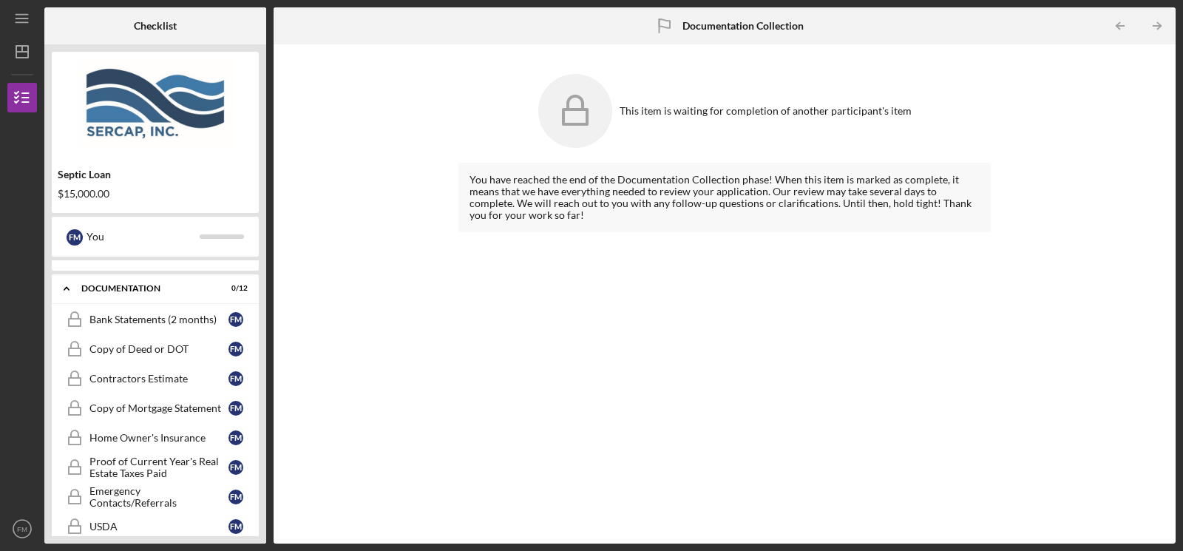
scroll to position [274, 0]
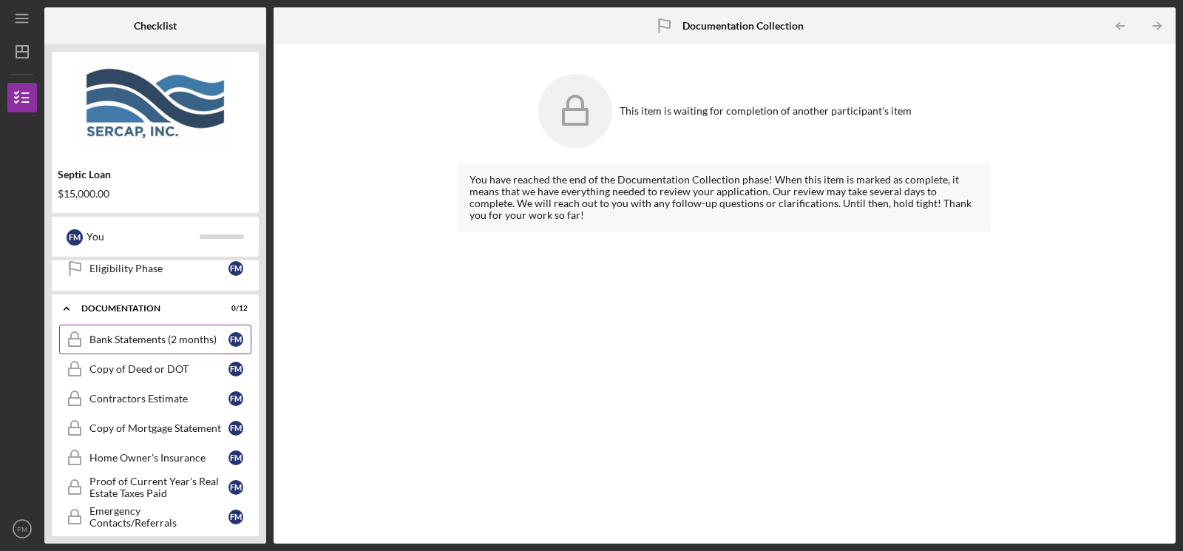
click at [170, 334] on div "Bank Statements (2 months)" at bounding box center [158, 340] width 139 height 12
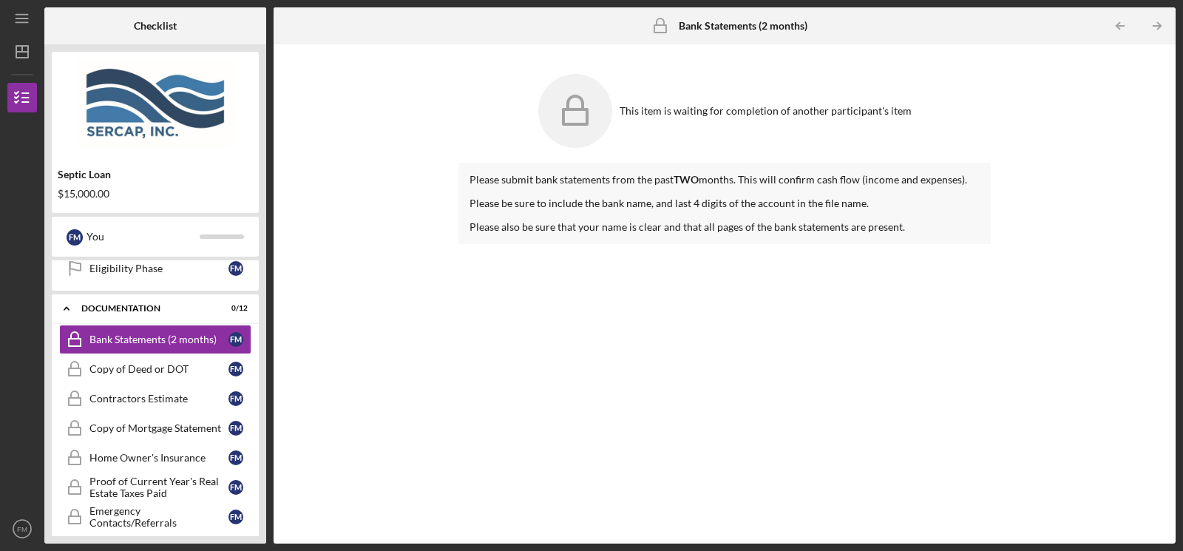
click at [559, 302] on div "Please submit bank statements from the past TWO months. This will confirm cash …" at bounding box center [725, 342] width 533 height 359
click at [121, 305] on div "Documentation" at bounding box center [160, 308] width 159 height 9
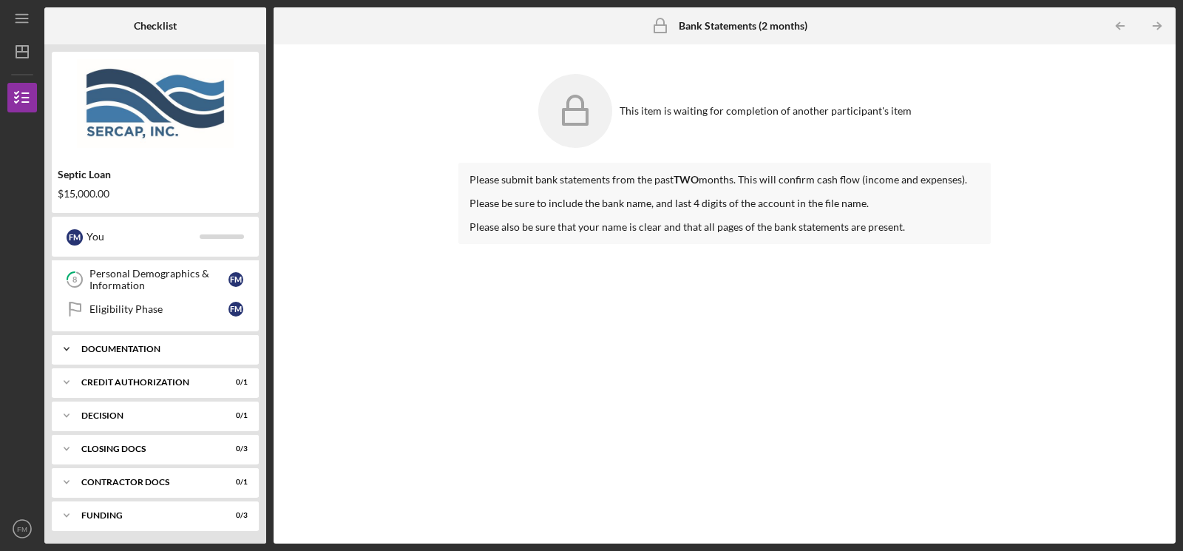
click at [121, 305] on div "Eligibility Phase" at bounding box center [158, 309] width 139 height 12
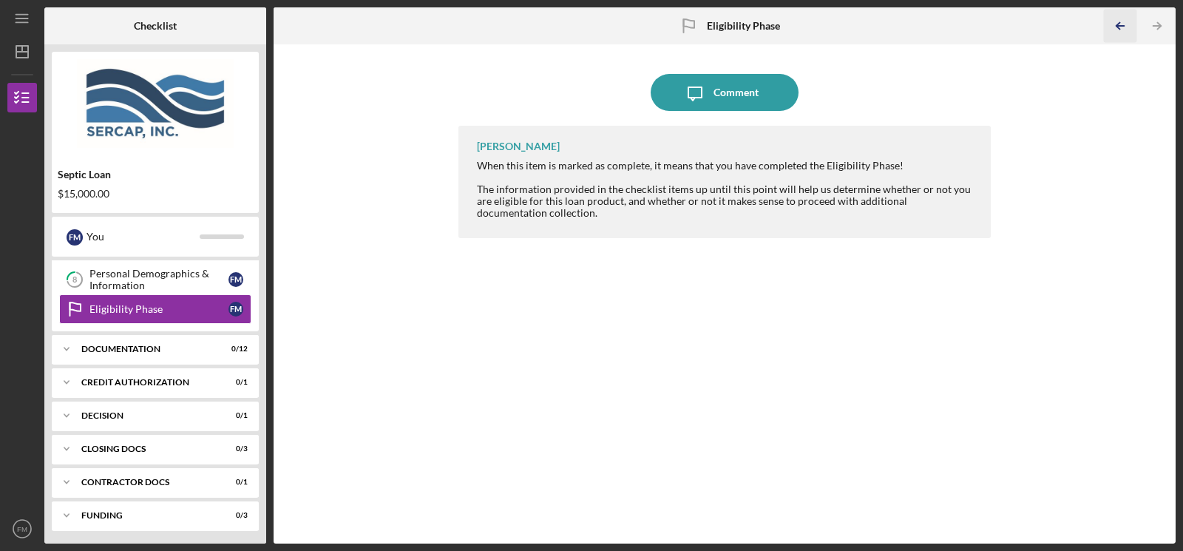
click at [1125, 25] on icon "Icon/Table Pagination Arrow" at bounding box center [1120, 26] width 33 height 33
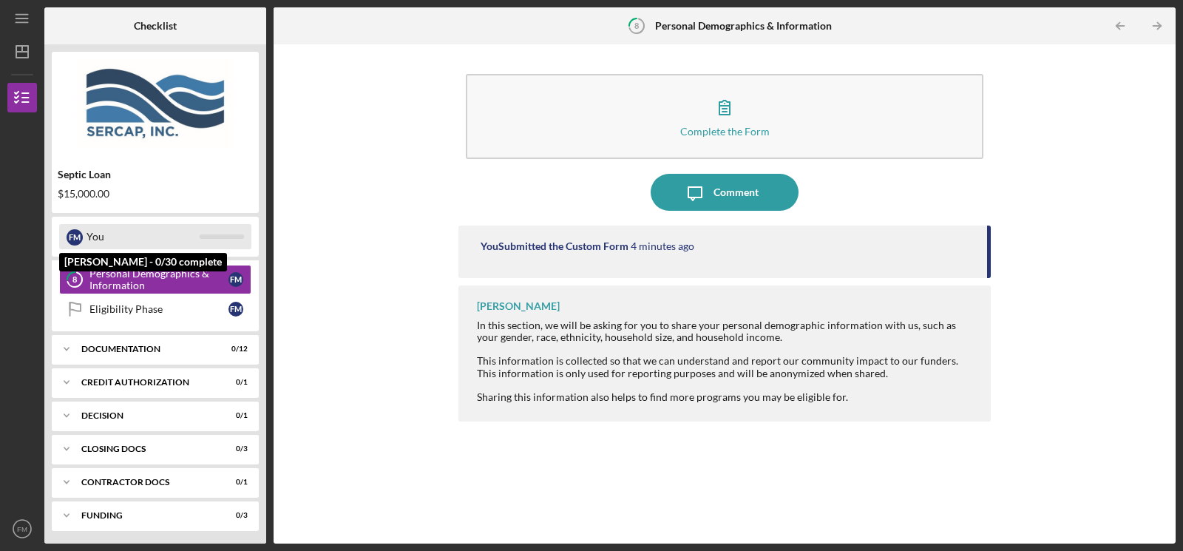
click at [117, 235] on div "You" at bounding box center [143, 236] width 113 height 25
click at [71, 232] on div "F M" at bounding box center [75, 237] width 16 height 16
click at [154, 233] on div "You" at bounding box center [143, 236] width 113 height 25
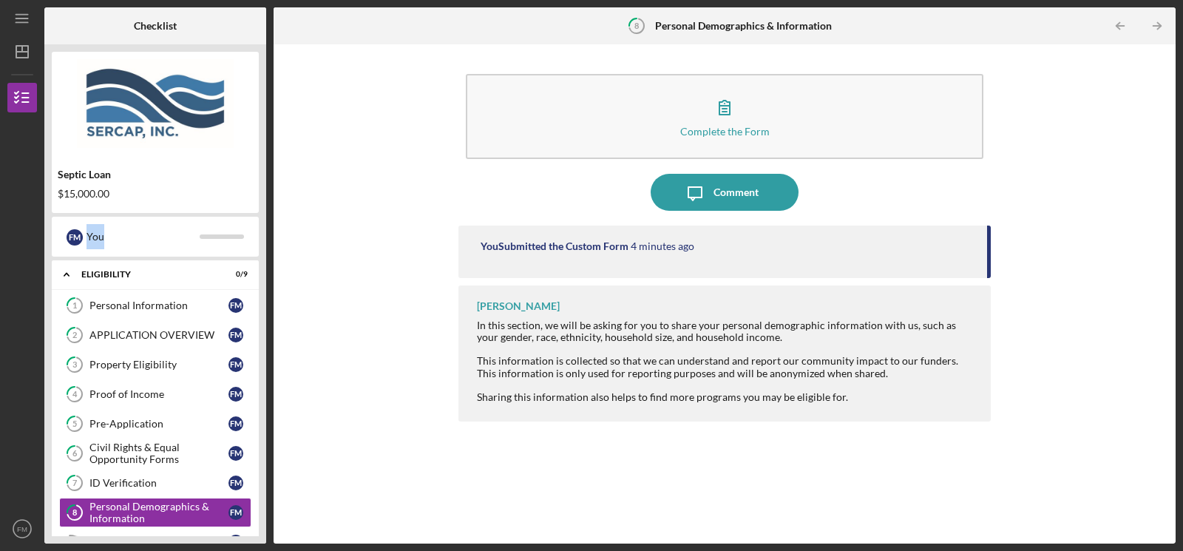
scroll to position [233, 0]
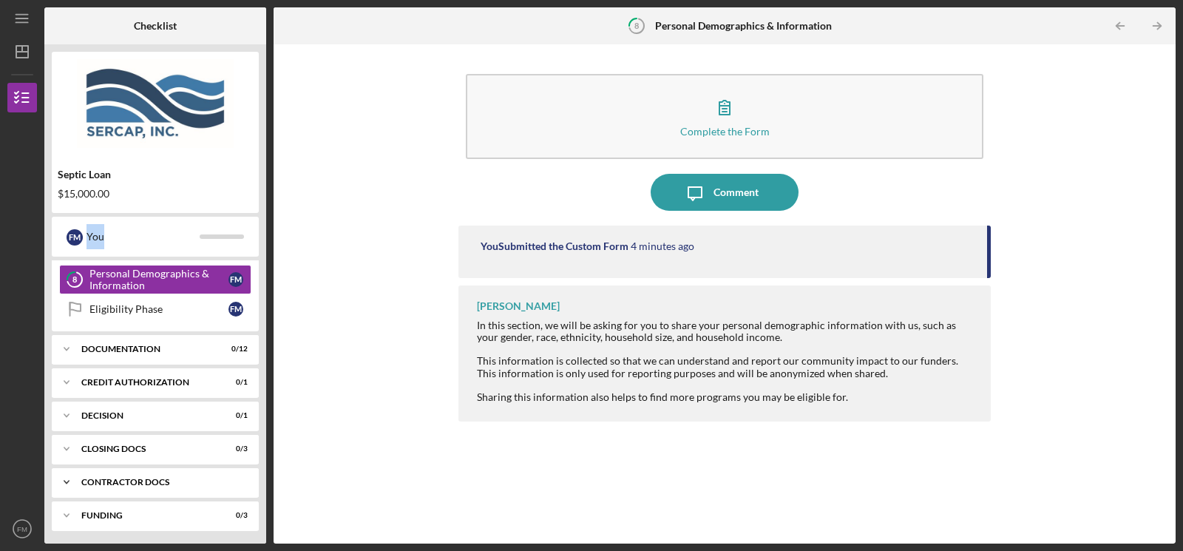
click at [169, 478] on div "Contractor Docs" at bounding box center [160, 482] width 159 height 9
click at [148, 440] on div "Icon/Expander CLOSING DOCS 0 / 3" at bounding box center [155, 449] width 207 height 30
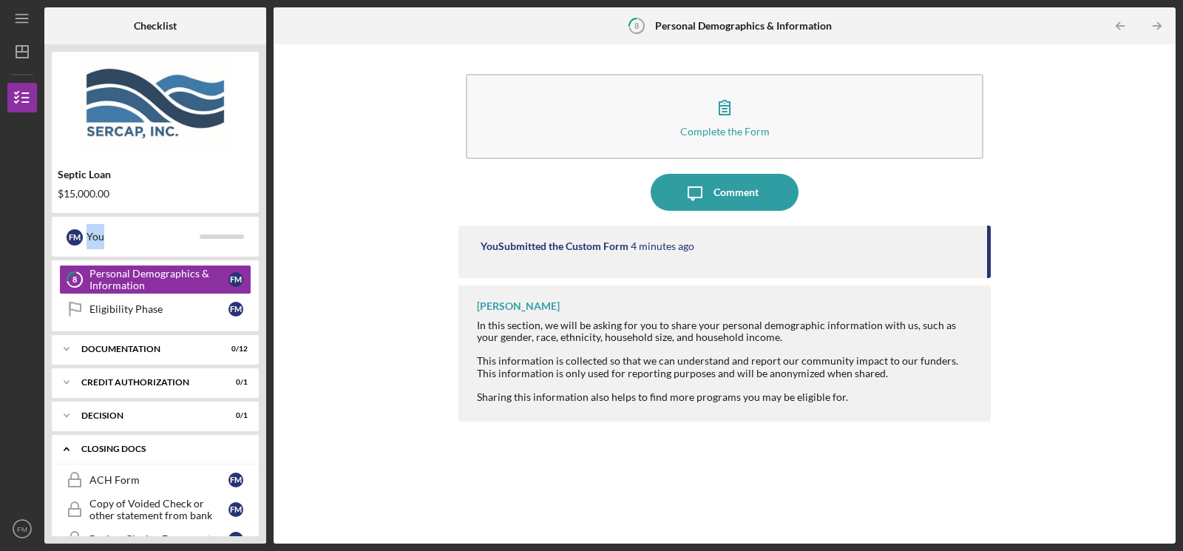
click at [148, 440] on div "Icon/Expander CLOSING DOCS 0 / 3" at bounding box center [155, 449] width 207 height 30
click at [154, 411] on div "Decision" at bounding box center [160, 415] width 159 height 9
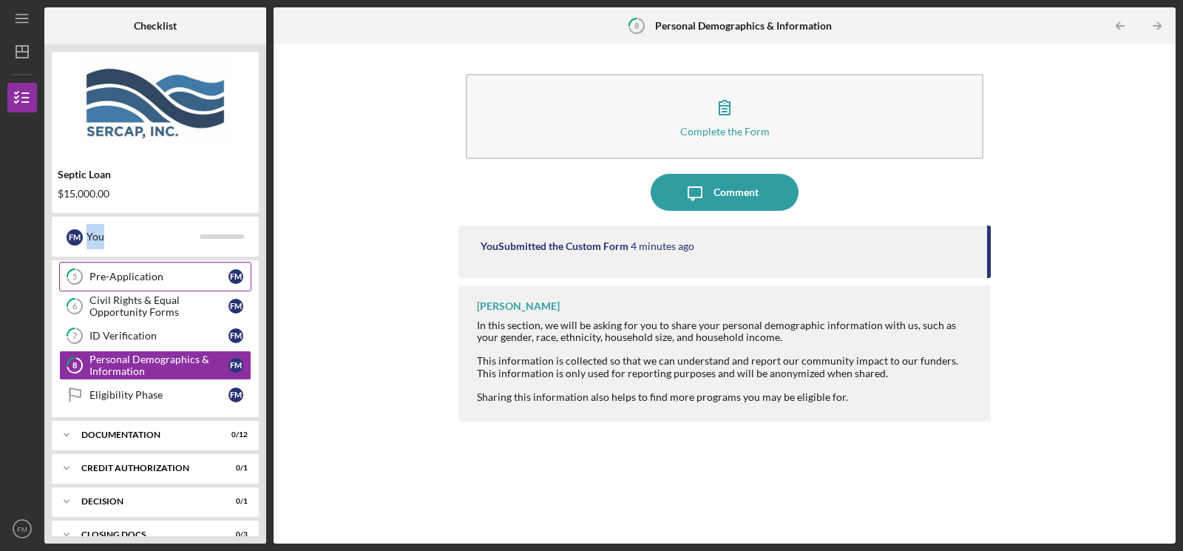
scroll to position [148, 0]
click at [153, 393] on div "Eligibility Phase" at bounding box center [158, 394] width 139 height 12
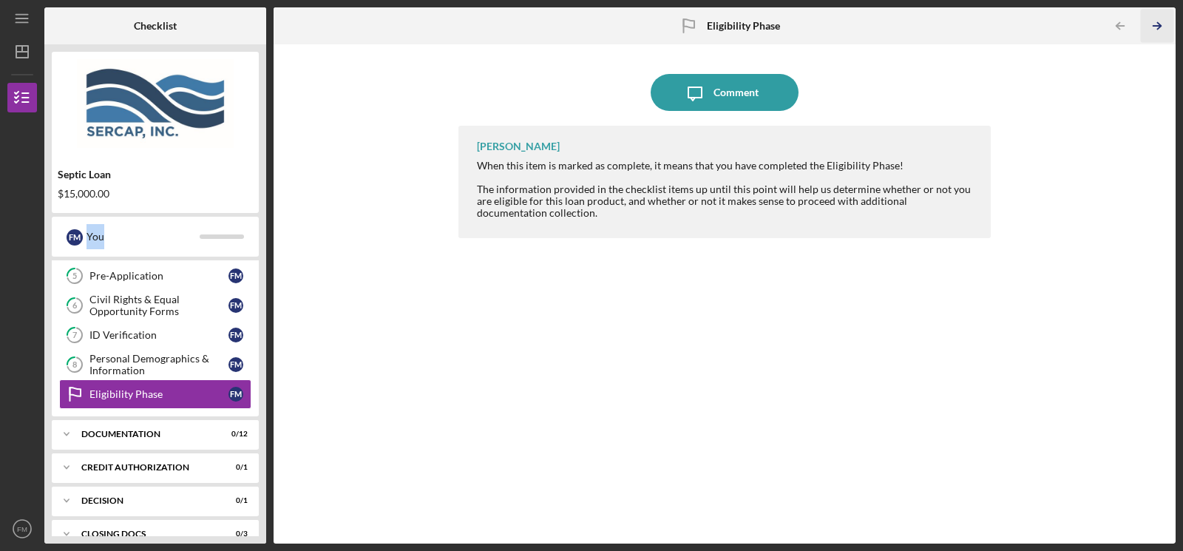
click at [1158, 26] on line "button" at bounding box center [1157, 26] width 7 height 0
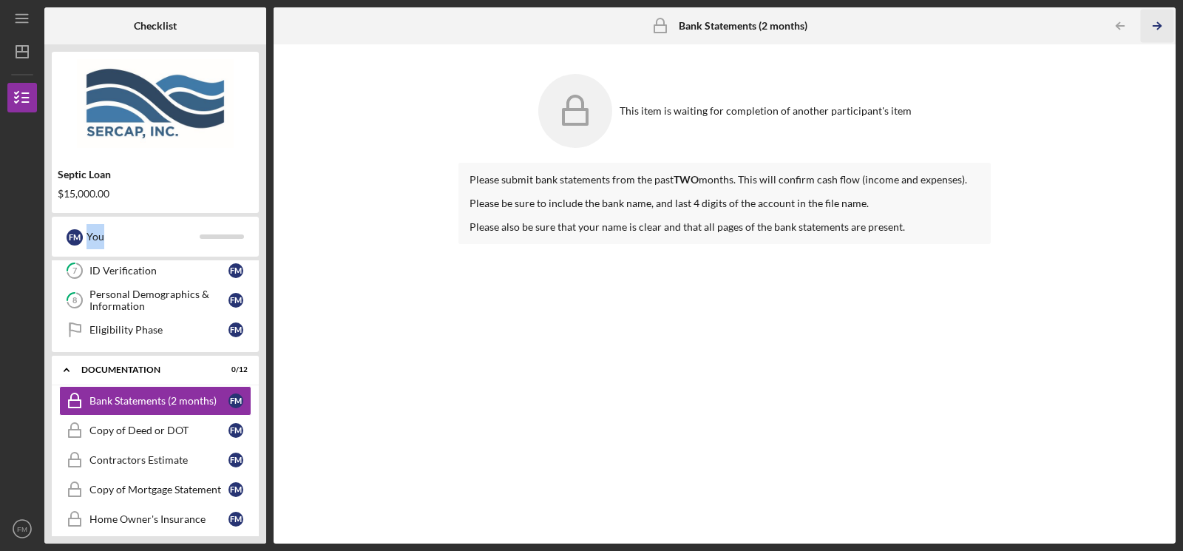
scroll to position [212, 0]
click at [1116, 22] on icon "Icon/Table Pagination Arrow" at bounding box center [1120, 26] width 33 height 33
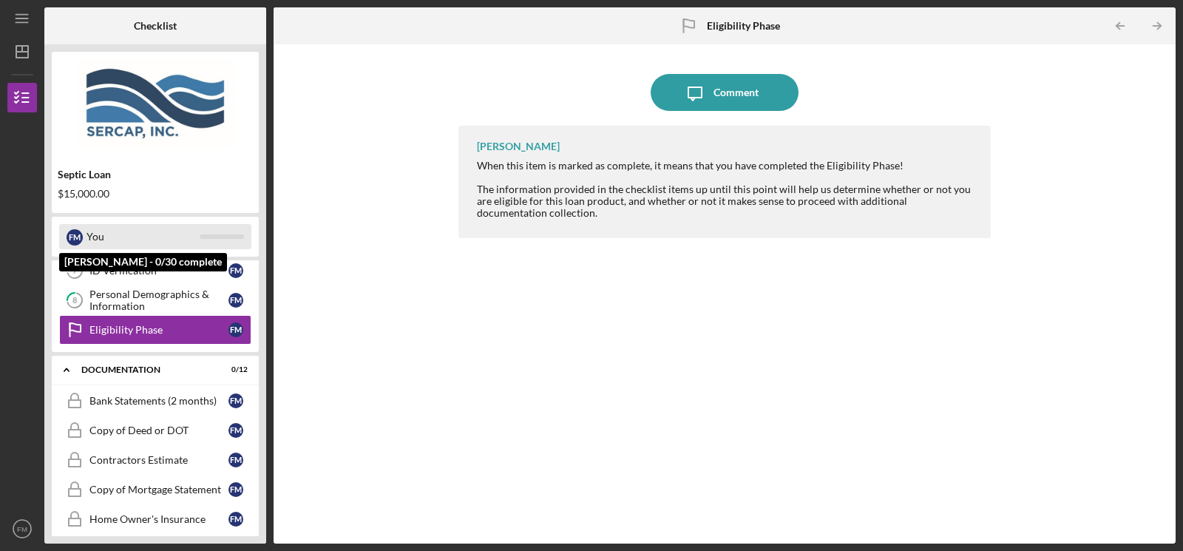
click at [129, 232] on div "You" at bounding box center [143, 236] width 113 height 25
click at [74, 237] on div "F M" at bounding box center [75, 237] width 16 height 16
click at [148, 241] on div "You" at bounding box center [143, 236] width 113 height 25
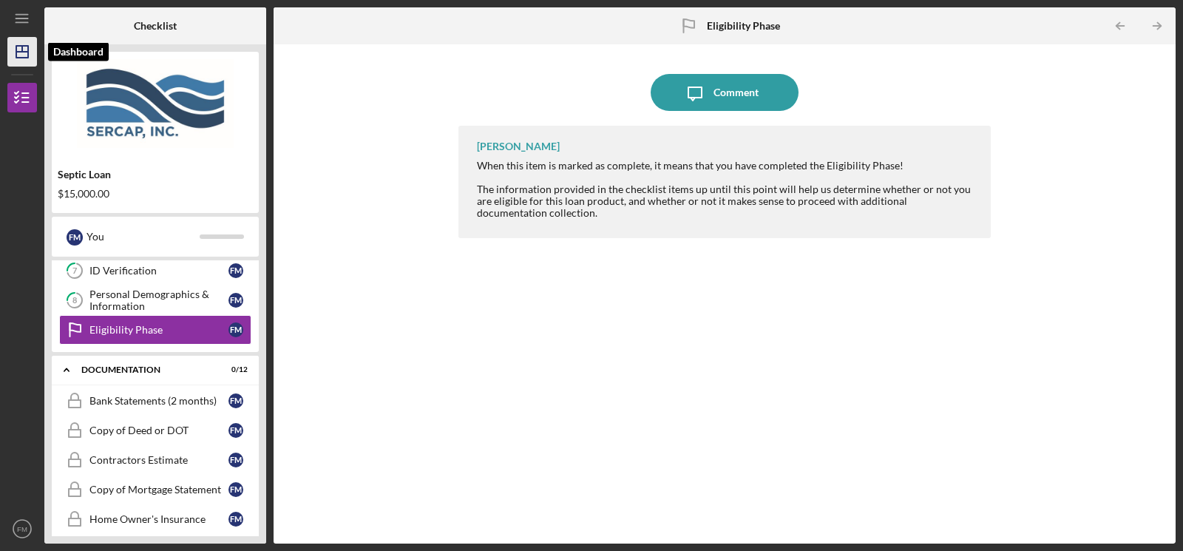
click at [24, 56] on icon "Icon/Dashboard" at bounding box center [22, 51] width 37 height 37
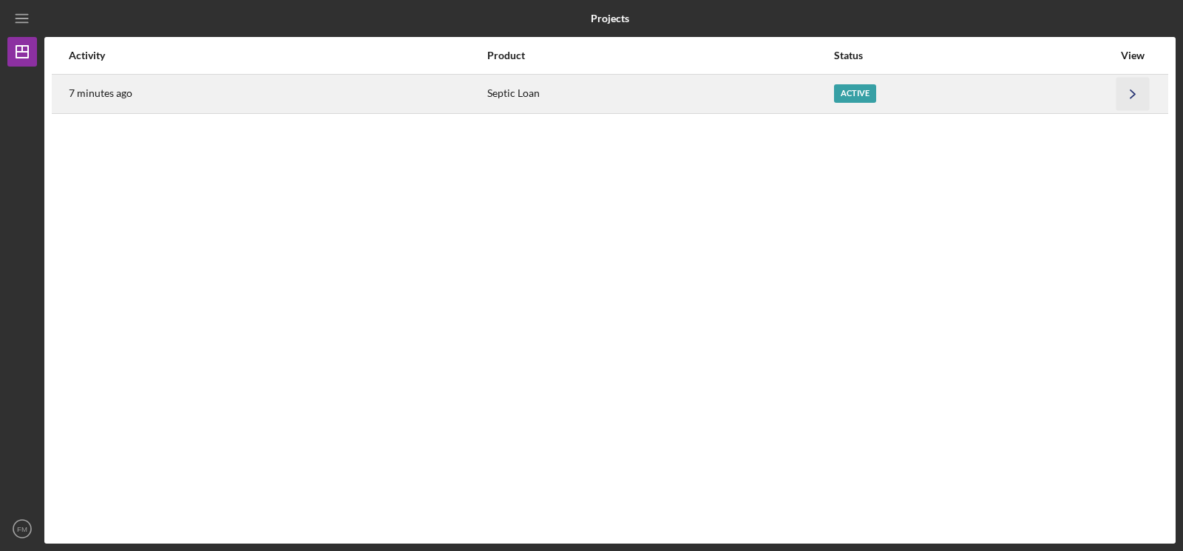
click at [1132, 92] on polyline "button" at bounding box center [1133, 93] width 4 height 8
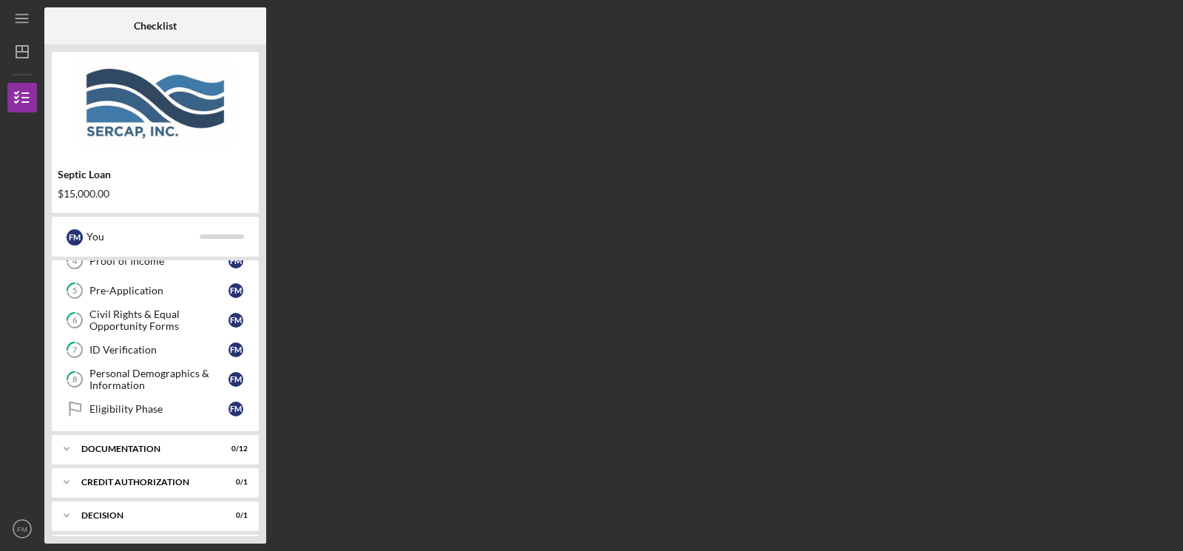
scroll to position [148, 0]
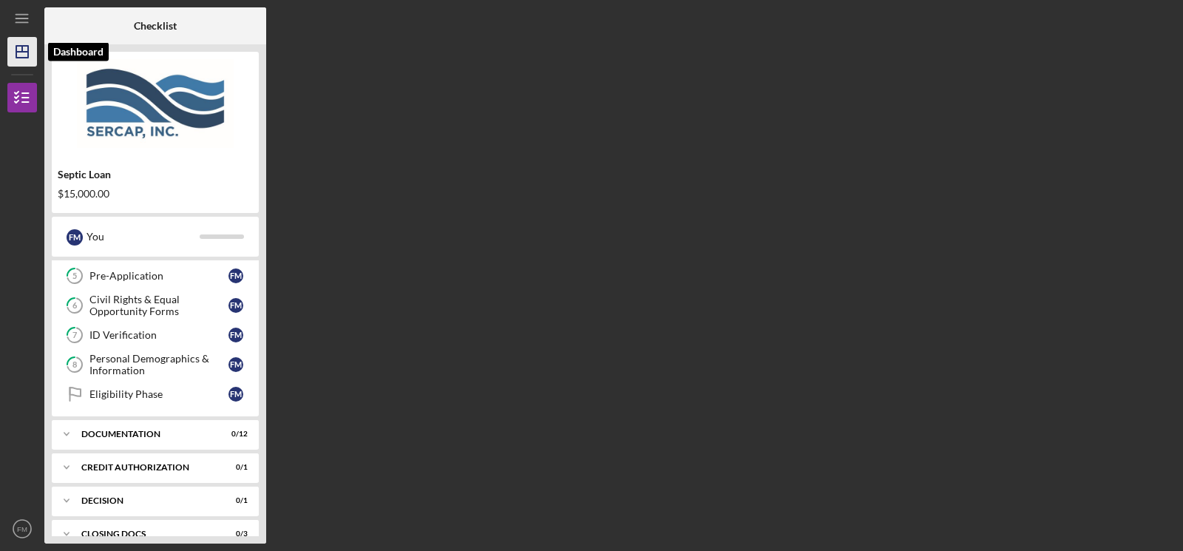
click at [27, 52] on line "button" at bounding box center [22, 52] width 12 height 0
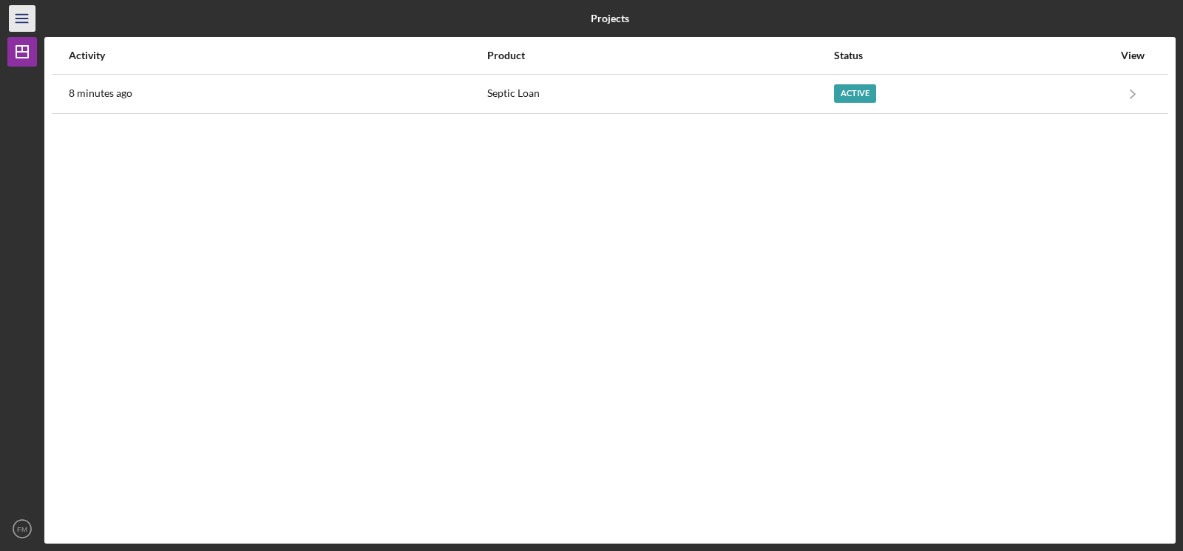
click at [26, 17] on icon "Icon/Menu" at bounding box center [22, 18] width 33 height 33
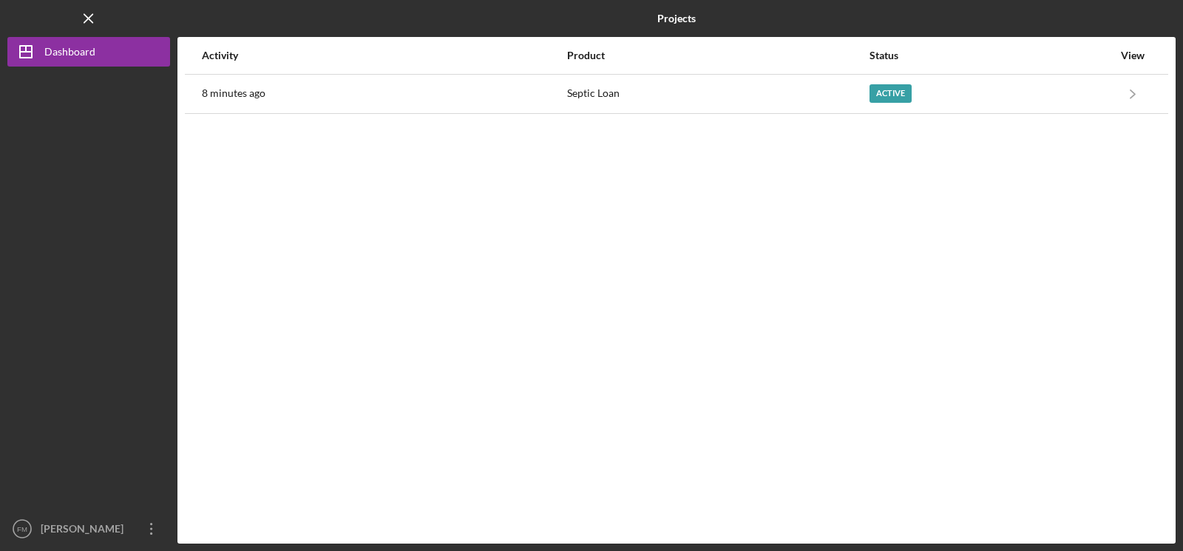
click at [26, 17] on div "Logo-Reversed Created with Sketch. Icon/Menu Close" at bounding box center [88, 18] width 163 height 37
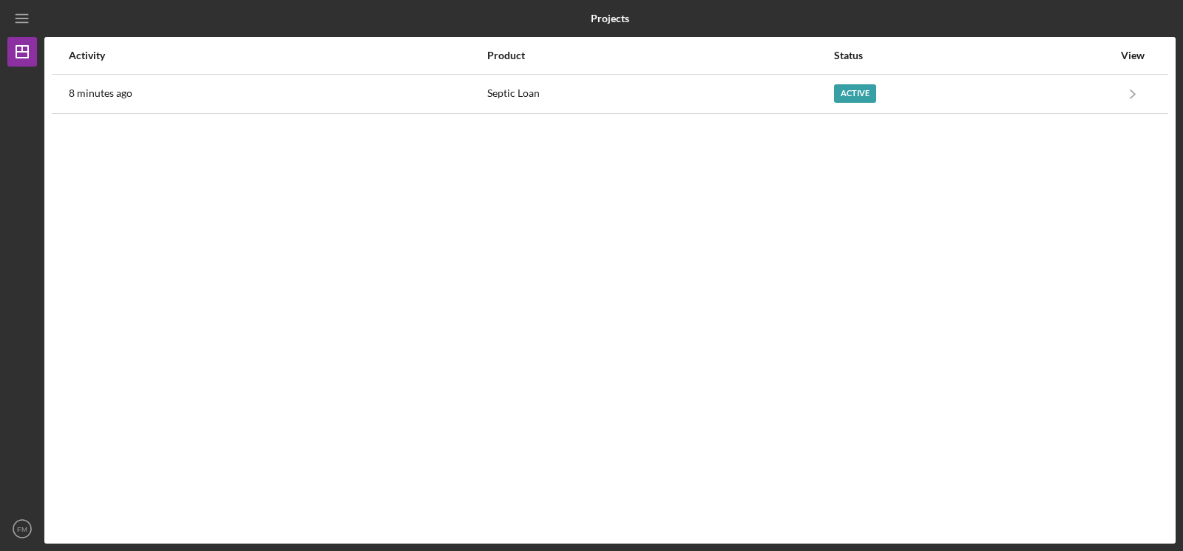
click at [26, 17] on icon "Icon/Menu" at bounding box center [22, 18] width 33 height 33
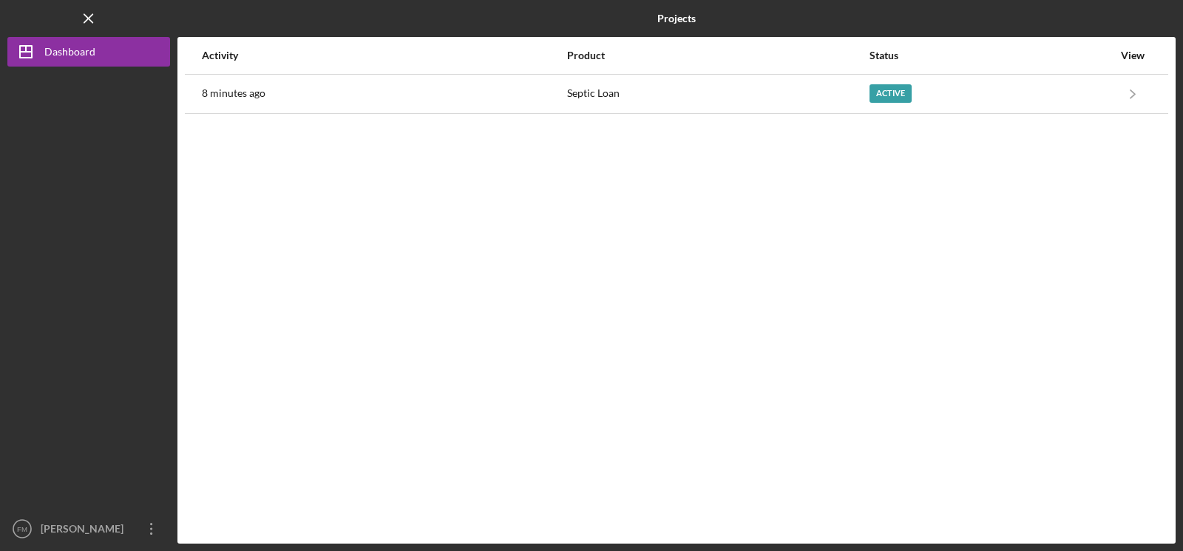
click at [26, 17] on div "Logo-Reversed Created with Sketch. Icon/Menu Close" at bounding box center [88, 18] width 163 height 37
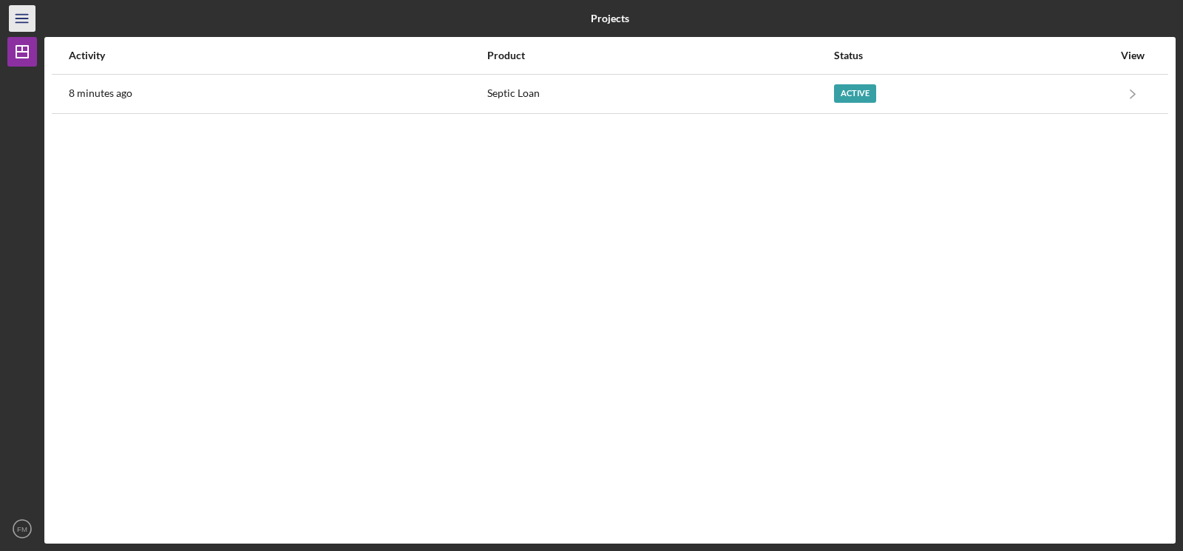
click at [20, 18] on line "button" at bounding box center [22, 18] width 12 height 0
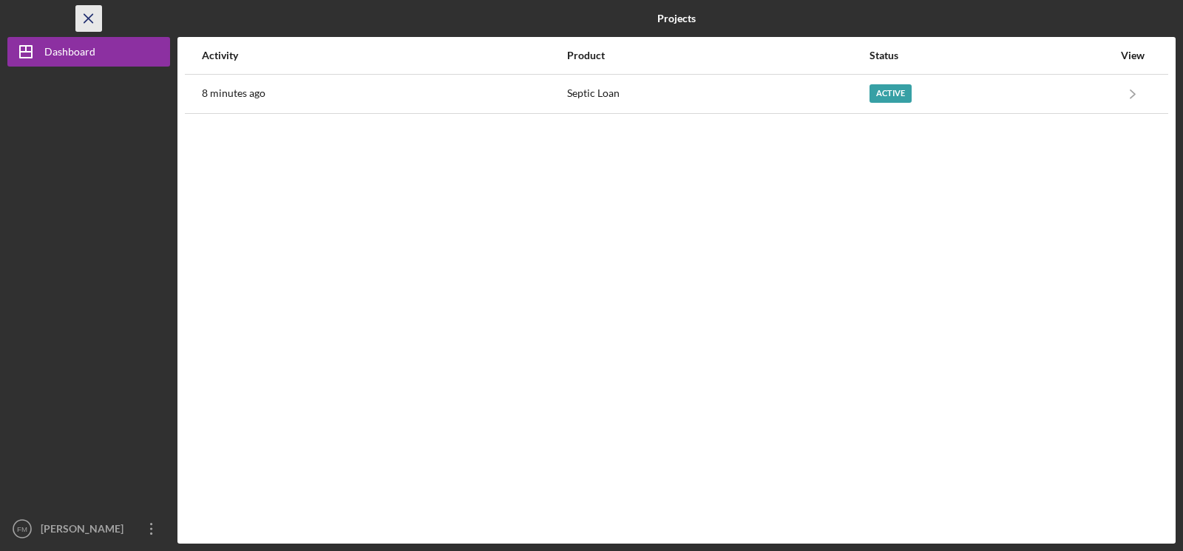
click at [87, 18] on icon "Icon/Menu Close" at bounding box center [88, 18] width 33 height 33
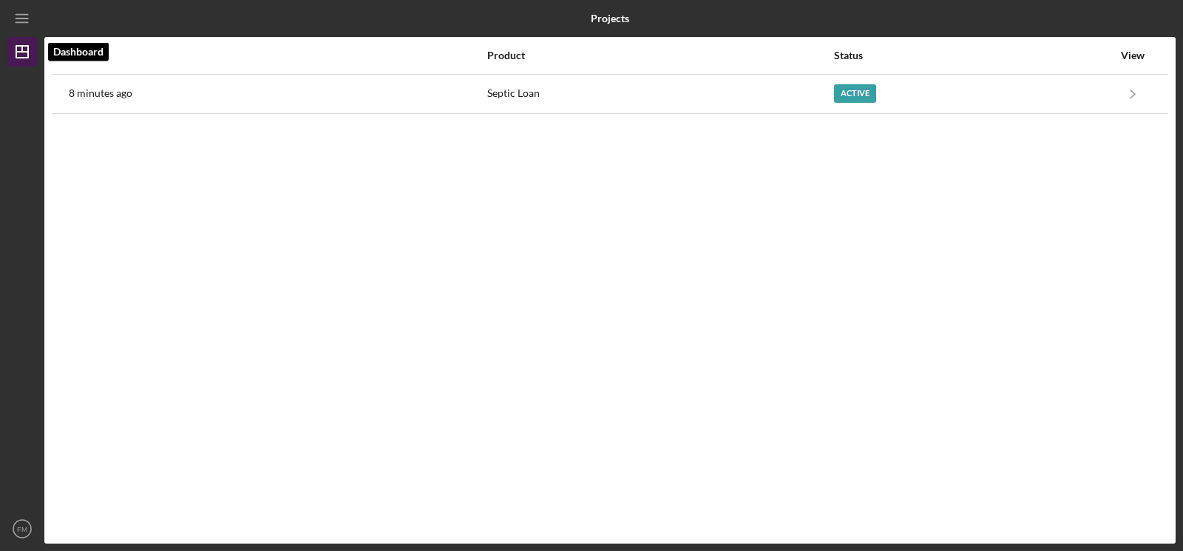
click at [26, 55] on icon "Icon/Dashboard" at bounding box center [22, 51] width 37 height 37
click at [21, 529] on text "FM" at bounding box center [22, 529] width 10 height 8
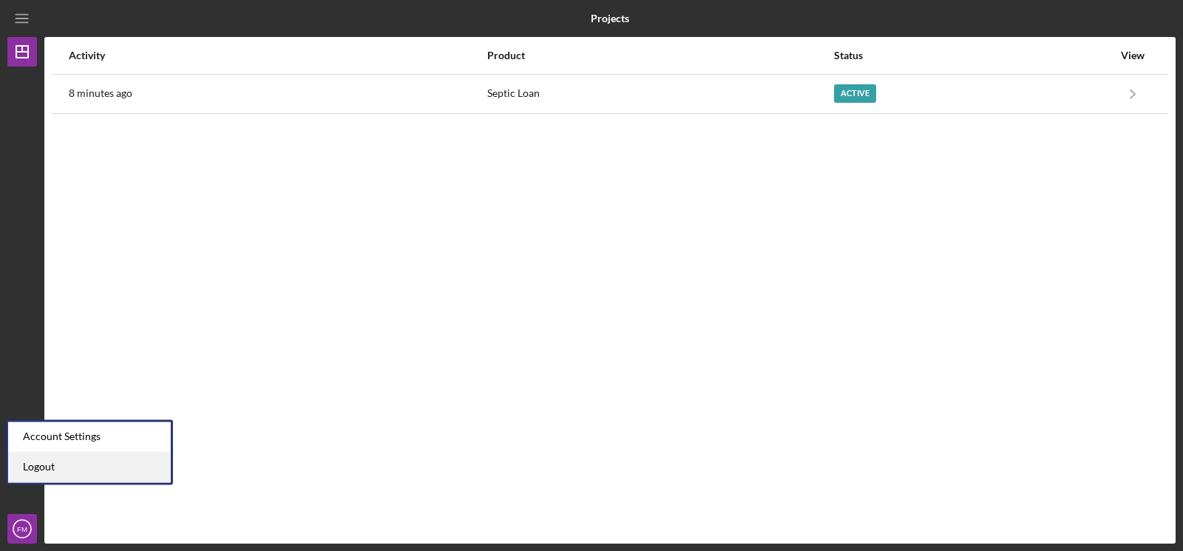
click at [21, 462] on link "Logout" at bounding box center [89, 467] width 163 height 30
